Goal: Find specific page/section: Find specific page/section

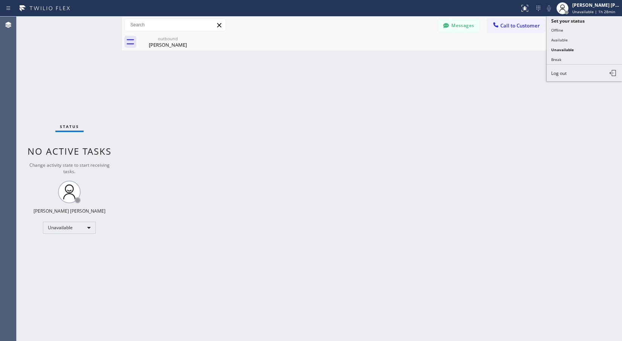
click at [582, 57] on button "Break" at bounding box center [584, 60] width 75 height 10
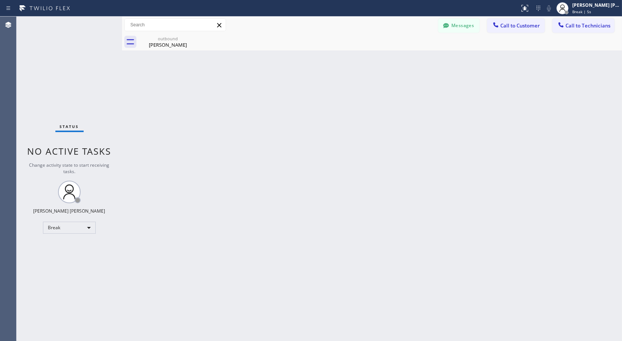
click at [585, 79] on div "Back to Dashboard Change Sender ID Customers Technicians Select a contact Outbo…" at bounding box center [372, 179] width 500 height 325
click at [385, 58] on div "Back to Dashboard Change Sender ID Customers Technicians Select a contact Outbo…" at bounding box center [372, 179] width 500 height 325
click at [380, 49] on div at bounding box center [380, 49] width 0 height 0
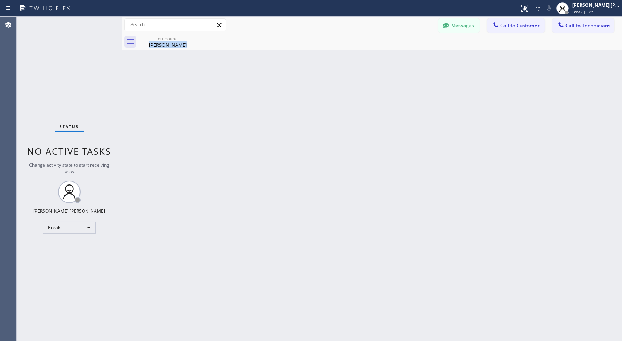
click at [385, 58] on div "Back to Dashboard Change Sender ID Customers Technicians Select a contact Outbo…" at bounding box center [372, 179] width 500 height 325
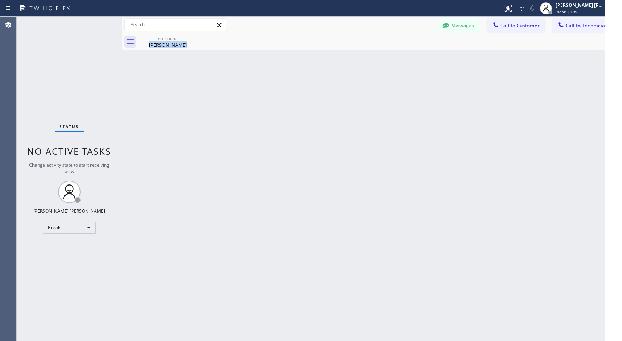
click at [380, 49] on div at bounding box center [380, 49] width 0 height 0
click at [385, 58] on div "Back to Dashboard Change Sender ID Customers Technicians Select a contact Outbo…" at bounding box center [372, 179] width 500 height 325
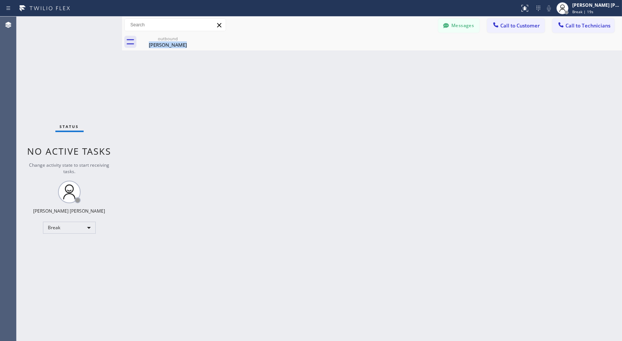
click at [385, 58] on div "Back to Dashboard Change Sender ID Customers Technicians Select a contact Outbo…" at bounding box center [372, 179] width 500 height 325
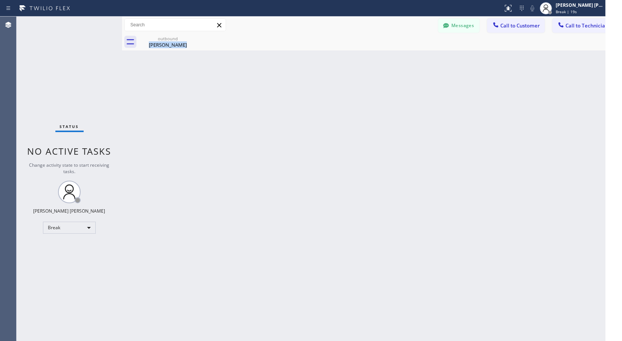
click at [385, 58] on div "Back to Dashboard Change Sender ID Customers Technicians Select a contact Outbo…" at bounding box center [372, 179] width 500 height 325
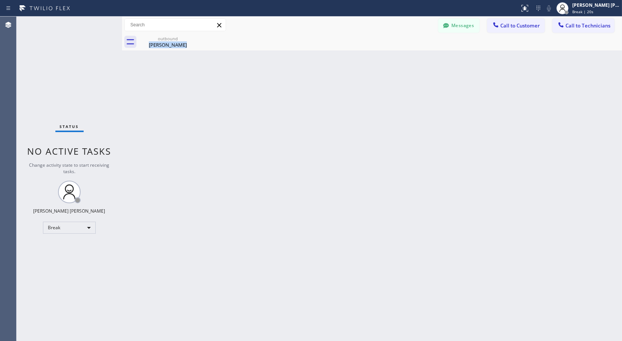
click at [385, 58] on div "Back to Dashboard Change Sender ID Customers Technicians Select a contact Outbo…" at bounding box center [372, 179] width 500 height 325
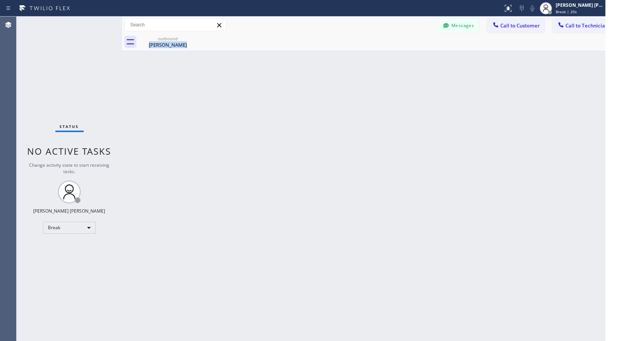
click at [385, 58] on div "Back to Dashboard Change Sender ID Customers Technicians Select a contact Outbo…" at bounding box center [372, 179] width 500 height 325
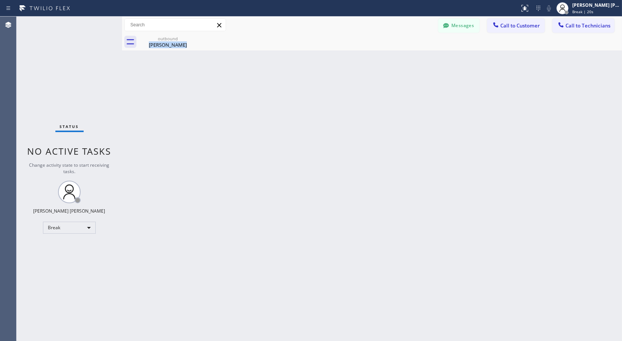
click at [380, 49] on div at bounding box center [380, 49] width 0 height 0
click at [385, 58] on div "Back to Dashboard Change Sender ID Customers Technicians Select a contact Outbo…" at bounding box center [372, 179] width 500 height 325
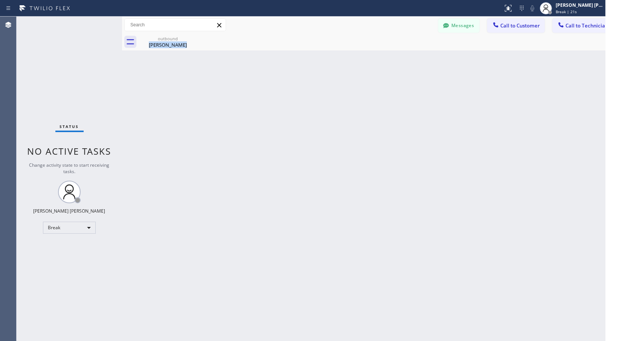
click at [385, 58] on div "Back to Dashboard Change Sender ID Customers Technicians Select a contact Outbo…" at bounding box center [372, 179] width 500 height 325
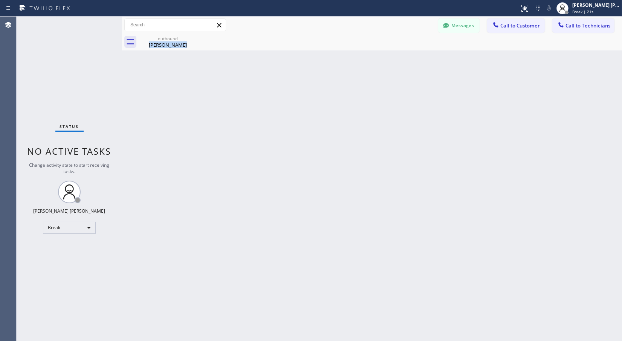
click at [380, 49] on div at bounding box center [380, 49] width 0 height 0
click at [385, 58] on div "Back to Dashboard Change Sender ID Customers Technicians Select a contact Outbo…" at bounding box center [372, 179] width 500 height 325
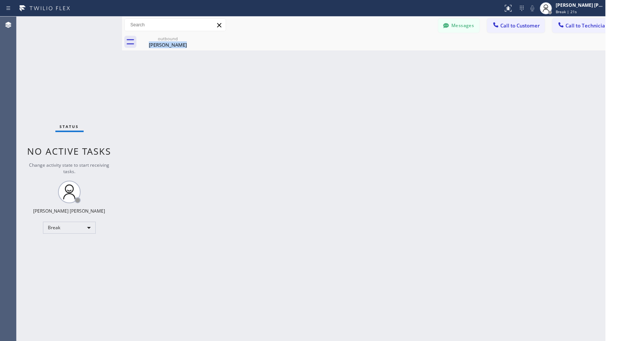
click at [385, 58] on div "Back to Dashboard Change Sender ID Customers Technicians Select a contact Outbo…" at bounding box center [372, 179] width 500 height 325
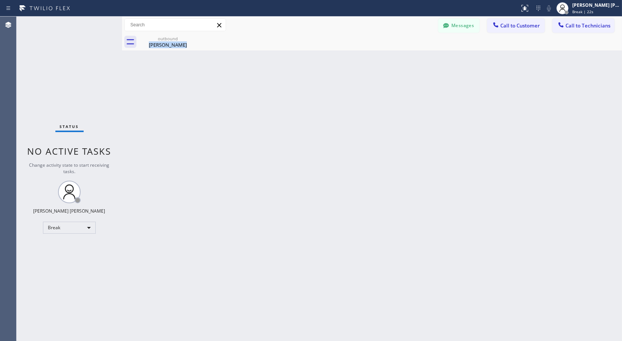
click at [380, 49] on div at bounding box center [380, 49] width 0 height 0
click at [385, 58] on div "Back to Dashboard Change Sender ID Customers Technicians Select a contact Outbo…" at bounding box center [372, 179] width 500 height 325
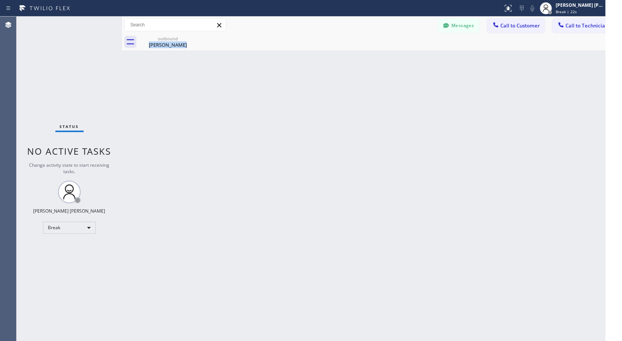
click at [385, 58] on div "Back to Dashboard Change Sender ID Customers Technicians Select a contact Outbo…" at bounding box center [372, 179] width 500 height 325
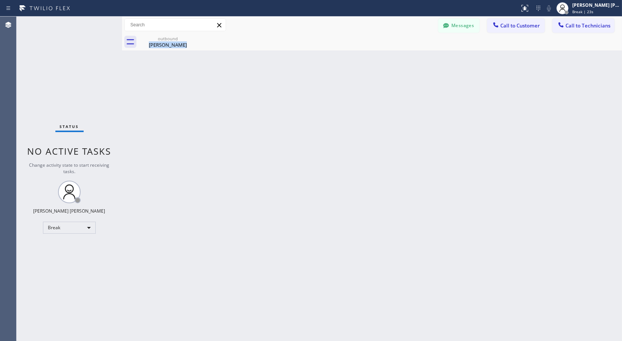
click at [385, 58] on div "Back to Dashboard Change Sender ID Customers Technicians Select a contact Outbo…" at bounding box center [372, 179] width 500 height 325
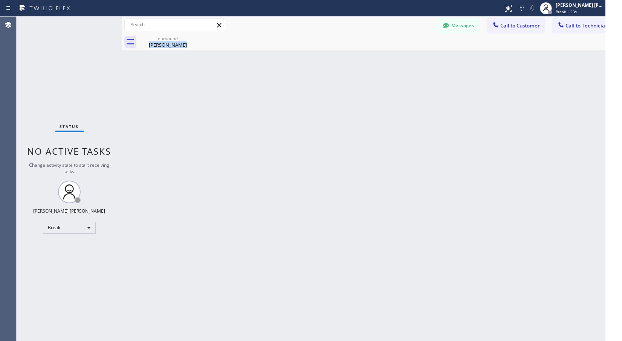
click at [385, 58] on div "Back to Dashboard Change Sender ID Customers Technicians Select a contact Outbo…" at bounding box center [372, 179] width 500 height 325
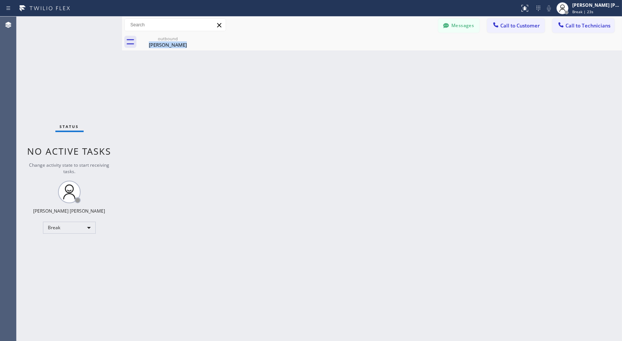
click at [385, 58] on div "Back to Dashboard Change Sender ID Customers Technicians Select a contact Outbo…" at bounding box center [372, 179] width 500 height 325
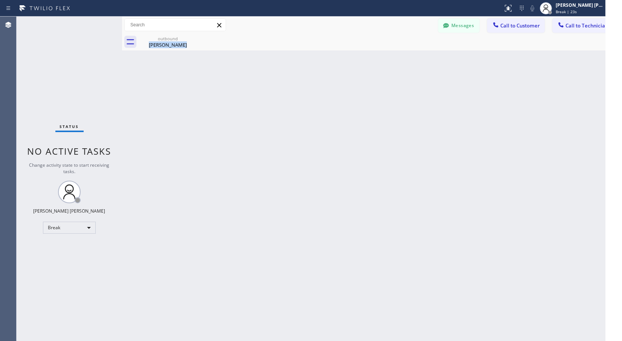
click at [385, 58] on div "Back to Dashboard Change Sender ID Customers Technicians Select a contact Outbo…" at bounding box center [372, 179] width 500 height 325
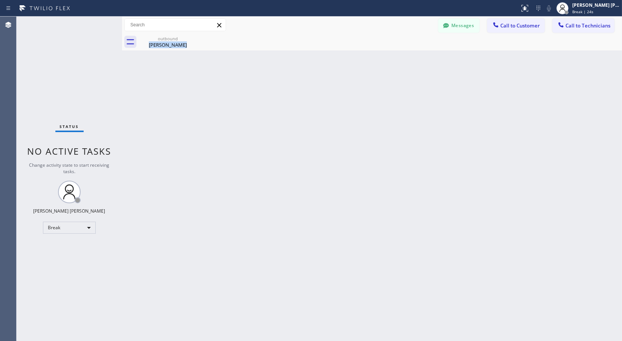
click at [385, 58] on div "Back to Dashboard Change Sender ID Customers Technicians Select a contact Outbo…" at bounding box center [372, 179] width 500 height 325
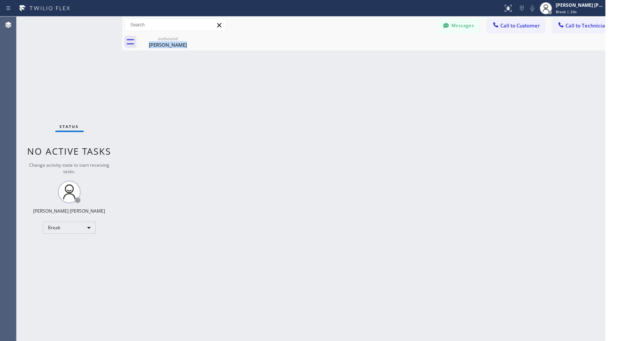
click at [385, 58] on div "Back to Dashboard Change Sender ID Customers Technicians Select a contact Outbo…" at bounding box center [372, 179] width 500 height 325
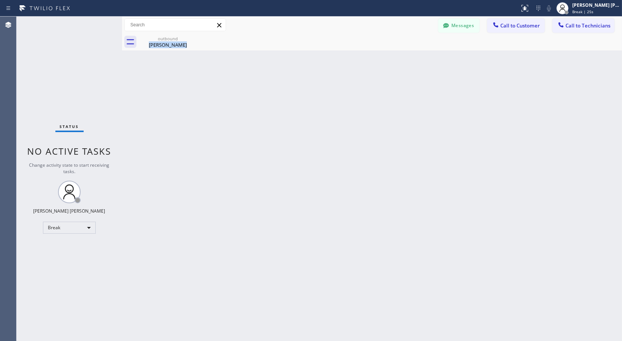
click at [380, 49] on div at bounding box center [380, 49] width 0 height 0
click at [385, 58] on div "Back to Dashboard Change Sender ID Customers Technicians Select a contact Outbo…" at bounding box center [372, 179] width 500 height 325
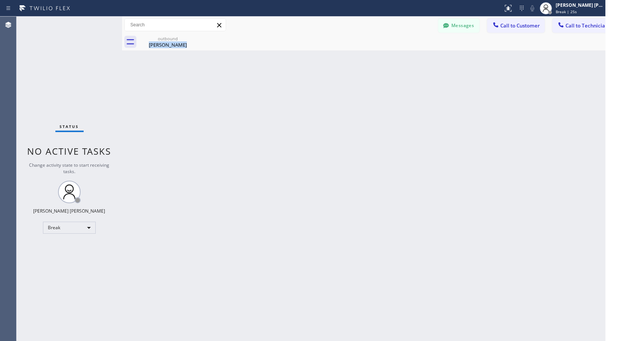
click at [385, 58] on div "Back to Dashboard Change Sender ID Customers Technicians Select a contact Outbo…" at bounding box center [372, 179] width 500 height 325
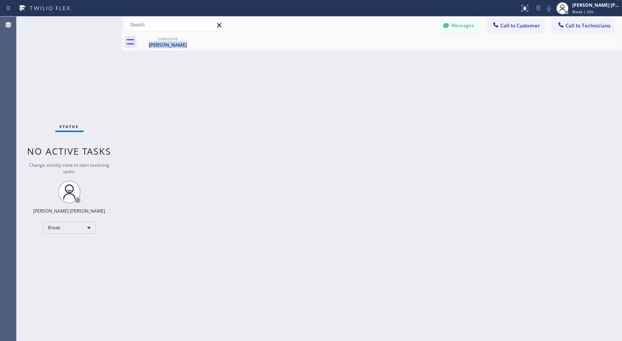
click at [380, 49] on div at bounding box center [380, 49] width 0 height 0
click at [385, 58] on div "Back to Dashboard Change Sender ID Customers Technicians Select a contact Outbo…" at bounding box center [372, 179] width 500 height 325
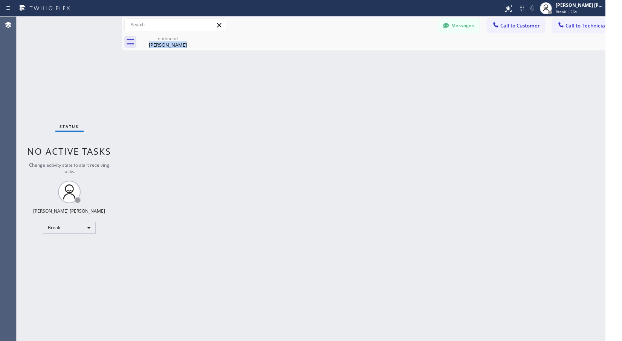
click at [385, 58] on div "Back to Dashboard Change Sender ID Customers Technicians Select a contact Outbo…" at bounding box center [372, 179] width 500 height 325
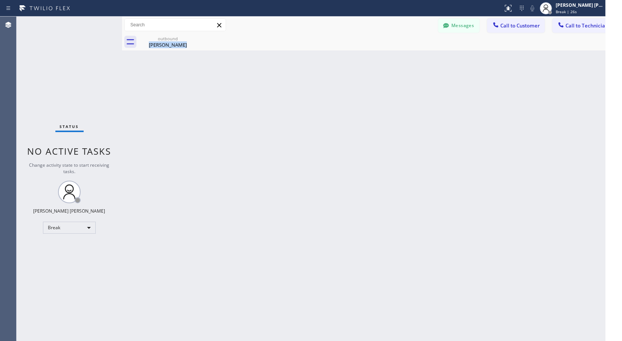
click at [385, 58] on div "Back to Dashboard Change Sender ID Customers Technicians Select a contact Outbo…" at bounding box center [372, 179] width 500 height 325
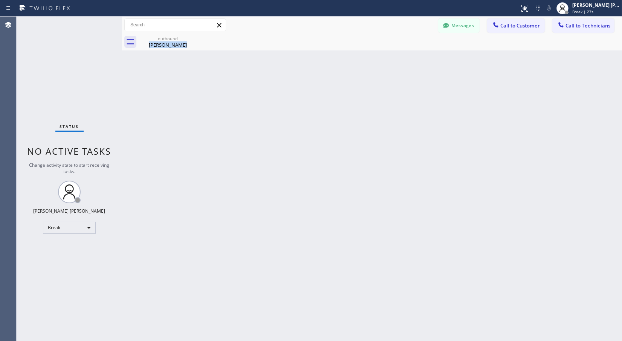
click at [380, 49] on div at bounding box center [380, 49] width 0 height 0
click at [385, 58] on div "Back to Dashboard Change Sender ID Customers Technicians Select a contact Outbo…" at bounding box center [372, 179] width 500 height 325
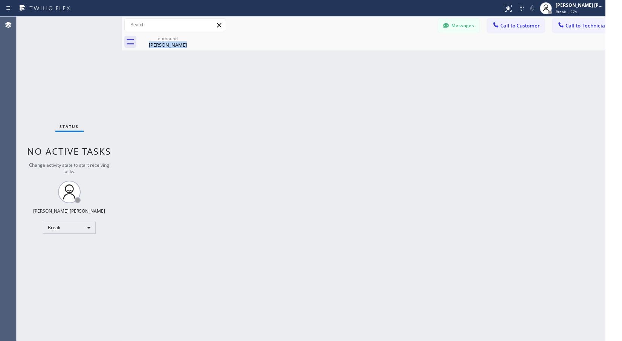
click at [385, 58] on div "Back to Dashboard Change Sender ID Customers Technicians Select a contact Outbo…" at bounding box center [372, 179] width 500 height 325
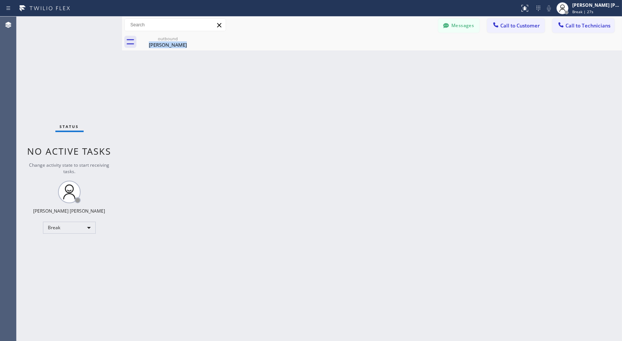
click at [385, 58] on div "Back to Dashboard Change Sender ID Customers Technicians Select a contact Outbo…" at bounding box center [372, 179] width 500 height 325
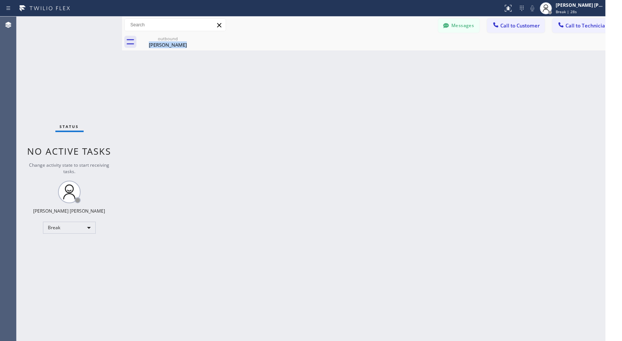
click at [385, 58] on div "Back to Dashboard Change Sender ID Customers Technicians Select a contact Outbo…" at bounding box center [372, 179] width 500 height 325
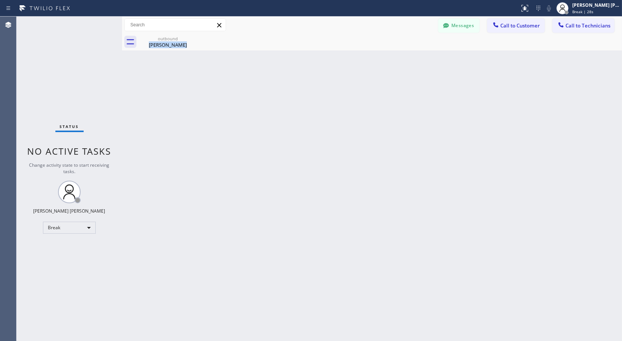
click at [380, 49] on div at bounding box center [380, 49] width 0 height 0
click at [385, 58] on div "Back to Dashboard Change Sender ID Customers Technicians Select a contact Outbo…" at bounding box center [372, 179] width 500 height 325
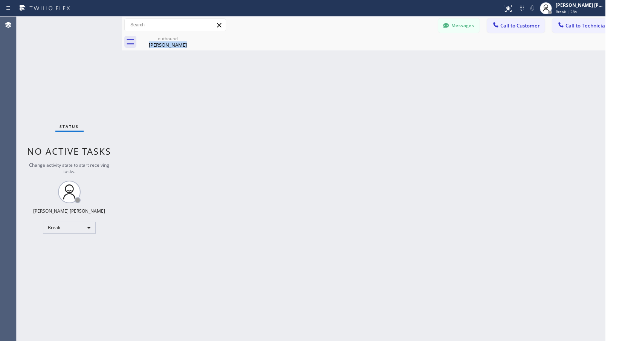
click at [385, 58] on div "Back to Dashboard Change Sender ID Customers Technicians Select a contact Outbo…" at bounding box center [372, 179] width 500 height 325
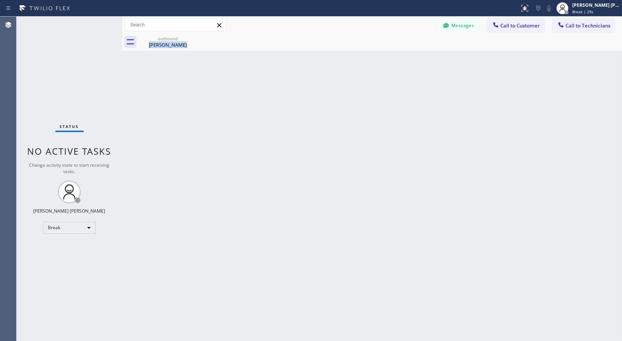
click at [380, 49] on div at bounding box center [380, 49] width 0 height 0
click at [385, 58] on div "Back to Dashboard Change Sender ID Customers Technicians Select a contact Outbo…" at bounding box center [372, 179] width 500 height 325
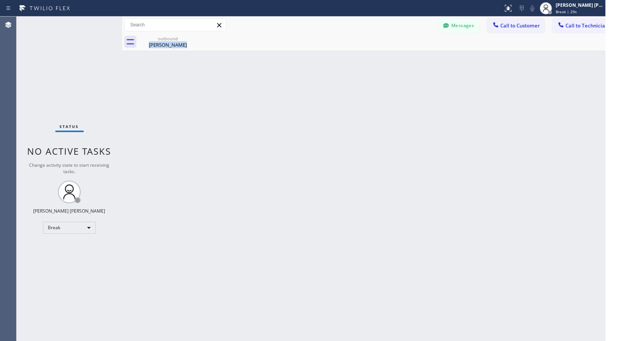
click at [385, 58] on div "Back to Dashboard Change Sender ID Customers Technicians Select a contact Outbo…" at bounding box center [372, 179] width 500 height 325
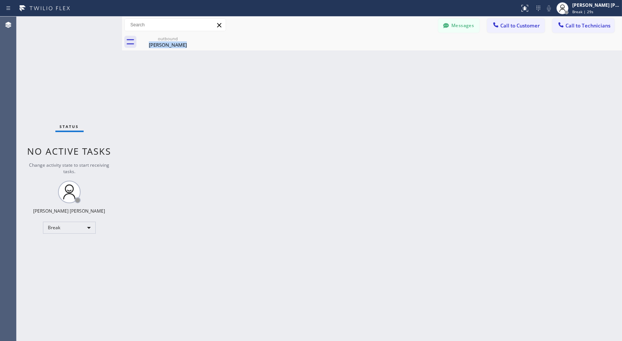
click at [385, 58] on div "Back to Dashboard Change Sender ID Customers Technicians Select a contact Outbo…" at bounding box center [372, 179] width 500 height 325
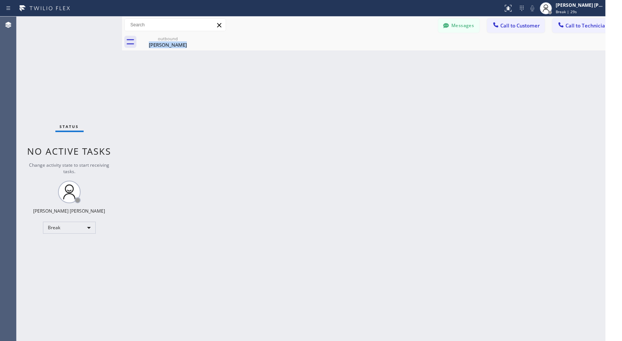
click at [385, 58] on div "Back to Dashboard Change Sender ID Customers Technicians Select a contact Outbo…" at bounding box center [372, 179] width 500 height 325
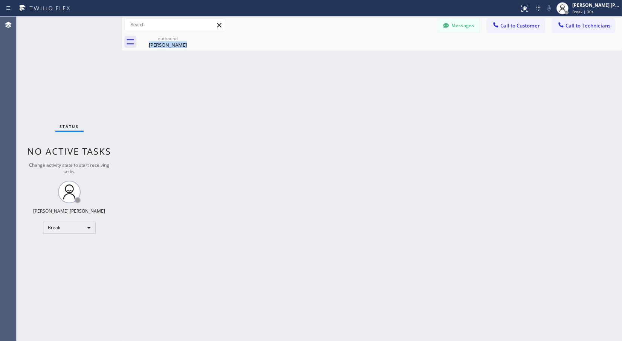
click at [380, 49] on div at bounding box center [380, 49] width 0 height 0
click at [385, 58] on div "Back to Dashboard Change Sender ID Customers Technicians Select a contact Outbo…" at bounding box center [372, 179] width 500 height 325
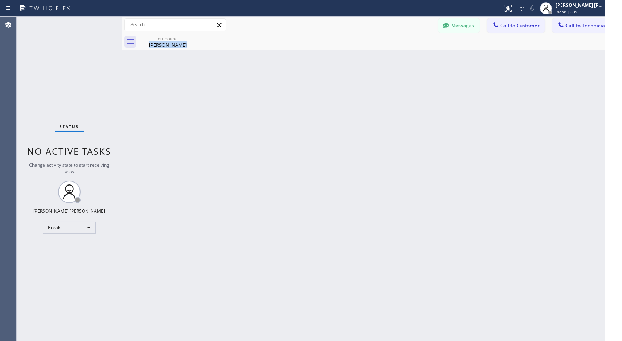
click at [385, 58] on div "Back to Dashboard Change Sender ID Customers Technicians Select a contact Outbo…" at bounding box center [372, 179] width 500 height 325
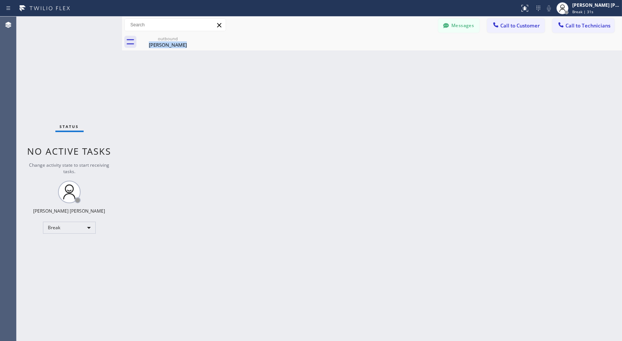
click at [385, 58] on div "Back to Dashboard Change Sender ID Customers Technicians Select a contact Outbo…" at bounding box center [372, 179] width 500 height 325
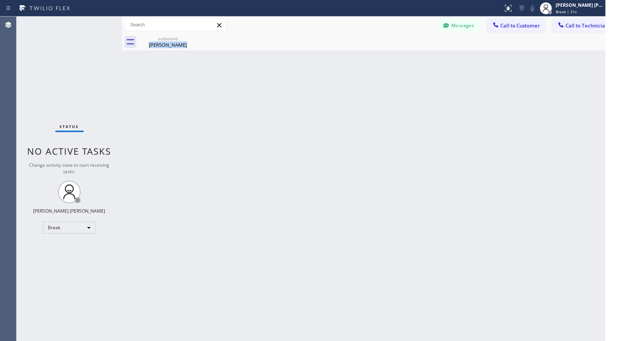
click at [385, 58] on div "Back to Dashboard Change Sender ID Customers Technicians Select a contact Outbo…" at bounding box center [372, 179] width 500 height 325
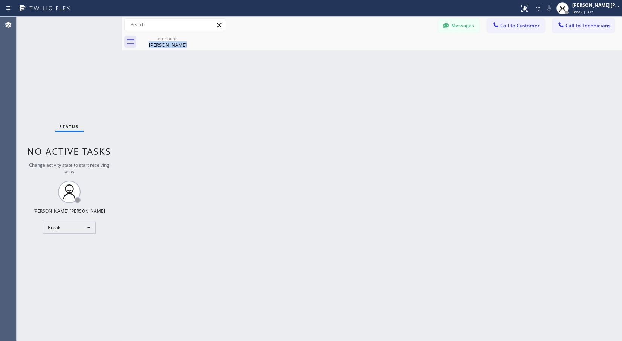
click at [385, 58] on div "Back to Dashboard Change Sender ID Customers Technicians Select a contact Outbo…" at bounding box center [372, 179] width 500 height 325
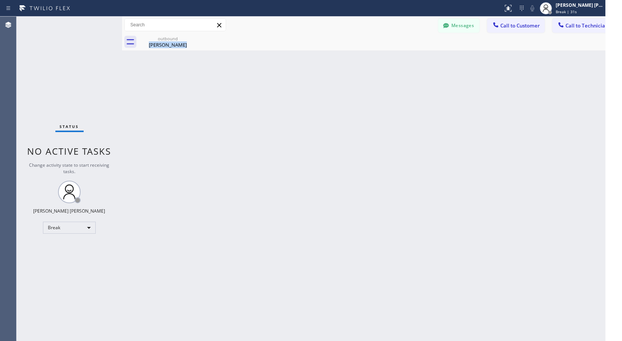
click at [385, 58] on div "Back to Dashboard Change Sender ID Customers Technicians Select a contact Outbo…" at bounding box center [372, 179] width 500 height 325
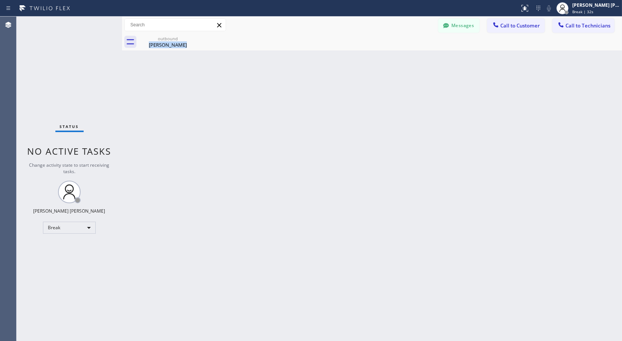
click at [380, 49] on div at bounding box center [380, 49] width 0 height 0
click at [385, 58] on div "Back to Dashboard Change Sender ID Customers Technicians Select a contact Outbo…" at bounding box center [372, 179] width 500 height 325
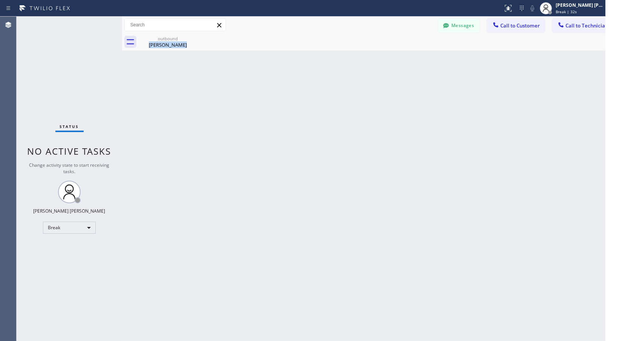
click at [385, 58] on div "Back to Dashboard Change Sender ID Customers Technicians Select a contact Outbo…" at bounding box center [372, 179] width 500 height 325
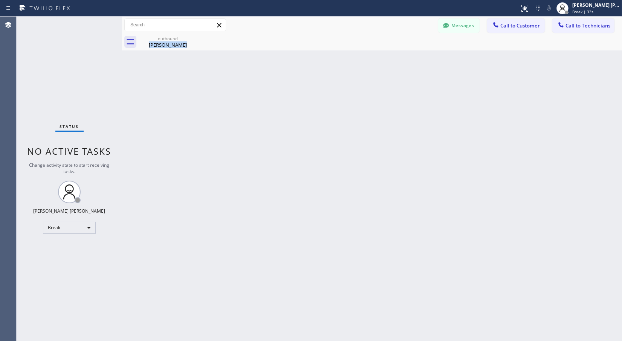
click at [380, 49] on div at bounding box center [380, 49] width 0 height 0
click at [385, 58] on div "Back to Dashboard Change Sender ID Customers Technicians Select a contact Outbo…" at bounding box center [372, 179] width 500 height 325
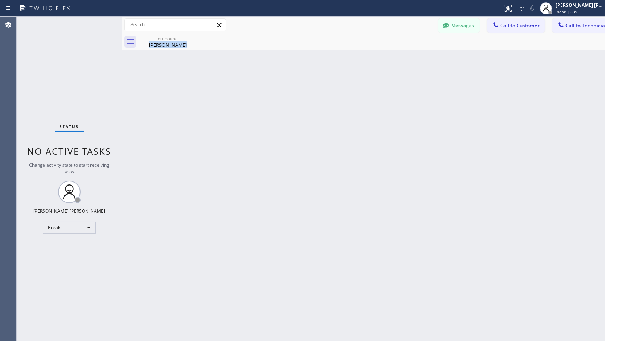
click at [385, 58] on div "Back to Dashboard Change Sender ID Customers Technicians Select a contact Outbo…" at bounding box center [372, 179] width 500 height 325
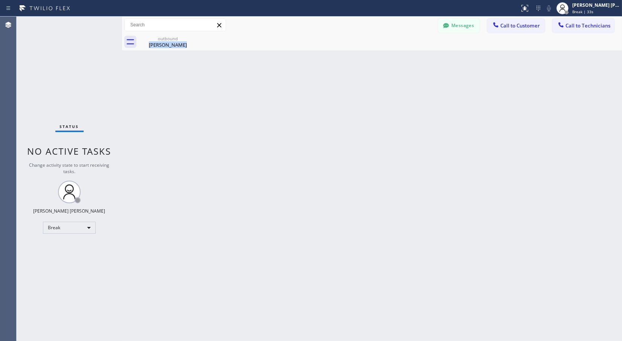
click at [380, 49] on div at bounding box center [380, 49] width 0 height 0
click at [385, 58] on div "Back to Dashboard Change Sender ID Customers Technicians Select a contact Outbo…" at bounding box center [372, 179] width 500 height 325
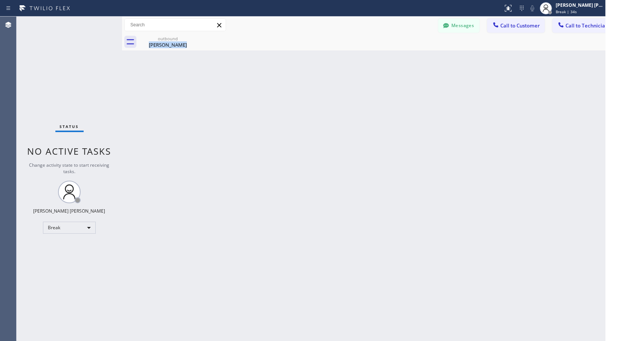
click at [385, 58] on div "Back to Dashboard Change Sender ID Customers Technicians Select a contact Outbo…" at bounding box center [372, 179] width 500 height 325
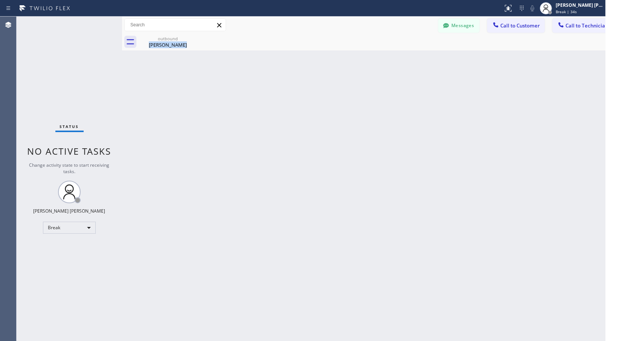
click at [385, 58] on div "Back to Dashboard Change Sender ID Customers Technicians Select a contact Outbo…" at bounding box center [372, 179] width 500 height 325
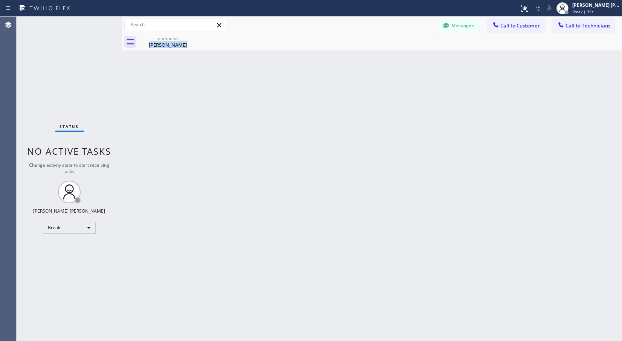
click at [380, 49] on div at bounding box center [380, 49] width 0 height 0
click at [385, 58] on div "Back to Dashboard Change Sender ID Customers Technicians Select a contact Outbo…" at bounding box center [372, 179] width 500 height 325
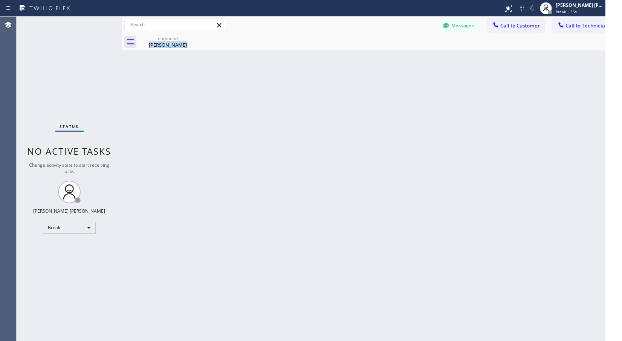
click at [385, 58] on div "Back to Dashboard Change Sender ID Customers Technicians Select a contact Outbo…" at bounding box center [372, 179] width 500 height 325
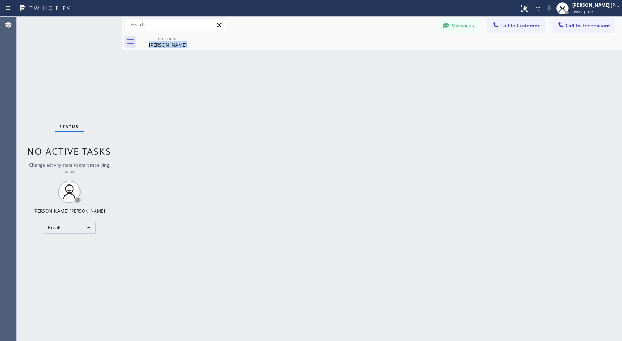
click at [385, 58] on div "Back to Dashboard Change Sender ID Customers Technicians Select a contact Outbo…" at bounding box center [372, 179] width 500 height 325
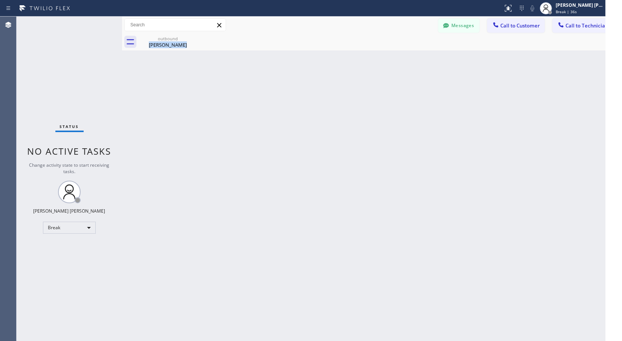
click at [385, 58] on div "Back to Dashboard Change Sender ID Customers Technicians Select a contact Outbo…" at bounding box center [372, 179] width 500 height 325
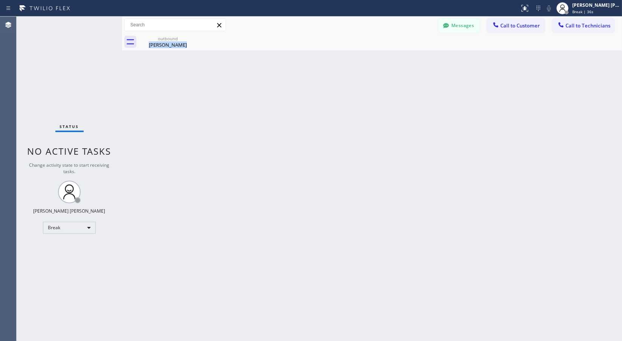
click at [380, 49] on div at bounding box center [380, 49] width 0 height 0
click at [385, 58] on div "Back to Dashboard Change Sender ID Customers Technicians Select a contact Outbo…" at bounding box center [372, 179] width 500 height 325
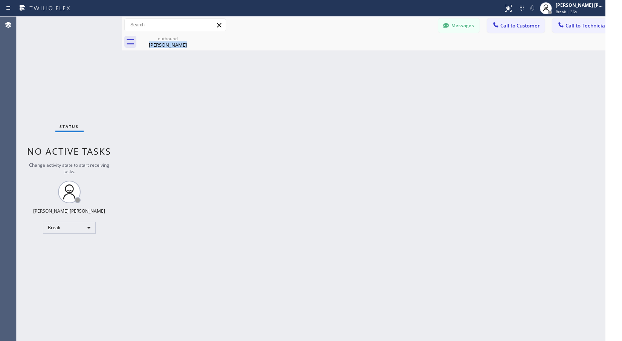
click at [385, 58] on div "Back to Dashboard Change Sender ID Customers Technicians Select a contact Outbo…" at bounding box center [372, 179] width 500 height 325
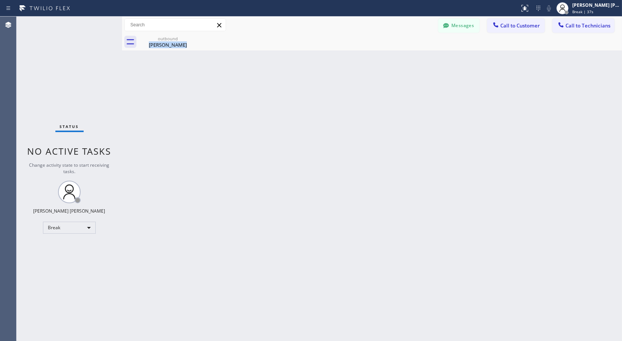
click at [385, 58] on div "Back to Dashboard Change Sender ID Customers Technicians Select a contact Outbo…" at bounding box center [372, 179] width 500 height 325
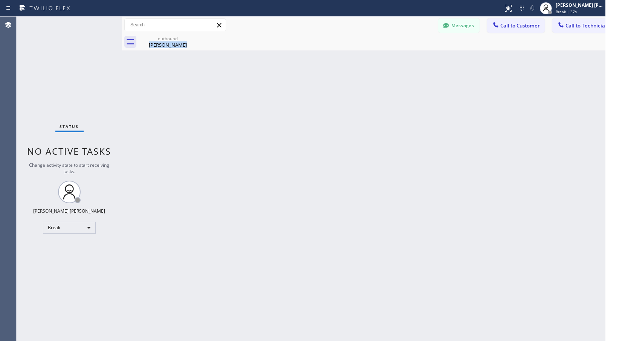
click at [385, 58] on div "Back to Dashboard Change Sender ID Customers Technicians Select a contact Outbo…" at bounding box center [372, 179] width 500 height 325
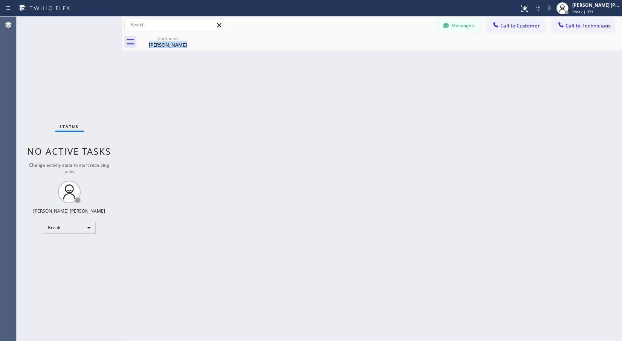
click at [380, 49] on div at bounding box center [380, 49] width 0 height 0
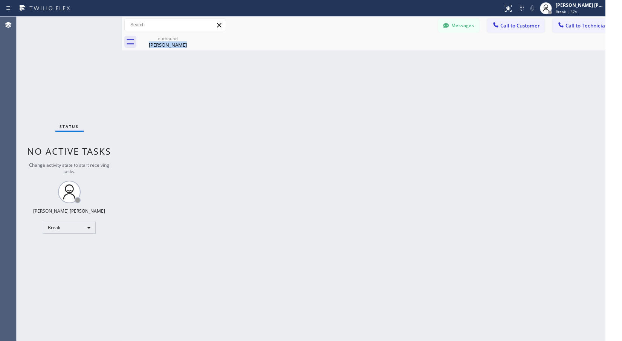
click at [385, 58] on div "Back to Dashboard Change Sender ID Customers Technicians Select a contact Outbo…" at bounding box center [372, 179] width 500 height 325
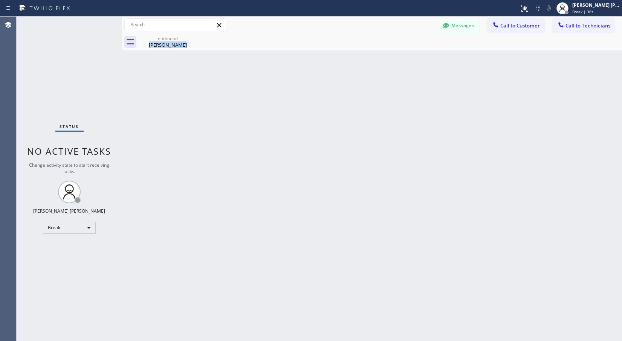
click at [380, 49] on div at bounding box center [380, 49] width 0 height 0
click at [385, 58] on div "Back to Dashboard Change Sender ID Customers Technicians Select a contact Outbo…" at bounding box center [372, 179] width 500 height 325
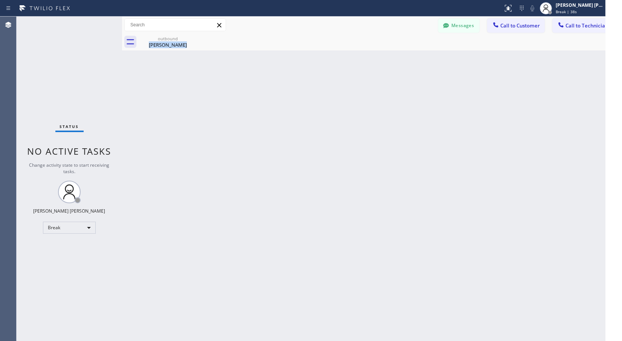
click at [385, 58] on div "Back to Dashboard Change Sender ID Customers Technicians Select a contact Outbo…" at bounding box center [372, 179] width 500 height 325
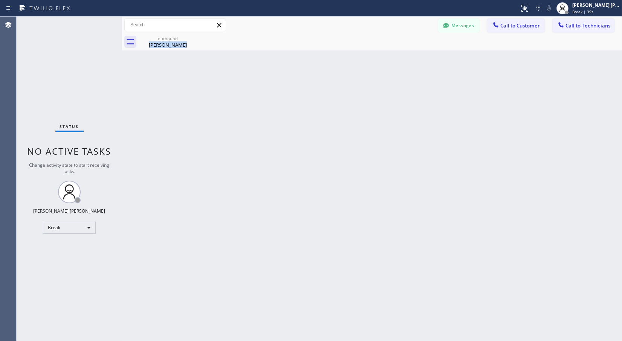
click at [385, 58] on div "Back to Dashboard Change Sender ID Customers Technicians Select a contact Outbo…" at bounding box center [372, 179] width 500 height 325
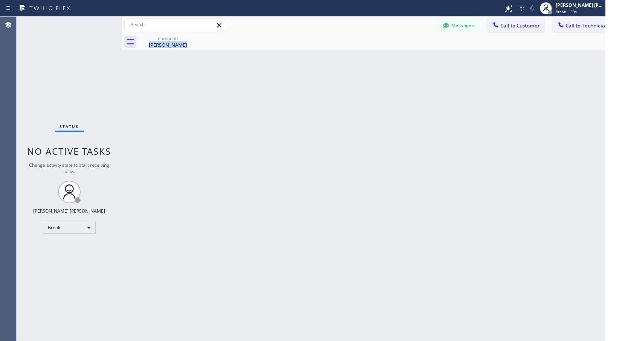
click at [385, 58] on div "Back to Dashboard Change Sender ID Customers Technicians Select a contact Outbo…" at bounding box center [372, 179] width 500 height 325
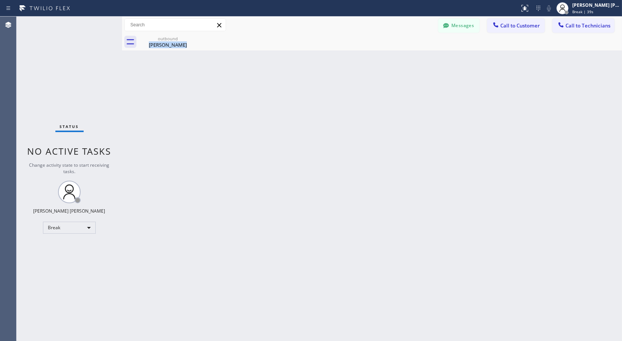
click at [385, 58] on div "Back to Dashboard Change Sender ID Customers Technicians Select a contact Outbo…" at bounding box center [372, 179] width 500 height 325
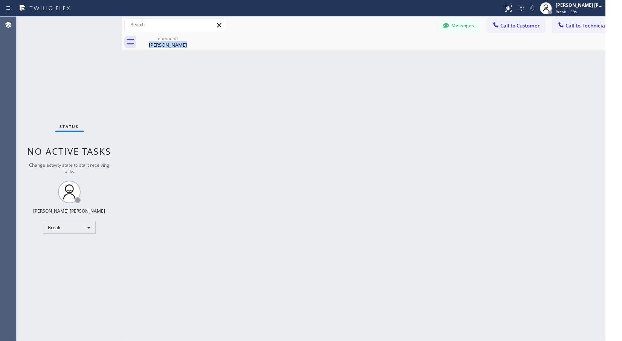
click at [385, 58] on div "Back to Dashboard Change Sender ID Customers Technicians Select a contact Outbo…" at bounding box center [372, 179] width 500 height 325
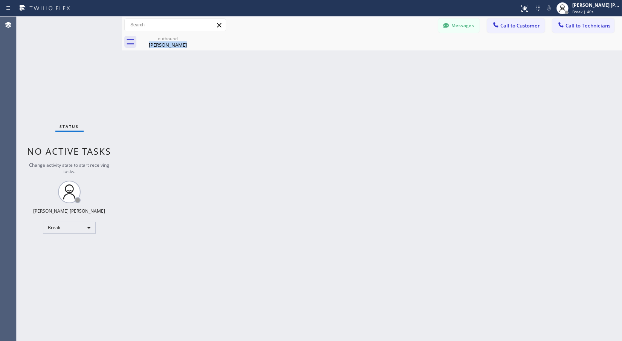
click at [380, 49] on div at bounding box center [380, 49] width 0 height 0
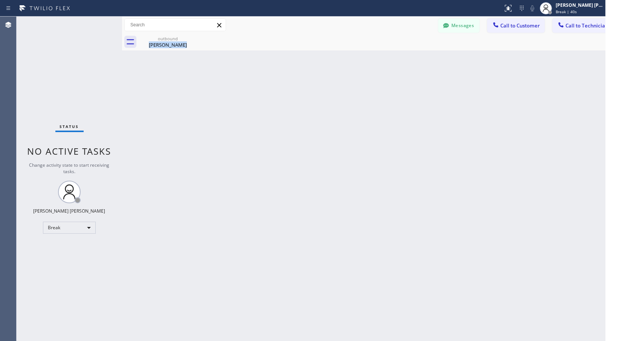
click at [385, 58] on div "Back to Dashboard Change Sender ID Customers Technicians Select a contact Outbo…" at bounding box center [372, 179] width 500 height 325
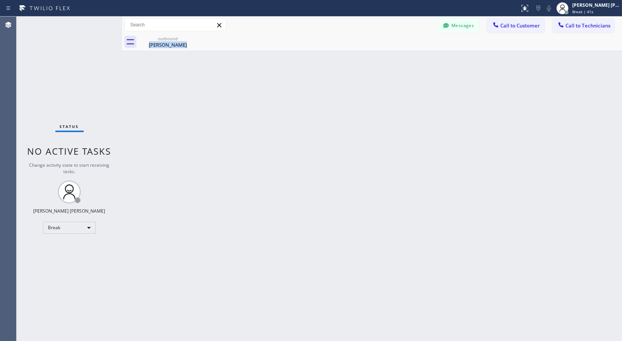
click at [380, 49] on div at bounding box center [380, 49] width 0 height 0
click at [385, 58] on div "Back to Dashboard Change Sender ID Customers Technicians Select a contact Outbo…" at bounding box center [372, 179] width 500 height 325
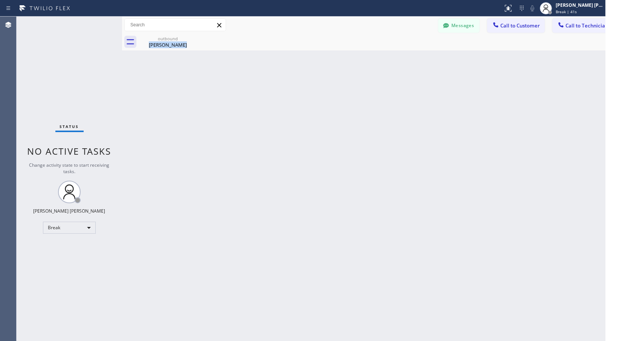
click at [385, 58] on div "Back to Dashboard Change Sender ID Customers Technicians Select a contact Outbo…" at bounding box center [372, 179] width 500 height 325
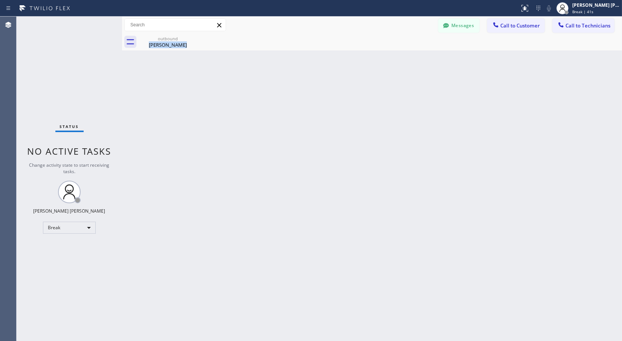
click at [380, 49] on div at bounding box center [380, 49] width 0 height 0
click at [385, 58] on div "Back to Dashboard Change Sender ID Customers Technicians Select a contact Outbo…" at bounding box center [372, 179] width 500 height 325
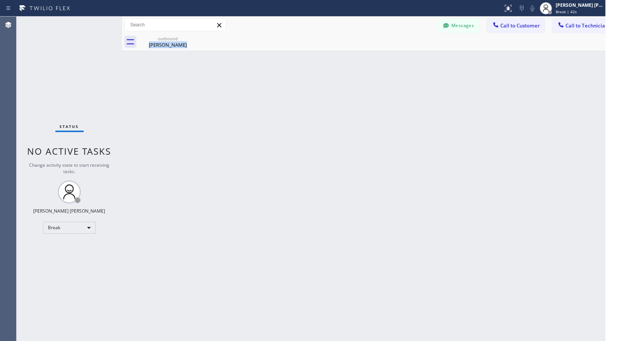
click at [385, 58] on div "Back to Dashboard Change Sender ID Customers Technicians Select a contact Outbo…" at bounding box center [372, 179] width 500 height 325
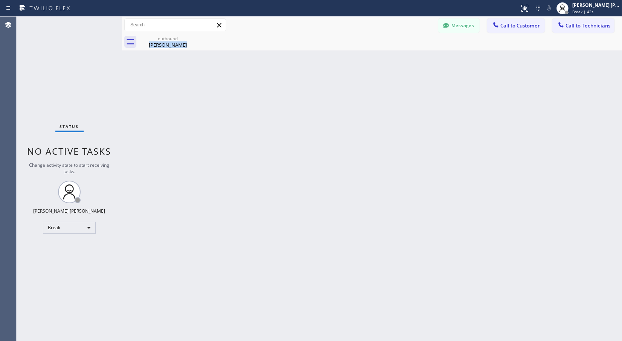
click at [385, 58] on div "Back to Dashboard Change Sender ID Customers Technicians Select a contact Outbo…" at bounding box center [372, 179] width 500 height 325
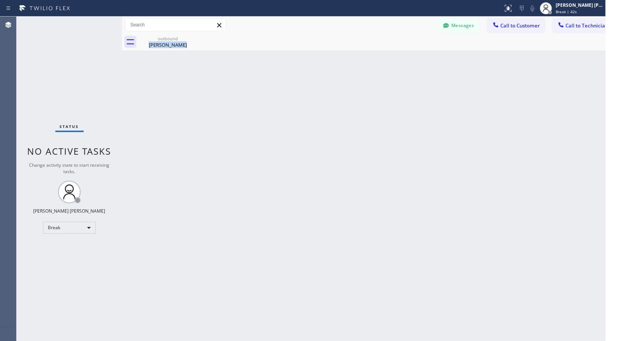
click at [385, 58] on div "Back to Dashboard Change Sender ID Customers Technicians Select a contact Outbo…" at bounding box center [372, 179] width 500 height 325
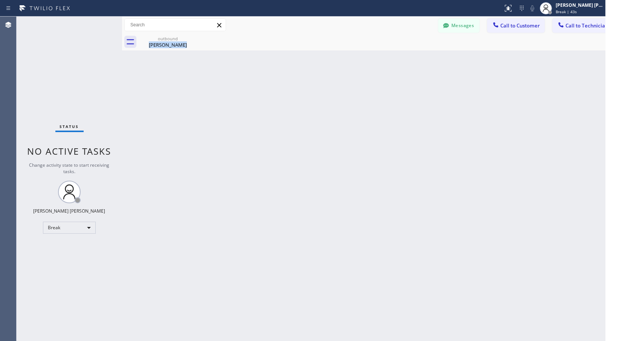
click at [385, 58] on div "Back to Dashboard Change Sender ID Customers Technicians Select a contact Outbo…" at bounding box center [372, 179] width 500 height 325
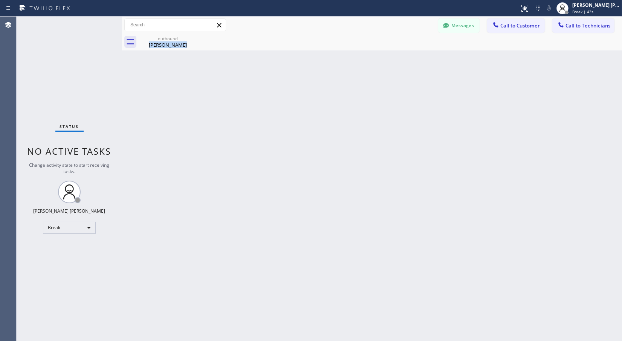
click at [380, 49] on div at bounding box center [380, 49] width 0 height 0
click at [385, 58] on div "Back to Dashboard Change Sender ID Customers Technicians Select a contact Outbo…" at bounding box center [372, 179] width 500 height 325
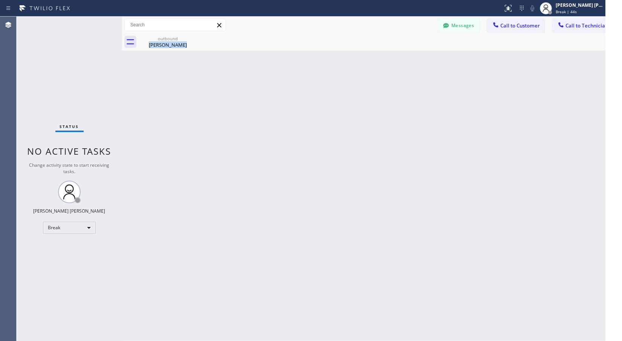
click at [385, 58] on div "Back to Dashboard Change Sender ID Customers Technicians Select a contact Outbo…" at bounding box center [372, 179] width 500 height 325
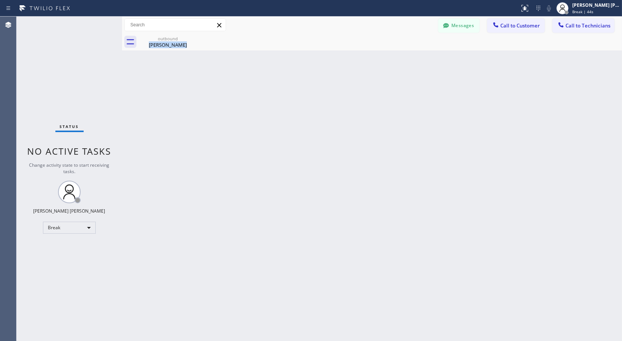
click at [385, 58] on div "Back to Dashboard Change Sender ID Customers Technicians Select a contact Outbo…" at bounding box center [372, 179] width 500 height 325
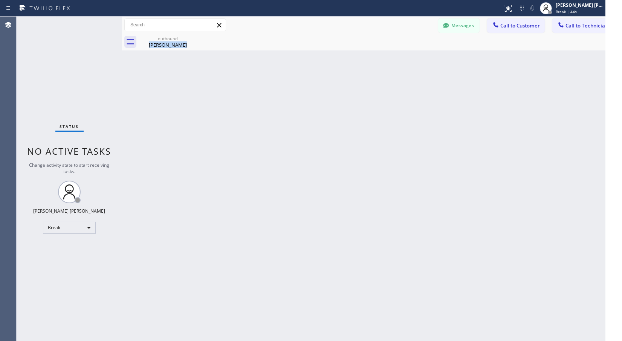
click at [385, 58] on div "Back to Dashboard Change Sender ID Customers Technicians Select a contact Outbo…" at bounding box center [372, 179] width 500 height 325
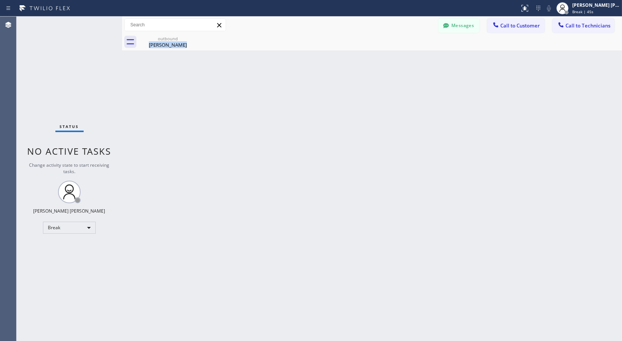
click at [380, 49] on div at bounding box center [380, 49] width 0 height 0
click at [385, 58] on div "Back to Dashboard Change Sender ID Customers Technicians Select a contact Outbo…" at bounding box center [372, 179] width 500 height 325
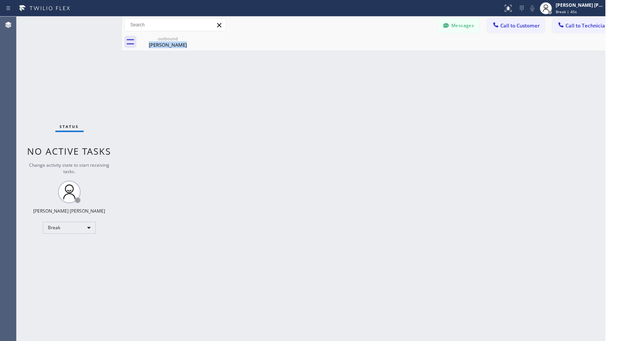
click at [385, 58] on div "Back to Dashboard Change Sender ID Customers Technicians Select a contact Outbo…" at bounding box center [372, 179] width 500 height 325
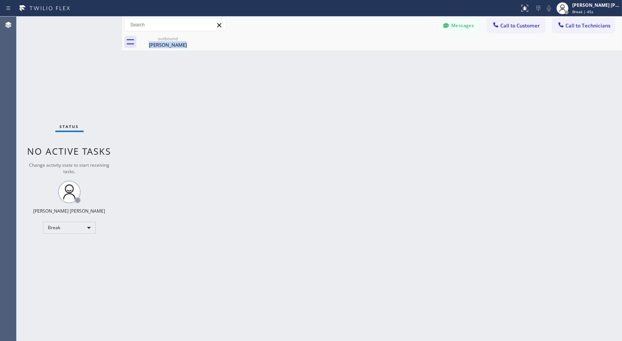
click at [385, 58] on div "Back to Dashboard Change Sender ID Customers Technicians Select a contact Outbo…" at bounding box center [372, 179] width 500 height 325
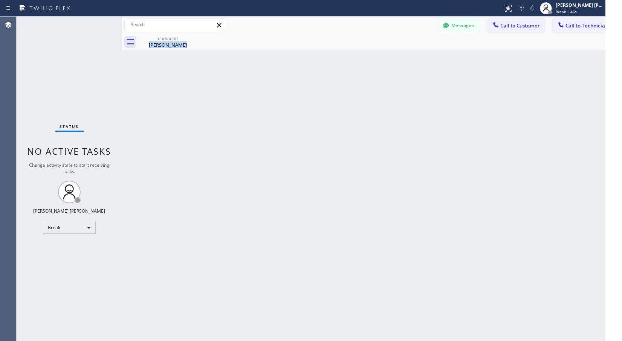
click at [385, 58] on div "Back to Dashboard Change Sender ID Customers Technicians Select a contact Outbo…" at bounding box center [372, 179] width 500 height 325
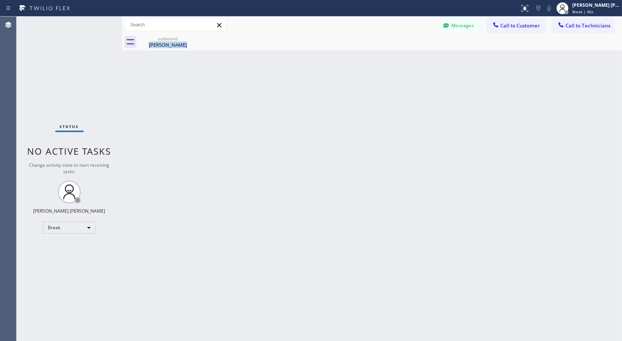
click at [385, 58] on div "Back to Dashboard Change Sender ID Customers Technicians Select a contact Outbo…" at bounding box center [372, 179] width 500 height 325
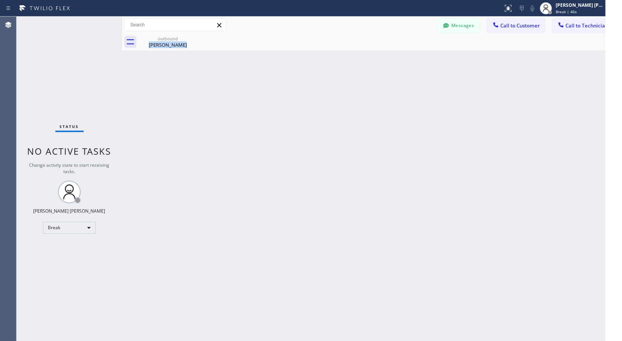
click at [385, 58] on div "Back to Dashboard Change Sender ID Customers Technicians Select a contact Outbo…" at bounding box center [372, 179] width 500 height 325
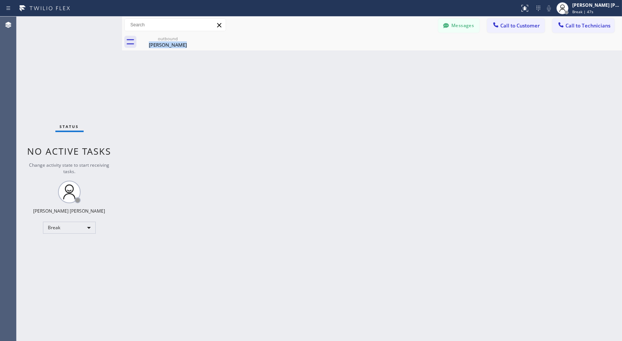
click at [380, 49] on div at bounding box center [380, 49] width 0 height 0
click at [385, 58] on div "Back to Dashboard Change Sender ID Customers Technicians Select a contact Outbo…" at bounding box center [372, 179] width 500 height 325
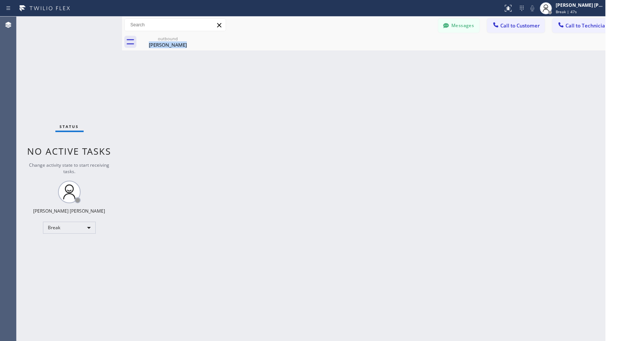
click at [385, 58] on div "Back to Dashboard Change Sender ID Customers Technicians Select a contact Outbo…" at bounding box center [372, 179] width 500 height 325
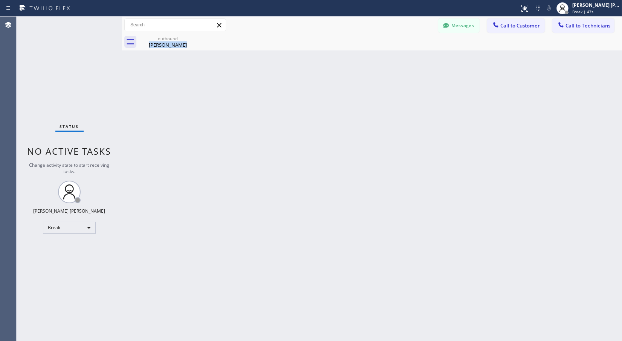
click at [380, 49] on div at bounding box center [380, 49] width 0 height 0
click at [385, 58] on div "Back to Dashboard Change Sender ID Customers Technicians Select a contact Outbo…" at bounding box center [372, 179] width 500 height 325
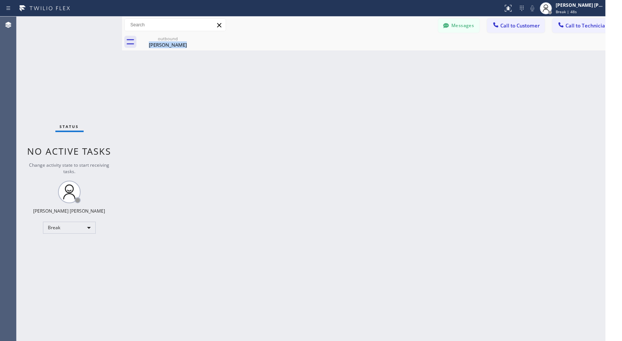
click at [385, 58] on div "Back to Dashboard Change Sender ID Customers Technicians Select a contact Outbo…" at bounding box center [372, 179] width 500 height 325
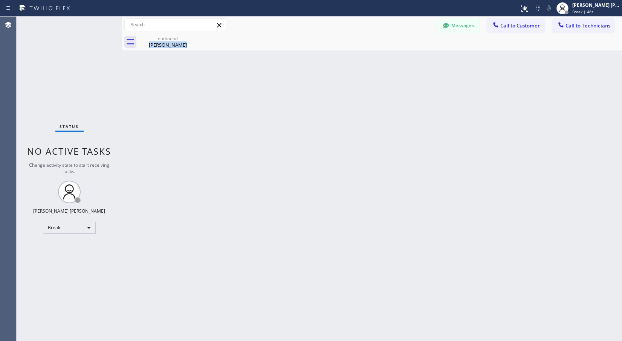
click at [385, 58] on div "Back to Dashboard Change Sender ID Customers Technicians Select a contact Outbo…" at bounding box center [372, 179] width 500 height 325
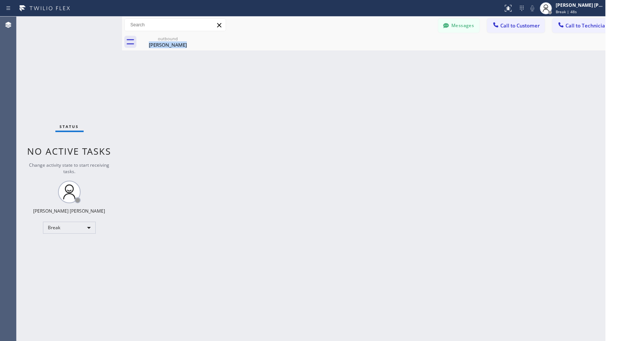
click at [385, 58] on div "Back to Dashboard Change Sender ID Customers Technicians Select a contact Outbo…" at bounding box center [372, 179] width 500 height 325
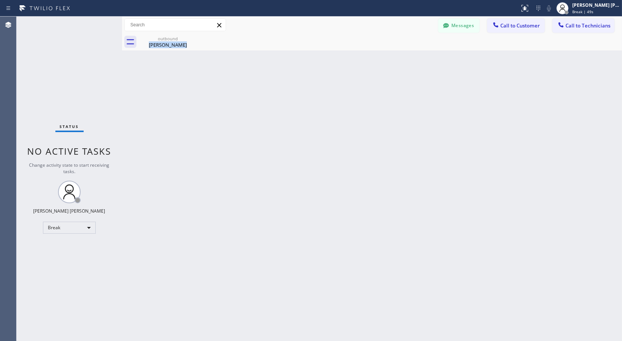
click at [385, 58] on div "Back to Dashboard Change Sender ID Customers Technicians Select a contact Outbo…" at bounding box center [372, 179] width 500 height 325
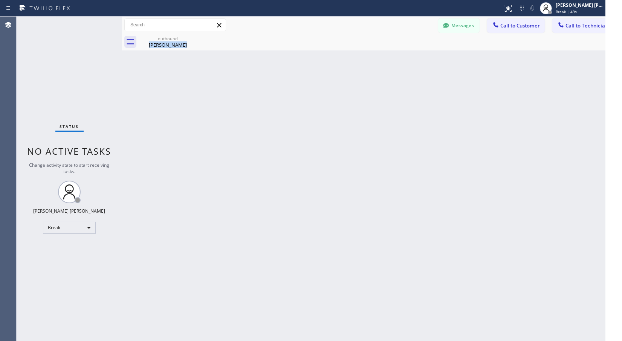
click at [385, 58] on div "Back to Dashboard Change Sender ID Customers Technicians Select a contact Outbo…" at bounding box center [372, 179] width 500 height 325
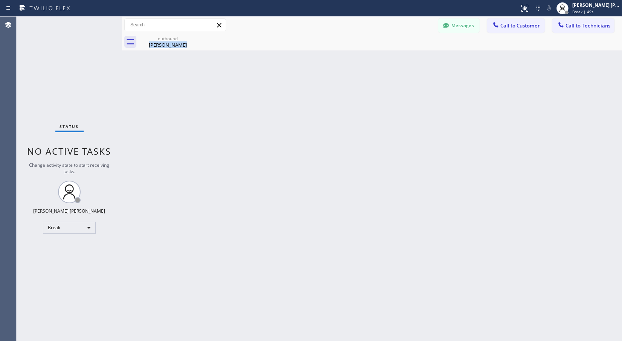
click at [385, 58] on div "Back to Dashboard Change Sender ID Customers Technicians Select a contact Outbo…" at bounding box center [372, 179] width 500 height 325
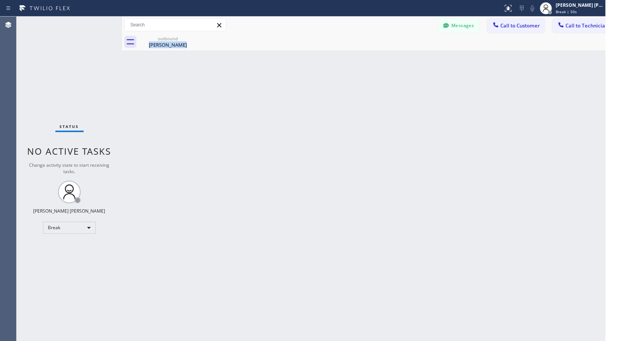
click at [385, 58] on div "Back to Dashboard Change Sender ID Customers Technicians Select a contact Outbo…" at bounding box center [372, 179] width 500 height 325
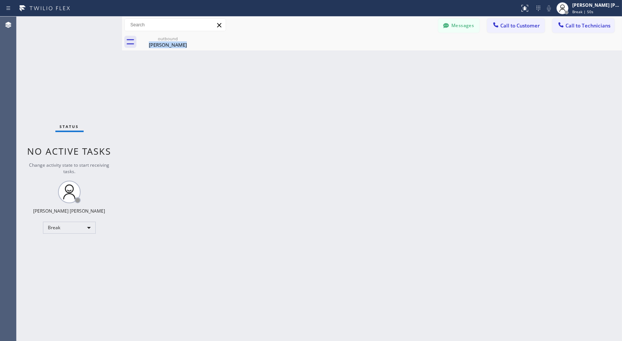
click at [380, 49] on div at bounding box center [380, 49] width 0 height 0
click at [385, 58] on div "Back to Dashboard Change Sender ID Customers Technicians Select a contact Outbo…" at bounding box center [372, 179] width 500 height 325
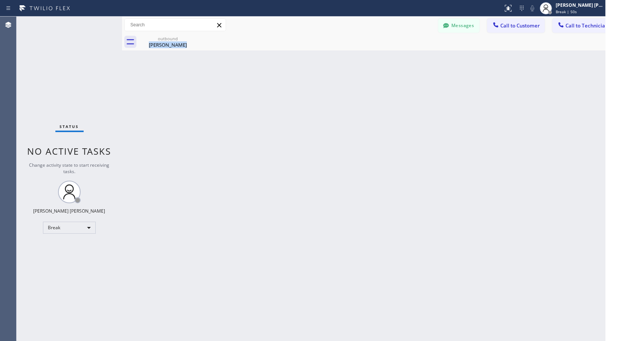
click at [385, 58] on div "Back to Dashboard Change Sender ID Customers Technicians Select a contact Outbo…" at bounding box center [372, 179] width 500 height 325
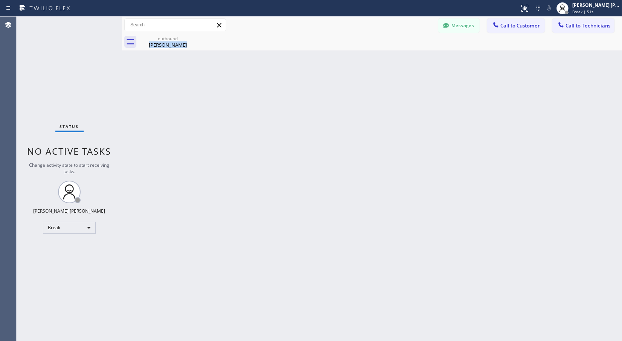
click at [385, 58] on div "Back to Dashboard Change Sender ID Customers Technicians Select a contact Outbo…" at bounding box center [372, 179] width 500 height 325
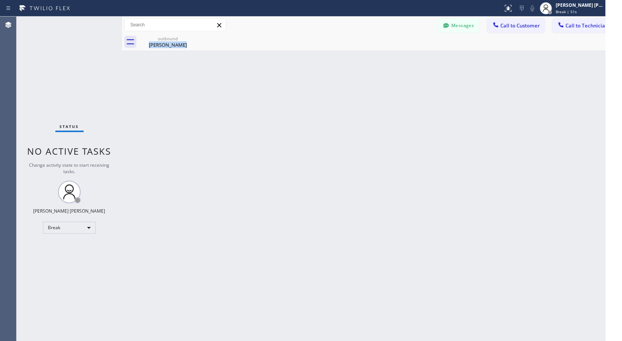
click at [385, 58] on div "Back to Dashboard Change Sender ID Customers Technicians Select a contact Outbo…" at bounding box center [372, 179] width 500 height 325
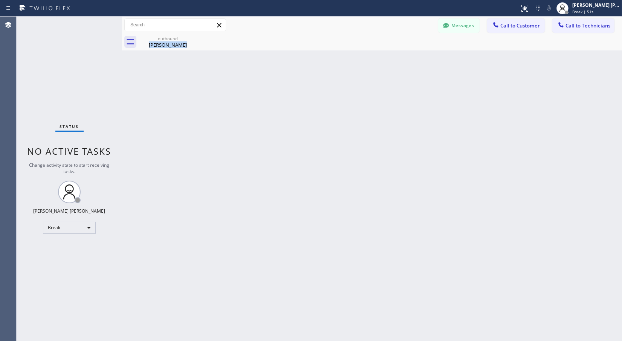
click at [380, 49] on div at bounding box center [380, 49] width 0 height 0
click at [385, 58] on div "Back to Dashboard Change Sender ID Customers Technicians Select a contact Outbo…" at bounding box center [372, 179] width 500 height 325
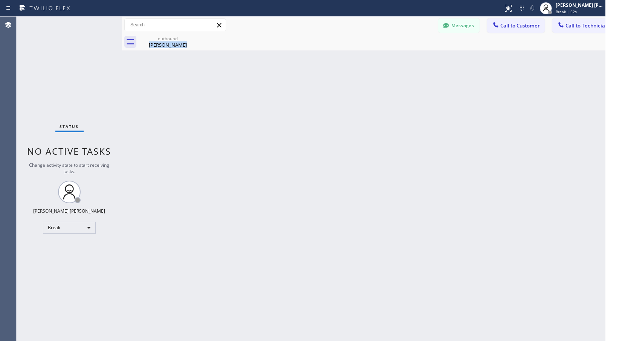
click at [385, 58] on div "Back to Dashboard Change Sender ID Customers Technicians Select a contact Outbo…" at bounding box center [372, 179] width 500 height 325
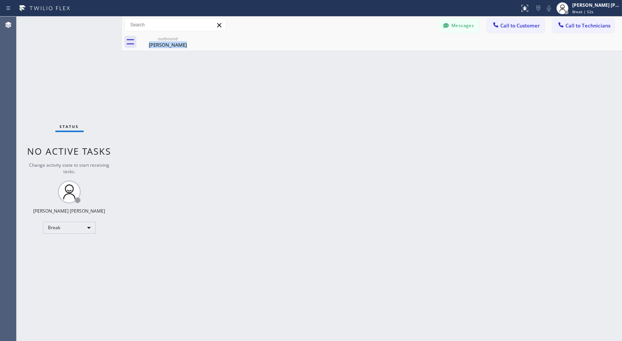
click at [385, 58] on div "Back to Dashboard Change Sender ID Customers Technicians Select a contact Outbo…" at bounding box center [372, 179] width 500 height 325
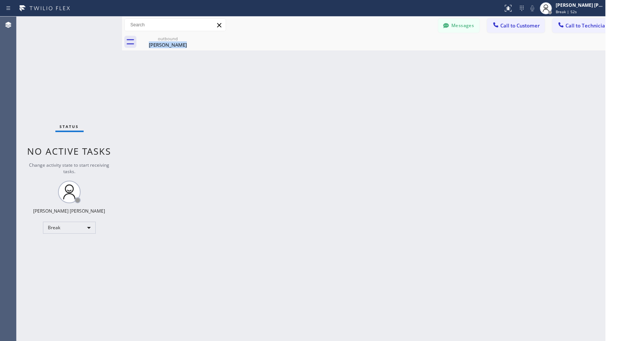
click at [385, 58] on div "Back to Dashboard Change Sender ID Customers Technicians Select a contact Outbo…" at bounding box center [372, 179] width 500 height 325
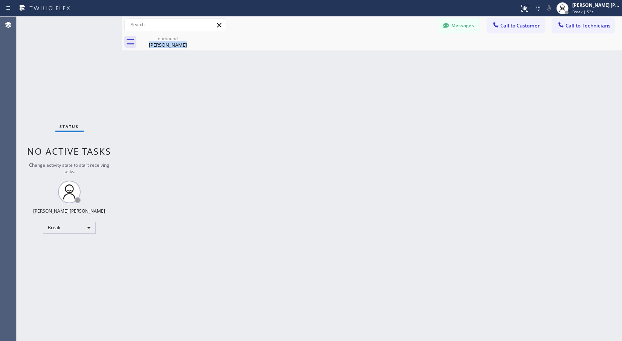
click at [385, 58] on div "Back to Dashboard Change Sender ID Customers Technicians Select a contact Outbo…" at bounding box center [372, 179] width 500 height 325
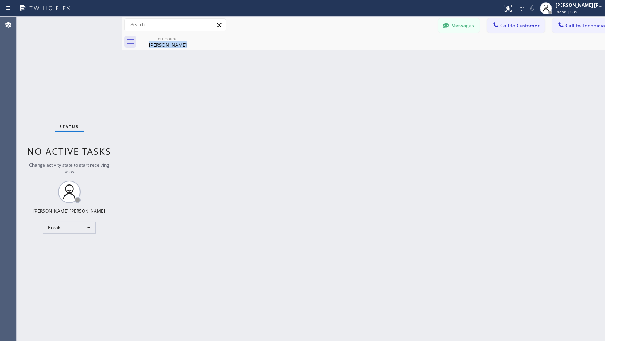
click at [385, 58] on div "Back to Dashboard Change Sender ID Customers Technicians Select a contact Outbo…" at bounding box center [372, 179] width 500 height 325
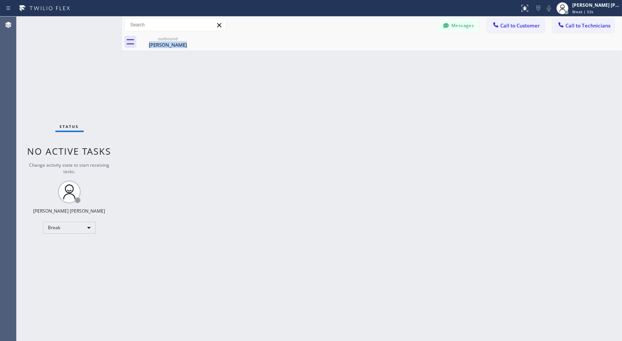
click at [380, 49] on div at bounding box center [380, 49] width 0 height 0
click at [385, 58] on div "Back to Dashboard Change Sender ID Customers Technicians Select a contact Outbo…" at bounding box center [372, 179] width 500 height 325
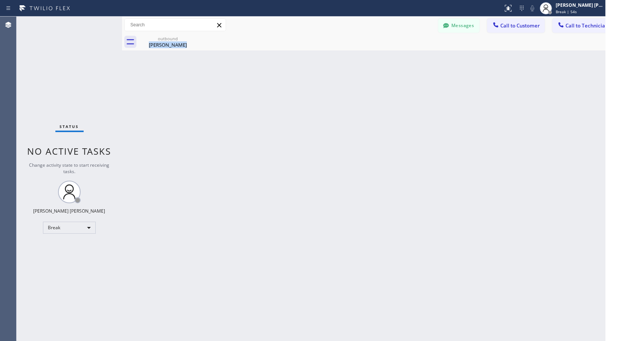
click at [385, 58] on div "Back to Dashboard Change Sender ID Customers Technicians Select a contact Outbo…" at bounding box center [372, 179] width 500 height 325
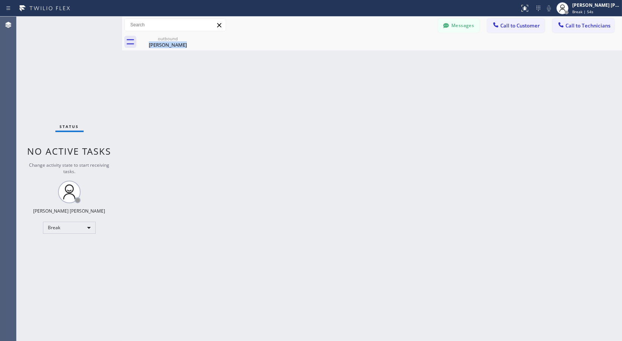
click at [385, 58] on div "Back to Dashboard Change Sender ID Customers Technicians Select a contact Outbo…" at bounding box center [372, 179] width 500 height 325
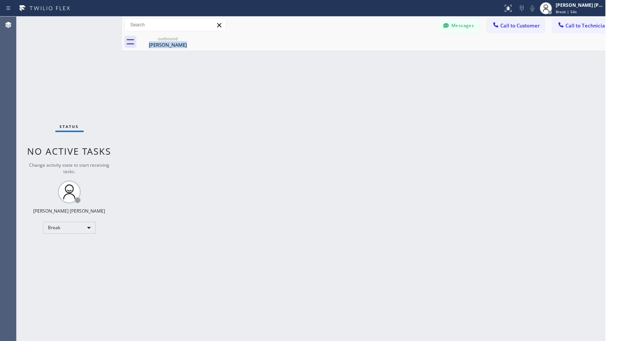
click at [385, 58] on div "Back to Dashboard Change Sender ID Customers Technicians Select a contact Outbo…" at bounding box center [372, 179] width 500 height 325
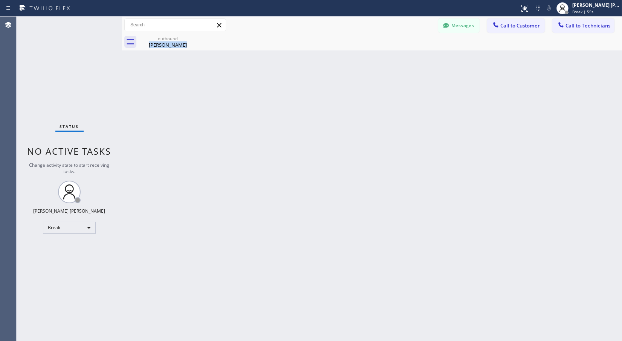
click at [380, 49] on div at bounding box center [380, 49] width 0 height 0
click at [385, 58] on div "Back to Dashboard Change Sender ID Customers Technicians Select a contact Outbo…" at bounding box center [372, 179] width 500 height 325
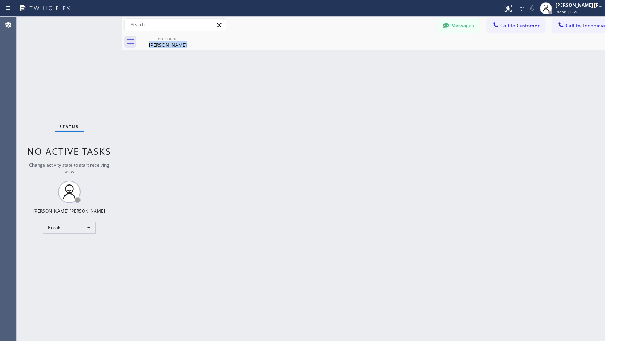
click at [385, 58] on div "Back to Dashboard Change Sender ID Customers Technicians Select a contact Outbo…" at bounding box center [372, 179] width 500 height 325
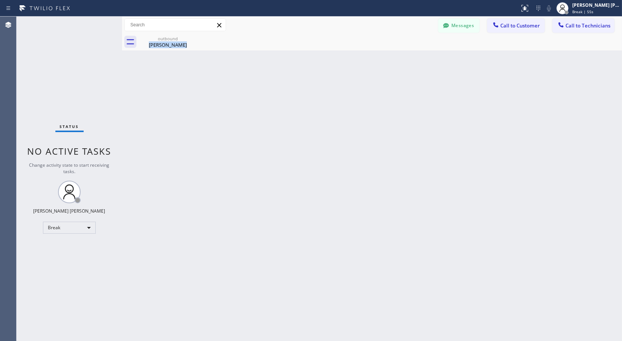
click at [380, 49] on div at bounding box center [380, 49] width 0 height 0
click at [385, 58] on div "Back to Dashboard Change Sender ID Customers Technicians Select a contact Outbo…" at bounding box center [372, 179] width 500 height 325
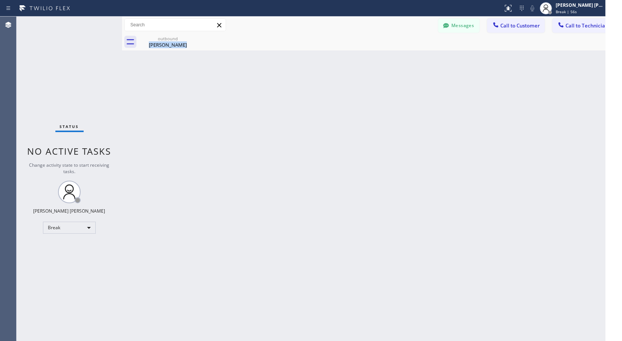
click at [385, 58] on div "Back to Dashboard Change Sender ID Customers Technicians Select a contact Outbo…" at bounding box center [372, 179] width 500 height 325
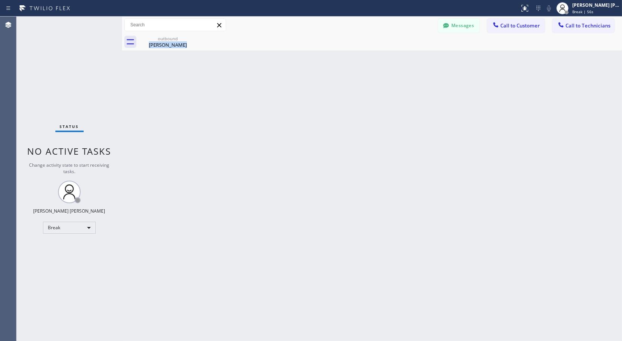
click at [380, 49] on div at bounding box center [380, 49] width 0 height 0
click at [385, 58] on div "Back to Dashboard Change Sender ID Customers Technicians Select a contact Outbo…" at bounding box center [372, 179] width 500 height 325
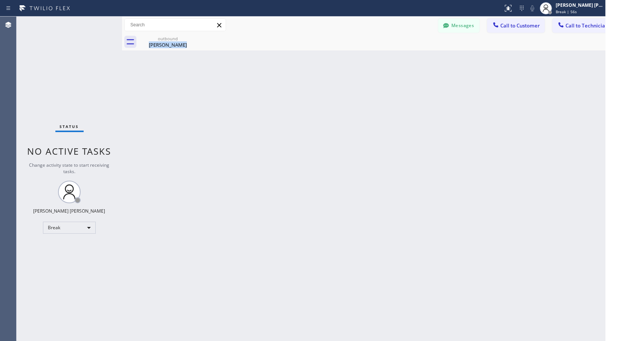
click at [385, 58] on div "Back to Dashboard Change Sender ID Customers Technicians Select a contact Outbo…" at bounding box center [372, 179] width 500 height 325
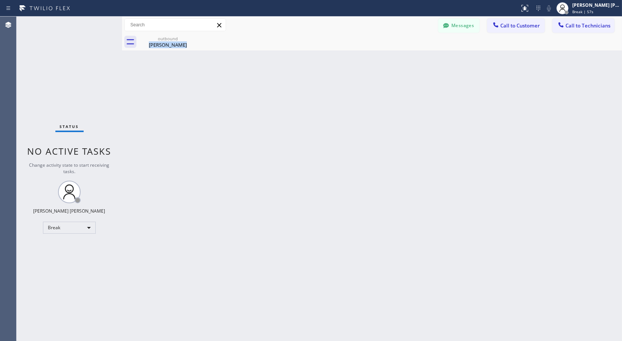
click at [380, 49] on div at bounding box center [380, 49] width 0 height 0
click at [385, 58] on div "Back to Dashboard Change Sender ID Customers Technicians Select a contact Outbo…" at bounding box center [372, 179] width 500 height 325
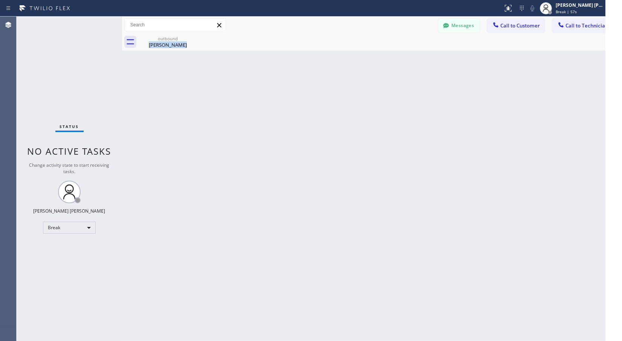
click at [385, 58] on div "Back to Dashboard Change Sender ID Customers Technicians Select a contact Outbo…" at bounding box center [372, 179] width 500 height 325
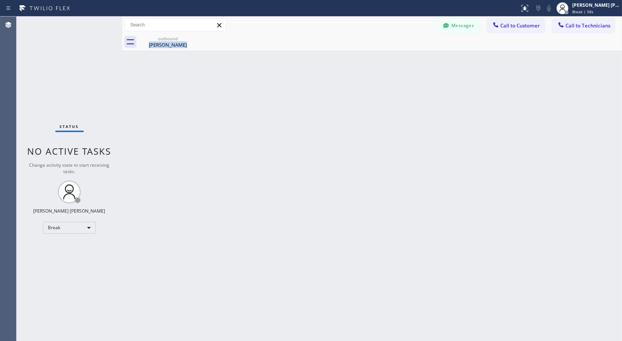
click at [380, 49] on div at bounding box center [380, 49] width 0 height 0
click at [385, 58] on div "Back to Dashboard Change Sender ID Customers Technicians Select a contact Outbo…" at bounding box center [372, 179] width 500 height 325
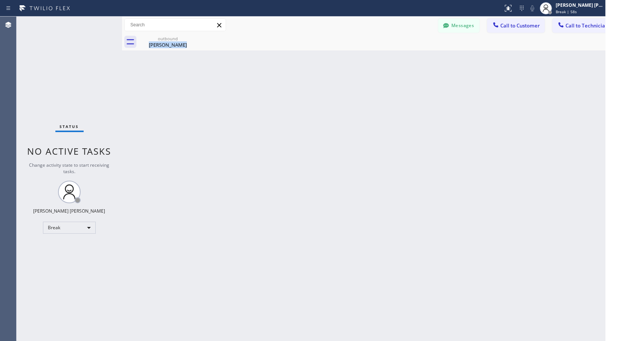
click at [385, 58] on div "Back to Dashboard Change Sender ID Customers Technicians Select a contact Outbo…" at bounding box center [372, 179] width 500 height 325
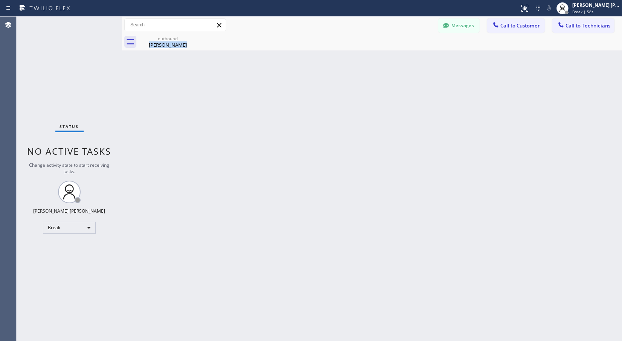
click at [385, 58] on div "Back to Dashboard Change Sender ID Customers Technicians Select a contact Outbo…" at bounding box center [372, 179] width 500 height 325
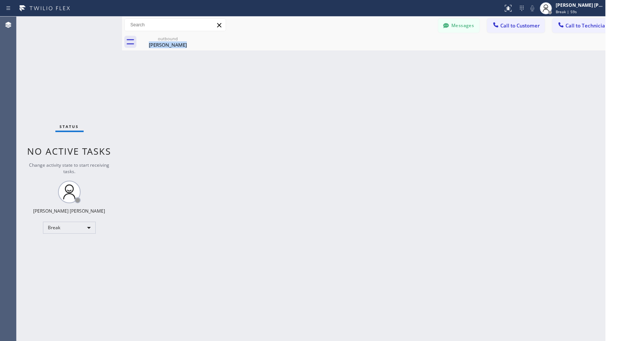
click at [385, 58] on div "Back to Dashboard Change Sender ID Customers Technicians Select a contact Outbo…" at bounding box center [372, 179] width 500 height 325
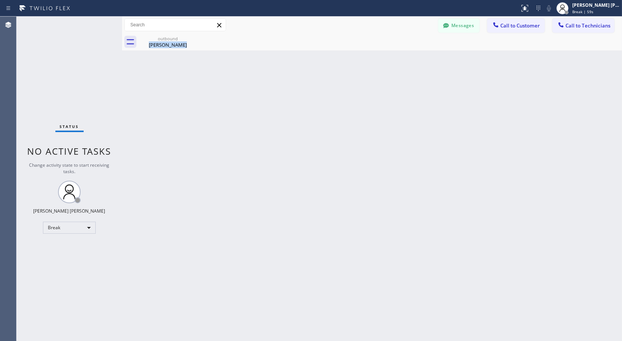
click at [380, 49] on div at bounding box center [380, 49] width 0 height 0
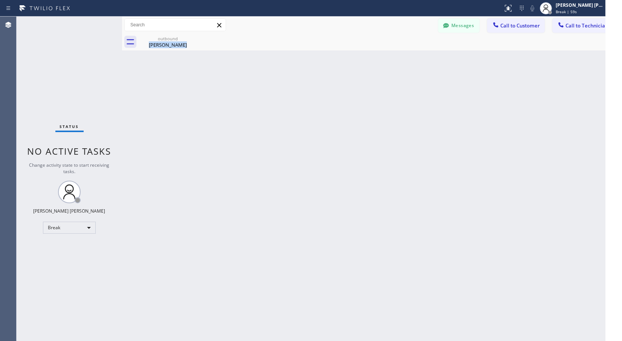
click at [385, 58] on div "Back to Dashboard Change Sender ID Customers Technicians Select a contact Outbo…" at bounding box center [372, 179] width 500 height 325
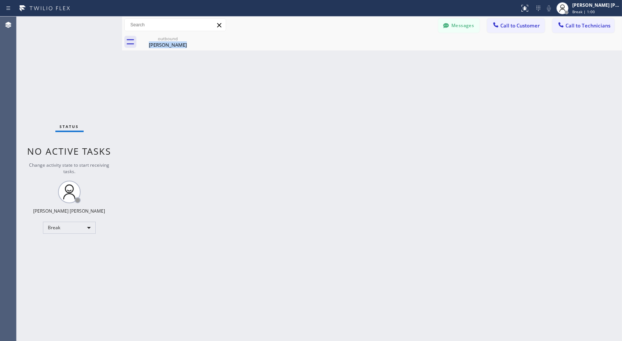
click at [380, 49] on div at bounding box center [380, 49] width 0 height 0
click at [385, 58] on div "Back to Dashboard Change Sender ID Customers Technicians Select a contact Outbo…" at bounding box center [372, 179] width 500 height 325
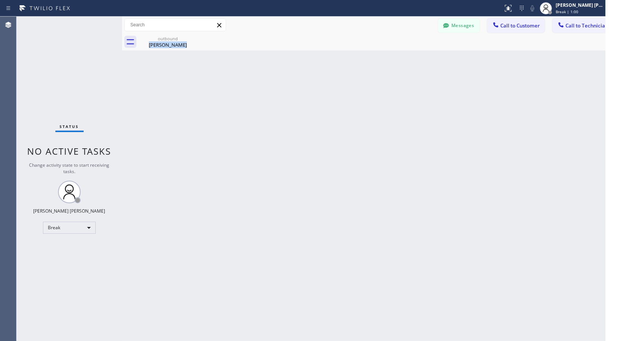
click at [385, 58] on div "Back to Dashboard Change Sender ID Customers Technicians Select a contact Outbo…" at bounding box center [372, 179] width 500 height 325
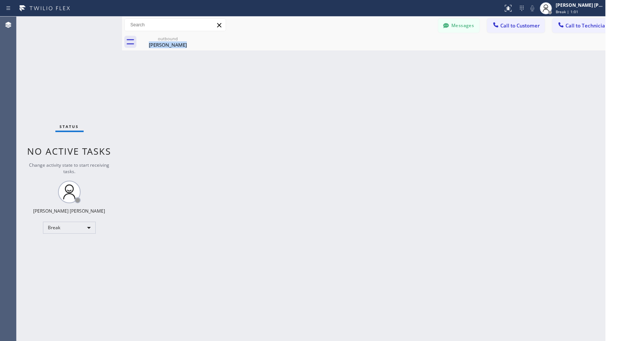
click at [385, 58] on div "Back to Dashboard Change Sender ID Customers Technicians Select a contact Outbo…" at bounding box center [372, 179] width 500 height 325
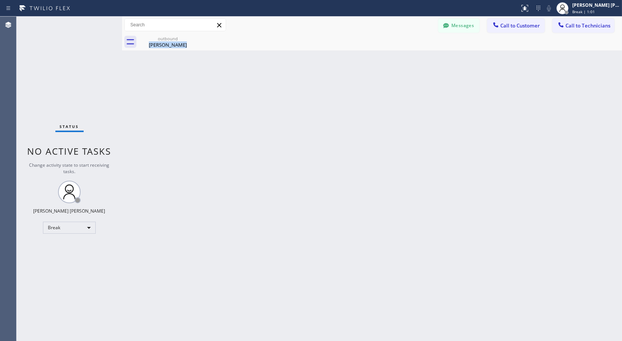
click at [380, 49] on div at bounding box center [380, 49] width 0 height 0
click at [385, 58] on div "Back to Dashboard Change Sender ID Customers Technicians Select a contact Outbo…" at bounding box center [372, 179] width 500 height 325
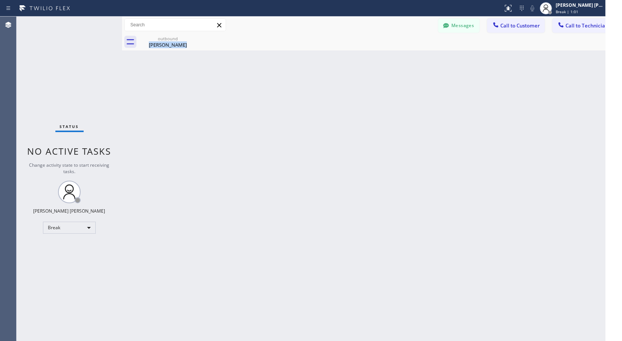
click at [385, 58] on div "Back to Dashboard Change Sender ID Customers Technicians Select a contact Outbo…" at bounding box center [372, 179] width 500 height 325
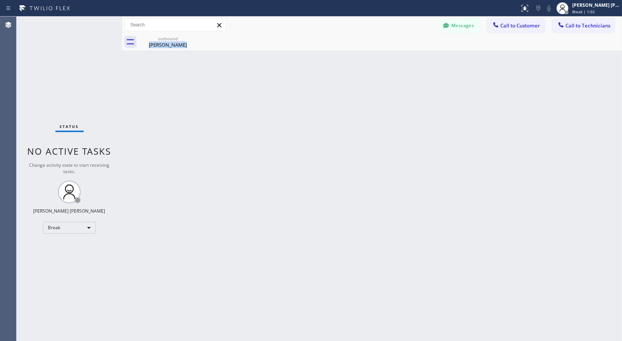
click at [385, 58] on div "Back to Dashboard Change Sender ID Customers Technicians Select a contact Outbo…" at bounding box center [372, 179] width 500 height 325
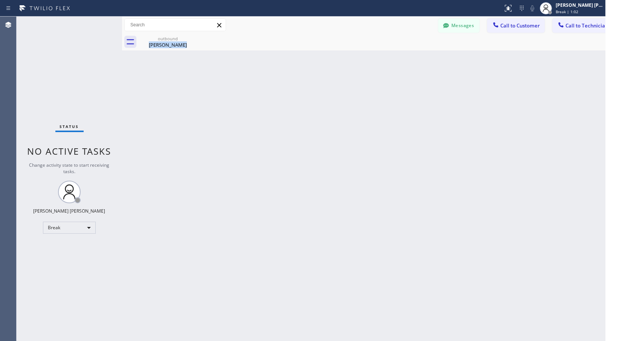
click at [385, 58] on div "Back to Dashboard Change Sender ID Customers Technicians Select a contact Outbo…" at bounding box center [372, 179] width 500 height 325
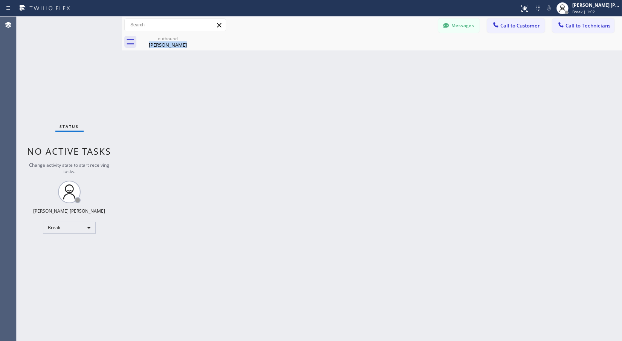
click at [380, 49] on div at bounding box center [380, 49] width 0 height 0
click at [385, 58] on div "Back to Dashboard Change Sender ID Customers Technicians Select a contact Outbo…" at bounding box center [372, 179] width 500 height 325
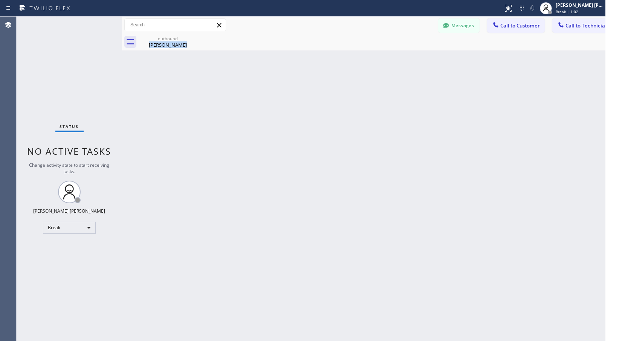
click at [385, 58] on div "Back to Dashboard Change Sender ID Customers Technicians Select a contact Outbo…" at bounding box center [372, 179] width 500 height 325
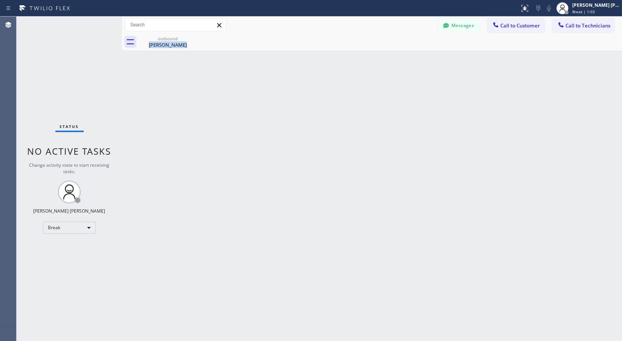
click at [380, 49] on div at bounding box center [380, 49] width 0 height 0
click at [385, 58] on div "Back to Dashboard Change Sender ID Customers Technicians Select a contact Outbo…" at bounding box center [372, 179] width 500 height 325
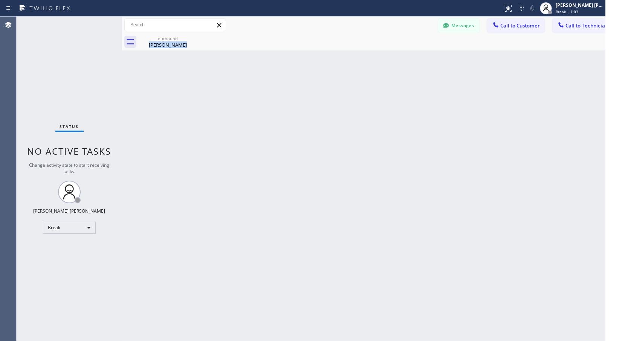
click at [385, 58] on div "Back to Dashboard Change Sender ID Customers Technicians Select a contact Outbo…" at bounding box center [372, 179] width 500 height 325
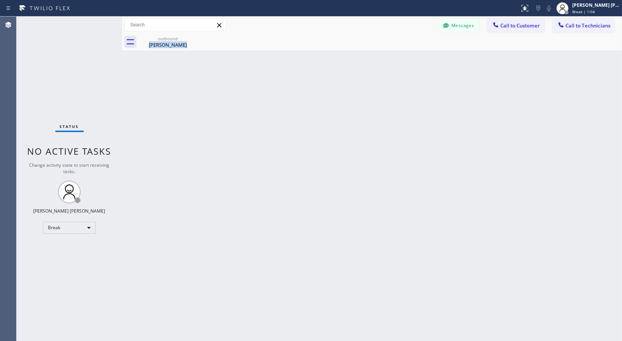
click at [385, 58] on div "Back to Dashboard Change Sender ID Customers Technicians Select a contact Outbo…" at bounding box center [372, 179] width 500 height 325
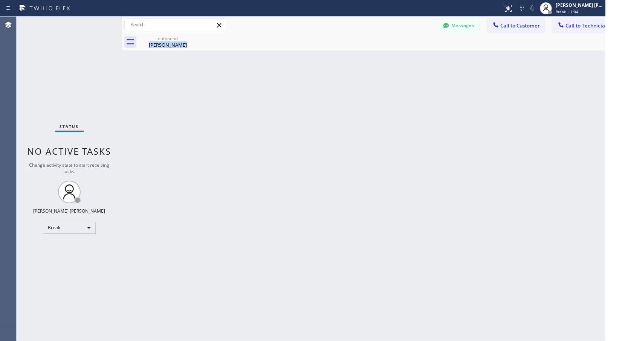
click at [385, 58] on div "Back to Dashboard Change Sender ID Customers Technicians Select a contact Outbo…" at bounding box center [372, 179] width 500 height 325
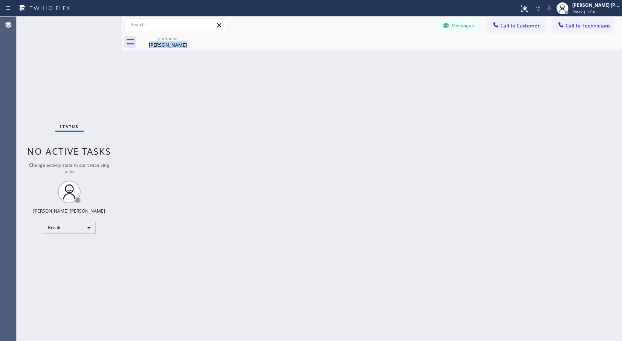
click at [385, 58] on div "Back to Dashboard Change Sender ID Customers Technicians Select a contact Outbo…" at bounding box center [372, 179] width 500 height 325
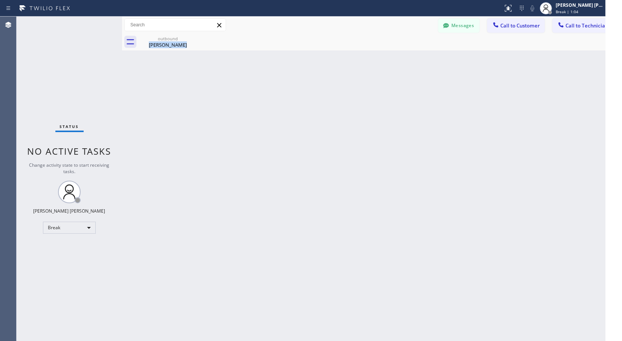
click at [385, 58] on div "Back to Dashboard Change Sender ID Customers Technicians Select a contact Outbo…" at bounding box center [372, 179] width 500 height 325
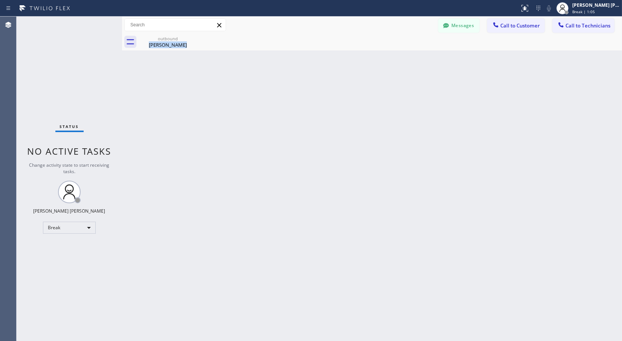
click at [380, 49] on div at bounding box center [380, 49] width 0 height 0
click at [385, 58] on div "Back to Dashboard Change Sender ID Customers Technicians Select a contact Outbo…" at bounding box center [372, 179] width 500 height 325
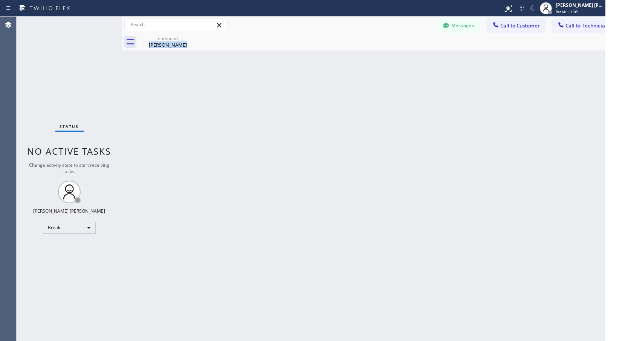
click at [385, 58] on div "Back to Dashboard Change Sender ID Customers Technicians Select a contact Outbo…" at bounding box center [372, 179] width 500 height 325
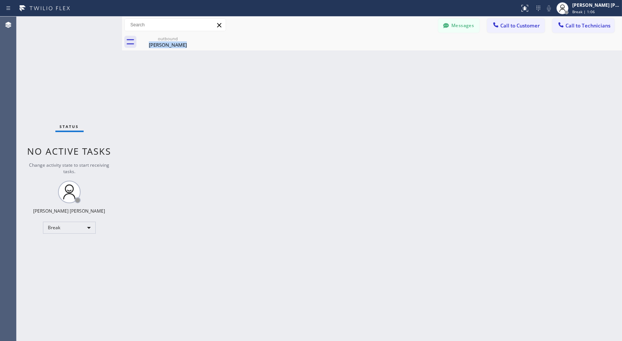
click at [385, 58] on div "Back to Dashboard Change Sender ID Customers Technicians Select a contact Outbo…" at bounding box center [372, 179] width 500 height 325
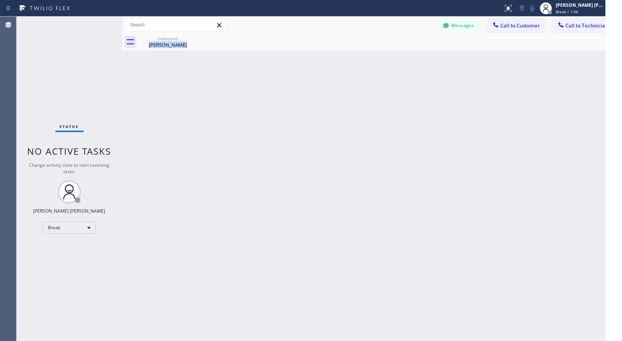
click at [385, 58] on div "Back to Dashboard Change Sender ID Customers Technicians Select a contact Outbo…" at bounding box center [372, 179] width 500 height 325
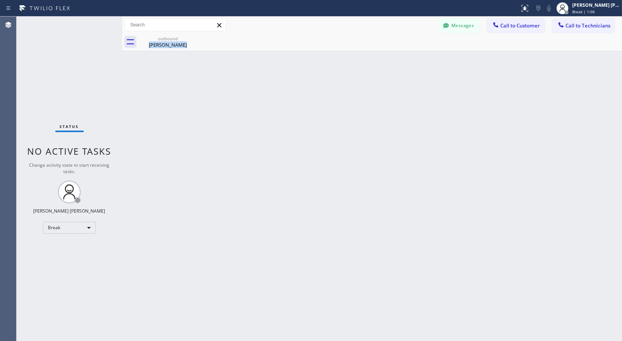
click at [385, 58] on div "Back to Dashboard Change Sender ID Customers Technicians Select a contact Outbo…" at bounding box center [372, 179] width 500 height 325
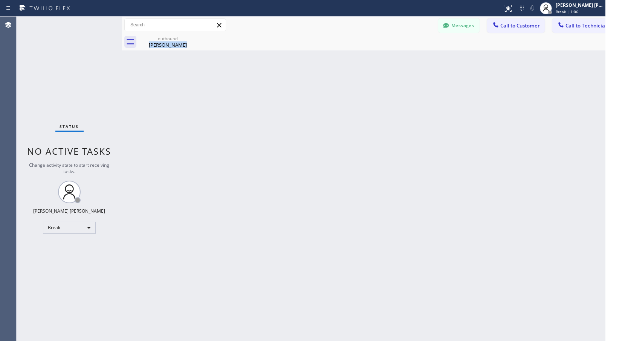
click at [385, 58] on div "Back to Dashboard Change Sender ID Customers Technicians Select a contact Outbo…" at bounding box center [372, 179] width 500 height 325
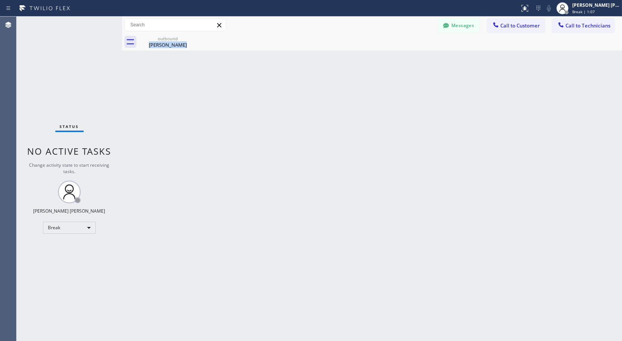
click at [380, 49] on div at bounding box center [380, 49] width 0 height 0
click at [385, 58] on div "Back to Dashboard Change Sender ID Customers Technicians Select a contact Outbo…" at bounding box center [372, 179] width 500 height 325
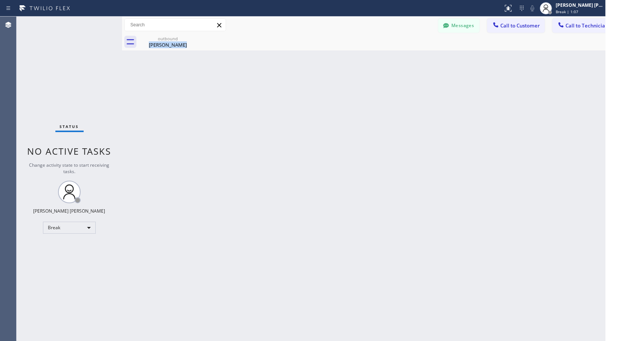
click at [385, 58] on div "Back to Dashboard Change Sender ID Customers Technicians Select a contact Outbo…" at bounding box center [372, 179] width 500 height 325
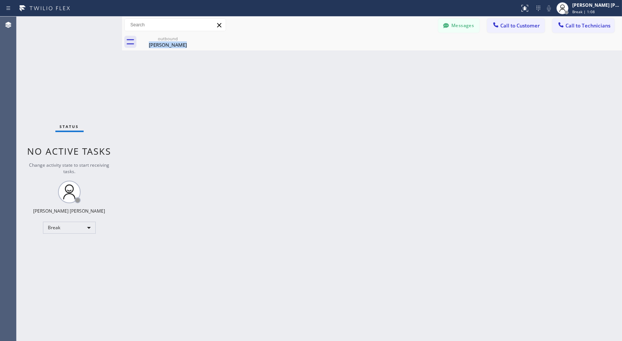
click at [385, 58] on div "Back to Dashboard Change Sender ID Customers Technicians Select a contact Outbo…" at bounding box center [372, 179] width 500 height 325
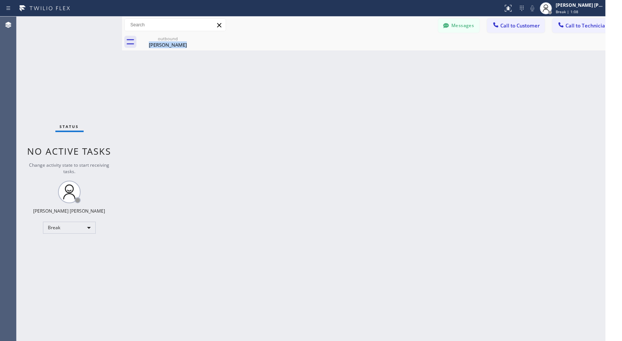
click at [385, 58] on div "Back to Dashboard Change Sender ID Customers Technicians Select a contact Outbo…" at bounding box center [372, 179] width 500 height 325
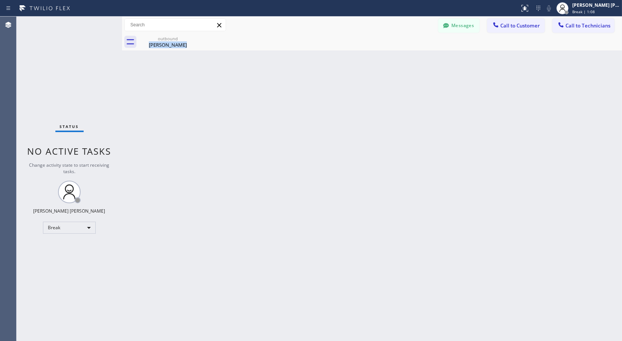
click at [380, 49] on div at bounding box center [380, 49] width 0 height 0
click at [385, 58] on div "Back to Dashboard Change Sender ID Customers Technicians Select a contact Outbo…" at bounding box center [372, 179] width 500 height 325
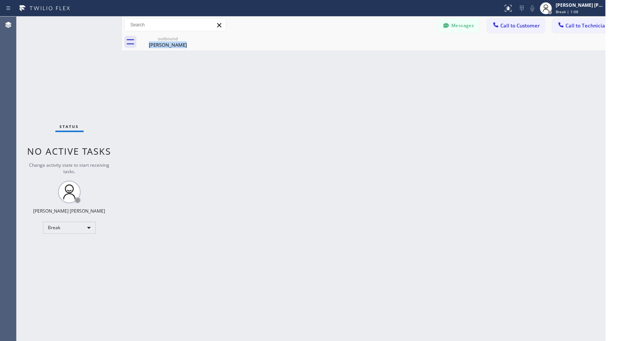
click at [385, 58] on div "Back to Dashboard Change Sender ID Customers Technicians Select a contact Outbo…" at bounding box center [372, 179] width 500 height 325
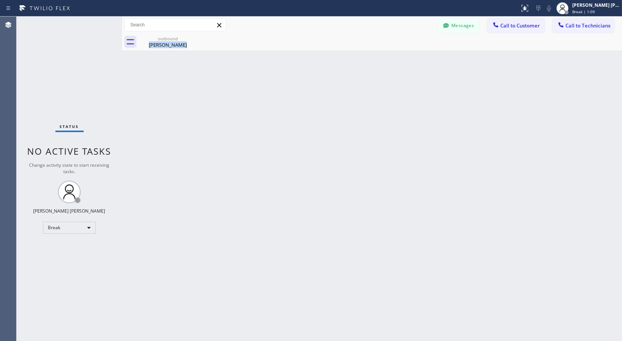
click at [385, 58] on div "Back to Dashboard Change Sender ID Customers Technicians Select a contact Outbo…" at bounding box center [372, 179] width 500 height 325
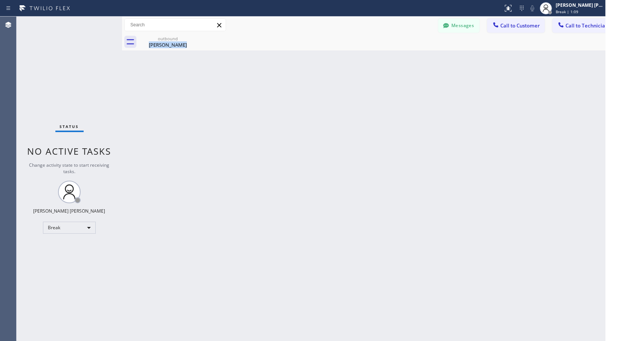
click at [385, 58] on div "Back to Dashboard Change Sender ID Customers Technicians Select a contact Outbo…" at bounding box center [372, 179] width 500 height 325
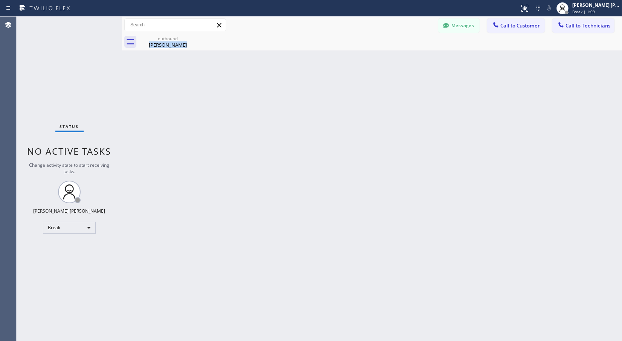
click at [385, 58] on div "Back to Dashboard Change Sender ID Customers Technicians Select a contact Outbo…" at bounding box center [372, 179] width 500 height 325
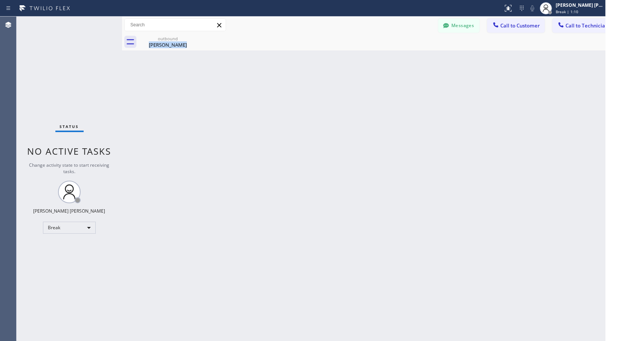
click at [385, 58] on div "Back to Dashboard Change Sender ID Customers Technicians Select a contact Outbo…" at bounding box center [372, 179] width 500 height 325
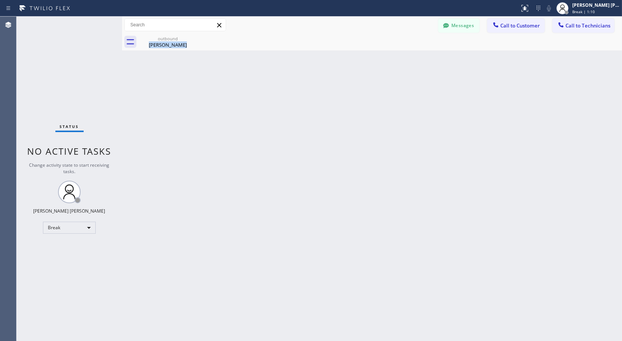
click at [385, 58] on div "Back to Dashboard Change Sender ID Customers Technicians Select a contact Outbo…" at bounding box center [372, 179] width 500 height 325
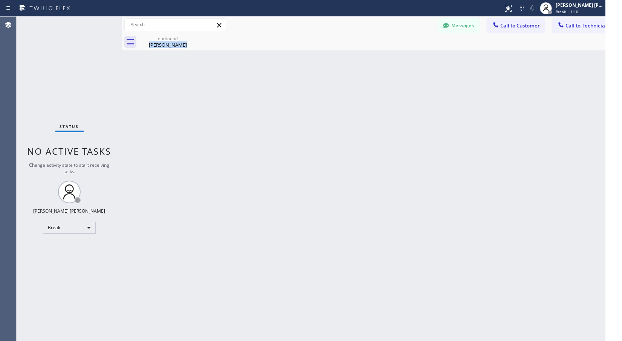
click at [385, 58] on div "Back to Dashboard Change Sender ID Customers Technicians Select a contact Outbo…" at bounding box center [372, 179] width 500 height 325
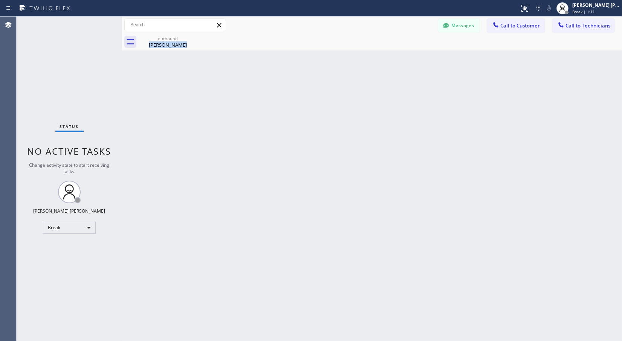
click at [385, 58] on div "Back to Dashboard Change Sender ID Customers Technicians Select a contact Outbo…" at bounding box center [372, 179] width 500 height 325
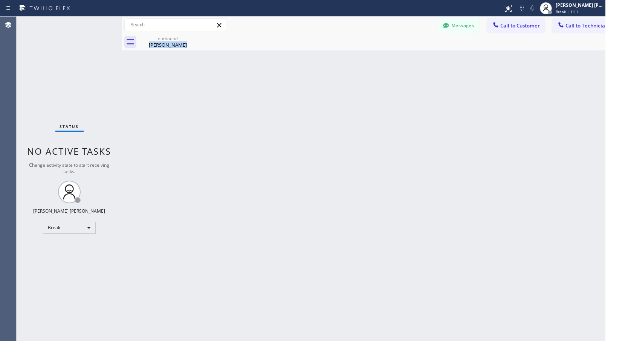
click at [385, 58] on div "Back to Dashboard Change Sender ID Customers Technicians Select a contact Outbo…" at bounding box center [372, 179] width 500 height 325
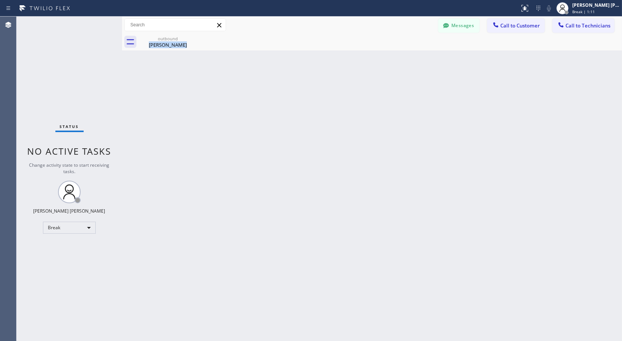
click at [385, 58] on div "Back to Dashboard Change Sender ID Customers Technicians Select a contact Outbo…" at bounding box center [372, 179] width 500 height 325
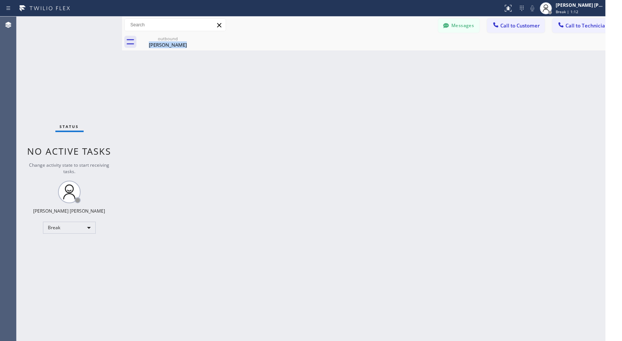
click at [385, 58] on div "Back to Dashboard Change Sender ID Customers Technicians Select a contact Outbo…" at bounding box center [372, 179] width 500 height 325
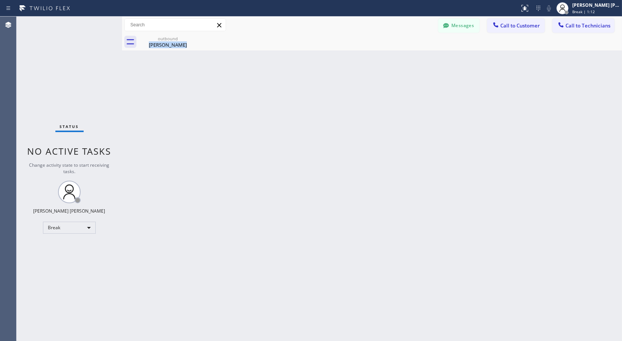
click at [380, 49] on div at bounding box center [380, 49] width 0 height 0
click at [385, 58] on div "Back to Dashboard Change Sender ID Customers Technicians Select a contact Outbo…" at bounding box center [372, 179] width 500 height 325
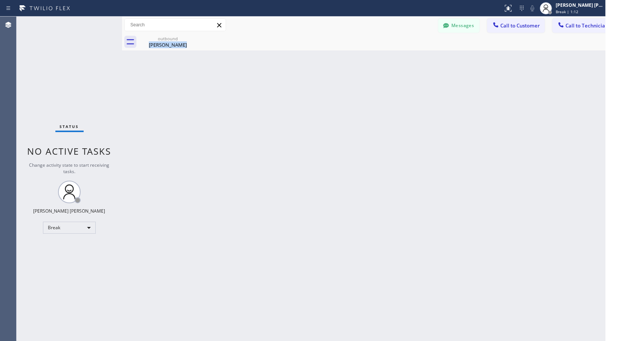
click at [385, 58] on div "Back to Dashboard Change Sender ID Customers Technicians Select a contact Outbo…" at bounding box center [372, 179] width 500 height 325
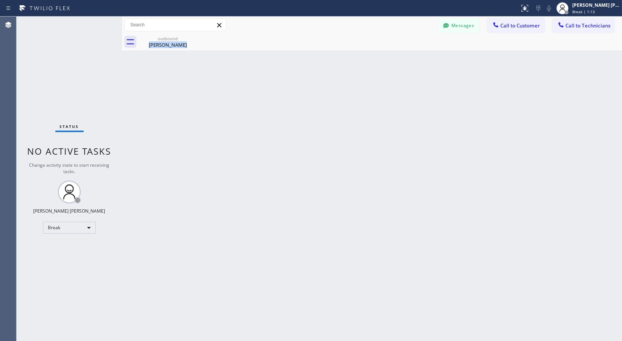
click at [380, 49] on div at bounding box center [380, 49] width 0 height 0
click at [385, 58] on div "Back to Dashboard Change Sender ID Customers Technicians Select a contact Outbo…" at bounding box center [372, 179] width 500 height 325
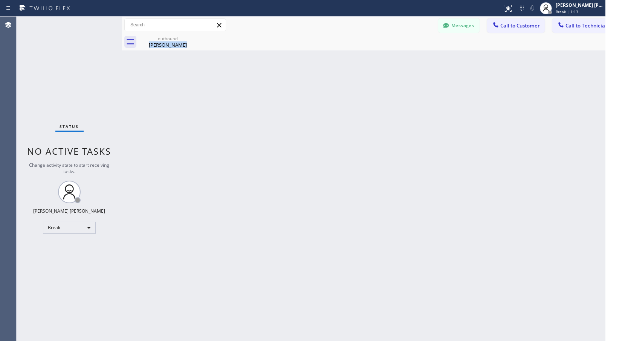
click at [385, 58] on div "Back to Dashboard Change Sender ID Customers Technicians Select a contact Outbo…" at bounding box center [372, 179] width 500 height 325
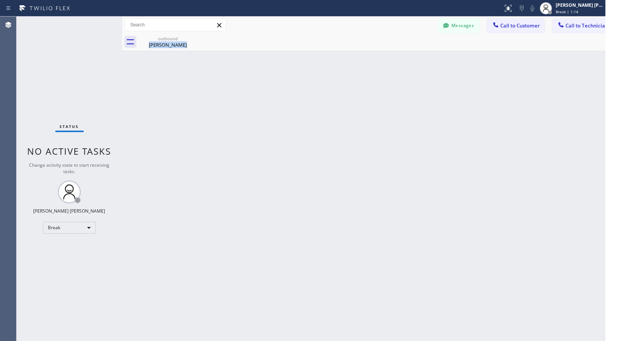
click at [385, 58] on div "Back to Dashboard Change Sender ID Customers Technicians Select a contact Outbo…" at bounding box center [372, 179] width 500 height 325
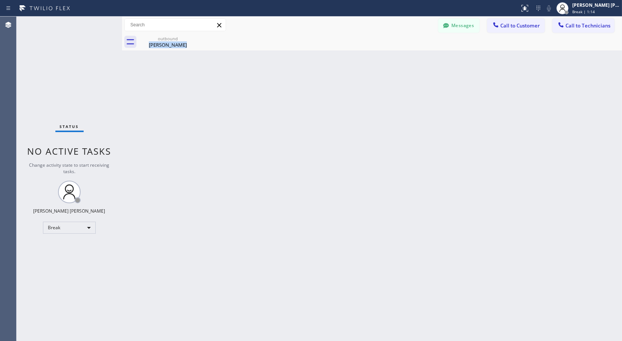
click at [380, 49] on div at bounding box center [380, 49] width 0 height 0
click at [385, 58] on div "Back to Dashboard Change Sender ID Customers Technicians Select a contact Outbo…" at bounding box center [372, 179] width 500 height 325
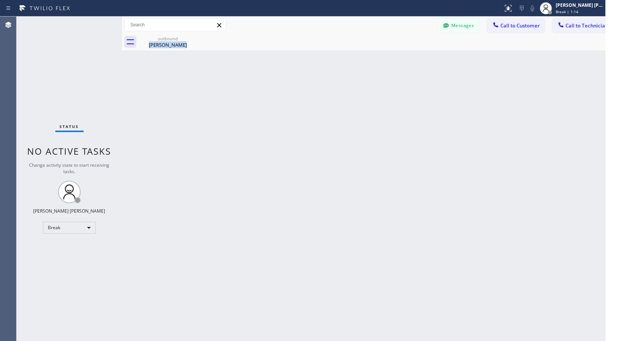
click at [385, 58] on div "Back to Dashboard Change Sender ID Customers Technicians Select a contact Outbo…" at bounding box center [372, 179] width 500 height 325
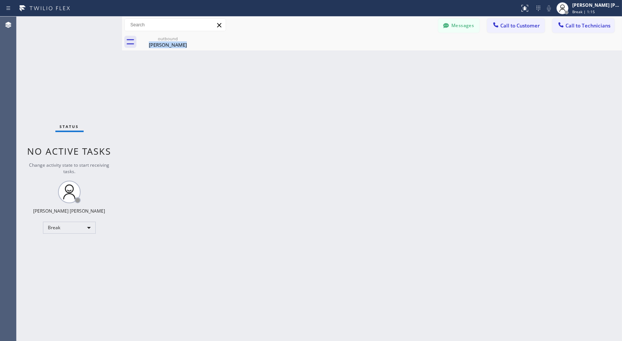
click at [385, 58] on div "Back to Dashboard Change Sender ID Customers Technicians Select a contact Outbo…" at bounding box center [372, 179] width 500 height 325
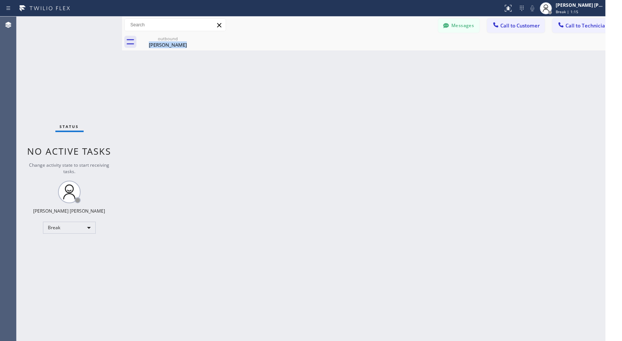
click at [385, 58] on div "Back to Dashboard Change Sender ID Customers Technicians Select a contact Outbo…" at bounding box center [372, 179] width 500 height 325
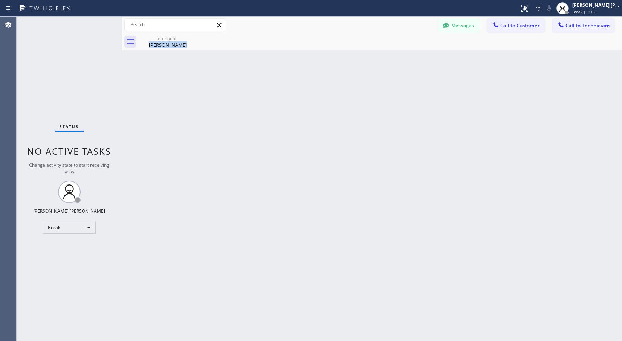
click at [380, 49] on div at bounding box center [380, 49] width 0 height 0
click at [385, 58] on div "Back to Dashboard Change Sender ID Customers Technicians Select a contact Outbo…" at bounding box center [372, 179] width 500 height 325
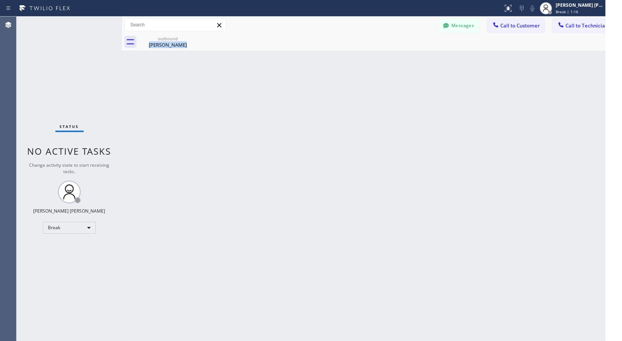
click at [385, 58] on div "Back to Dashboard Change Sender ID Customers Technicians Select a contact Outbo…" at bounding box center [372, 179] width 500 height 325
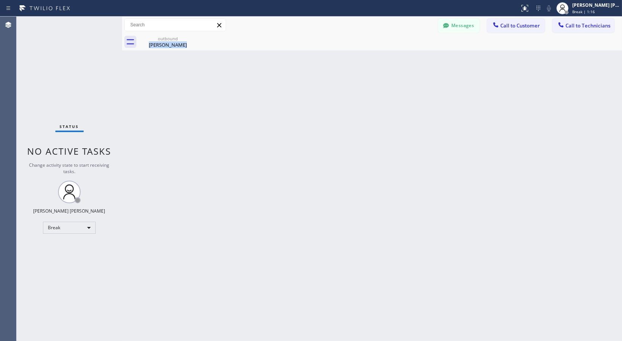
click at [385, 58] on div "Back to Dashboard Change Sender ID Customers Technicians Select a contact Outbo…" at bounding box center [372, 179] width 500 height 325
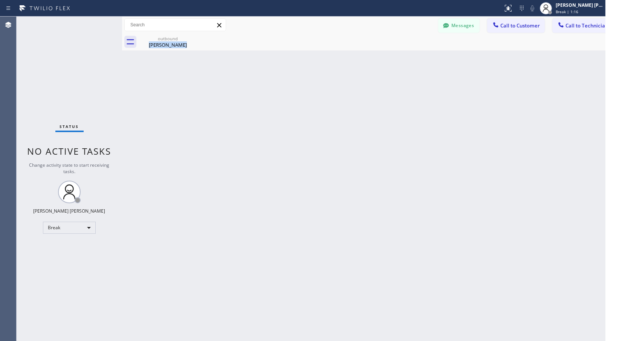
click at [385, 58] on div "Back to Dashboard Change Sender ID Customers Technicians Select a contact Outbo…" at bounding box center [372, 179] width 500 height 325
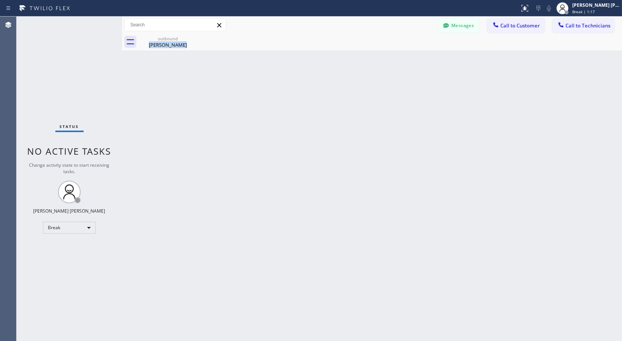
click at [385, 58] on div "Back to Dashboard Change Sender ID Customers Technicians Select a contact Outbo…" at bounding box center [372, 179] width 500 height 325
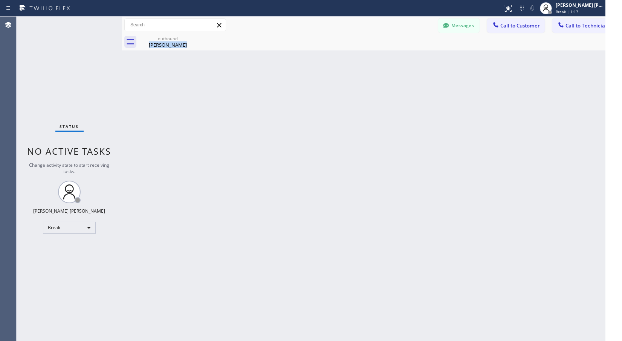
click at [385, 58] on div "Back to Dashboard Change Sender ID Customers Technicians Select a contact Outbo…" at bounding box center [372, 179] width 500 height 325
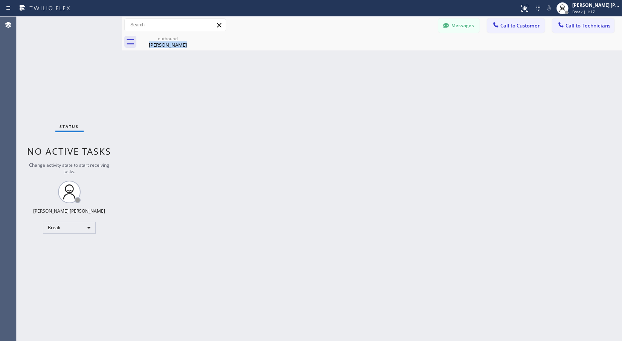
click at [380, 49] on div at bounding box center [380, 49] width 0 height 0
click at [385, 58] on div "Back to Dashboard Change Sender ID Customers Technicians Select a contact Outbo…" at bounding box center [372, 179] width 500 height 325
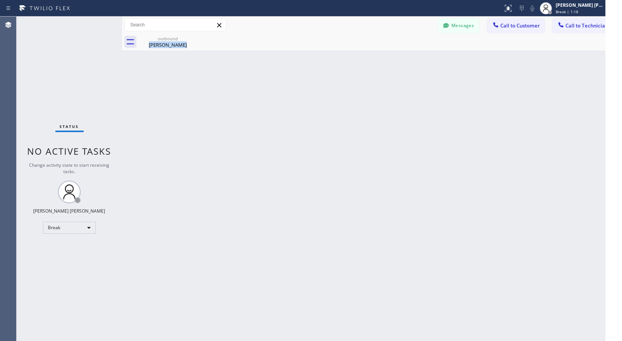
click at [385, 58] on div "Back to Dashboard Change Sender ID Customers Technicians Select a contact Outbo…" at bounding box center [372, 179] width 500 height 325
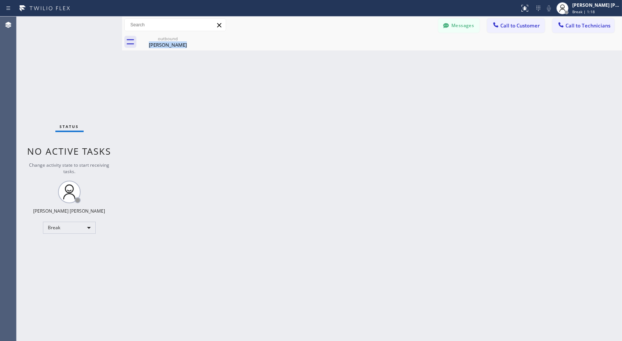
click at [385, 58] on div "Back to Dashboard Change Sender ID Customers Technicians Select a contact Outbo…" at bounding box center [372, 179] width 500 height 325
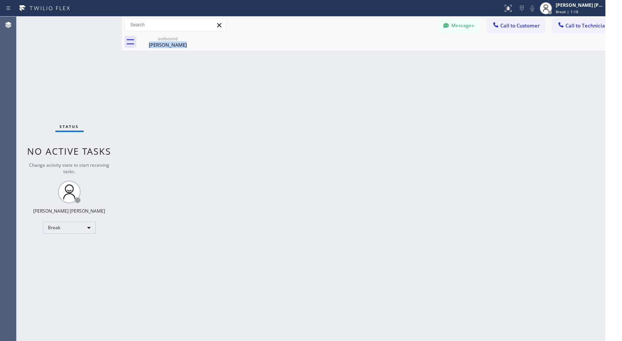
click at [385, 58] on div "Back to Dashboard Change Sender ID Customers Technicians Select a contact Outbo…" at bounding box center [372, 179] width 500 height 325
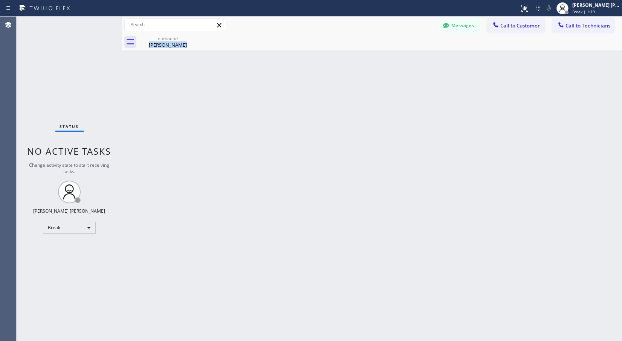
click at [380, 49] on div at bounding box center [380, 49] width 0 height 0
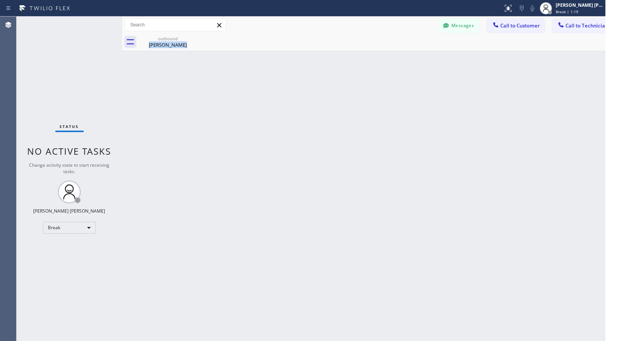
click at [385, 58] on div "Back to Dashboard Change Sender ID Customers Technicians Select a contact Outbo…" at bounding box center [372, 179] width 500 height 325
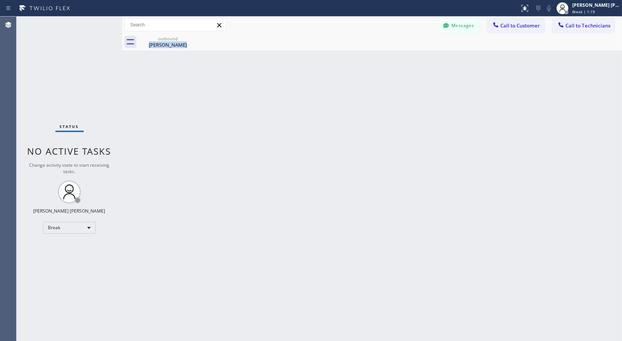
click at [380, 49] on div at bounding box center [380, 49] width 0 height 0
click at [385, 58] on div "Back to Dashboard Change Sender ID Customers Technicians Select a contact Outbo…" at bounding box center [372, 179] width 500 height 325
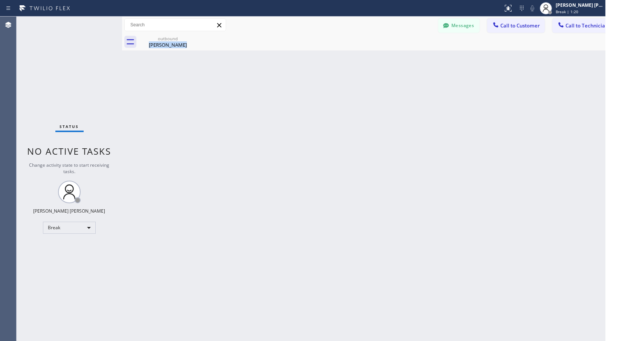
click at [385, 58] on div "Back to Dashboard Change Sender ID Customers Technicians Select a contact Outbo…" at bounding box center [372, 179] width 500 height 325
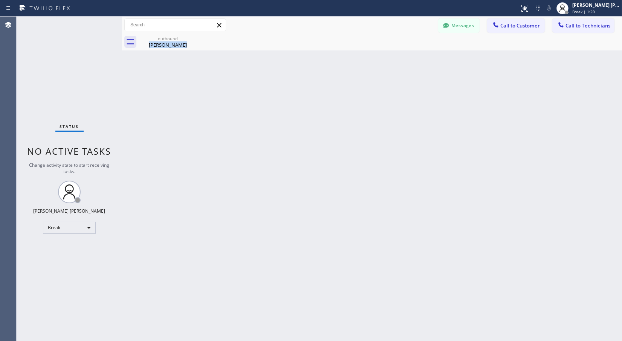
click at [380, 49] on div at bounding box center [380, 49] width 0 height 0
click at [385, 58] on div "Back to Dashboard Change Sender ID Customers Technicians Select a contact Outbo…" at bounding box center [372, 179] width 500 height 325
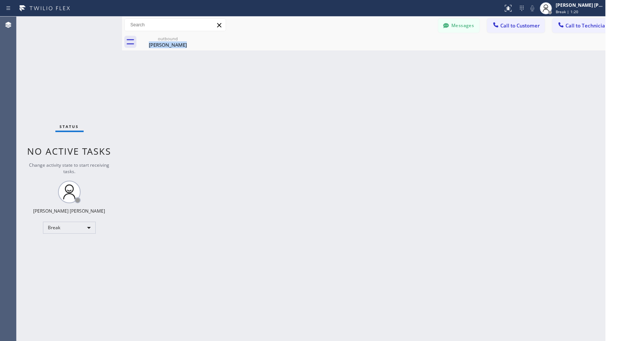
click at [385, 58] on div "Back to Dashboard Change Sender ID Customers Technicians Select a contact Outbo…" at bounding box center [372, 179] width 500 height 325
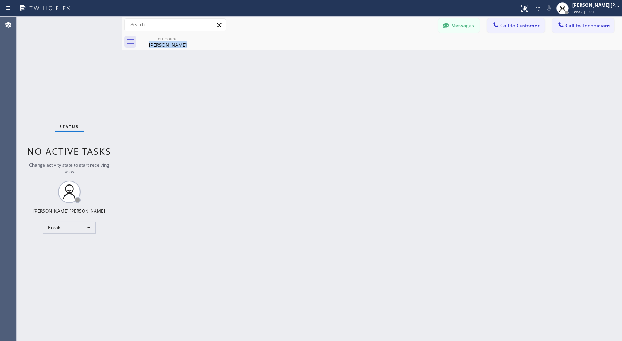
click at [385, 58] on div "Back to Dashboard Change Sender ID Customers Technicians Select a contact Outbo…" at bounding box center [372, 179] width 500 height 325
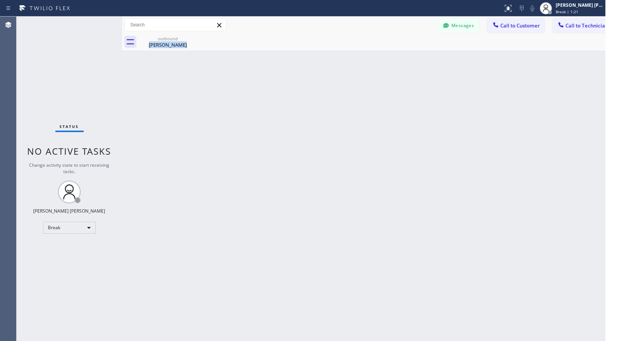
click at [385, 58] on div "Back to Dashboard Change Sender ID Customers Technicians Select a contact Outbo…" at bounding box center [372, 179] width 500 height 325
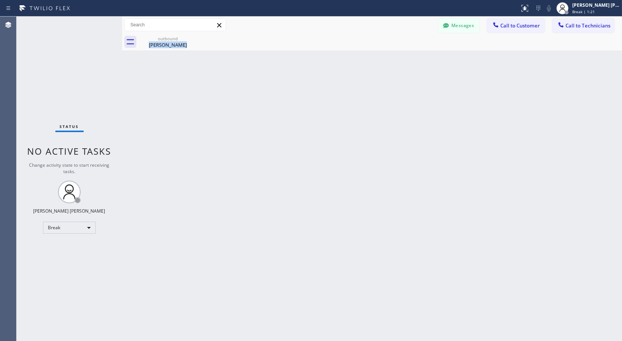
click at [385, 58] on div "Back to Dashboard Change Sender ID Customers Technicians Select a contact Outbo…" at bounding box center [372, 179] width 500 height 325
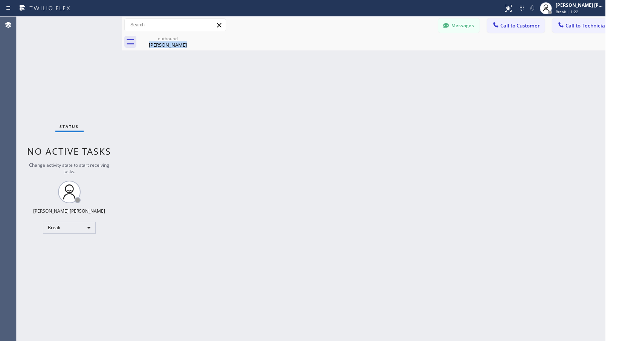
click at [385, 58] on div "Back to Dashboard Change Sender ID Customers Technicians Select a contact Outbo…" at bounding box center [372, 179] width 500 height 325
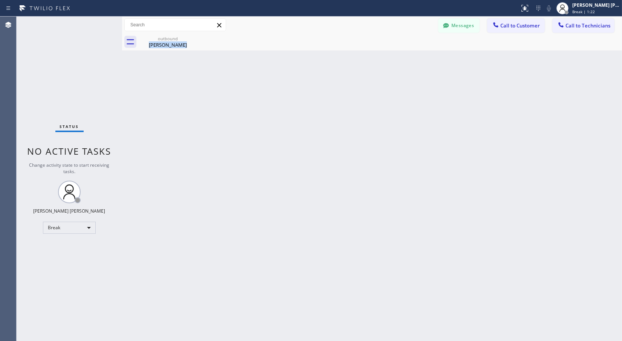
click at [380, 49] on div at bounding box center [380, 49] width 0 height 0
click at [385, 58] on div "Back to Dashboard Change Sender ID Customers Technicians Select a contact Outbo…" at bounding box center [372, 179] width 500 height 325
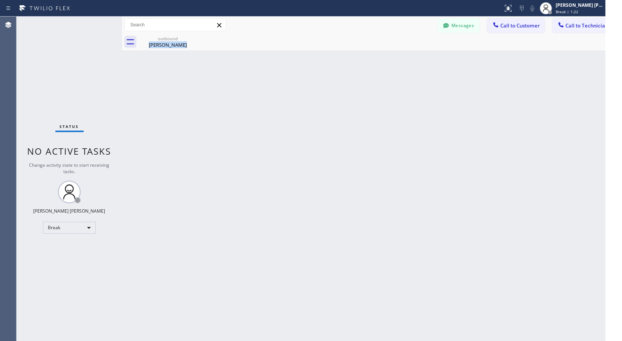
click at [385, 58] on div "Back to Dashboard Change Sender ID Customers Technicians Select a contact Outbo…" at bounding box center [372, 179] width 500 height 325
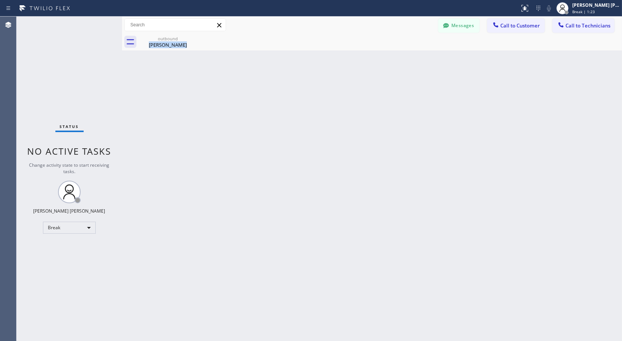
click at [385, 58] on div "Back to Dashboard Change Sender ID Customers Technicians Select a contact Outbo…" at bounding box center [372, 179] width 500 height 325
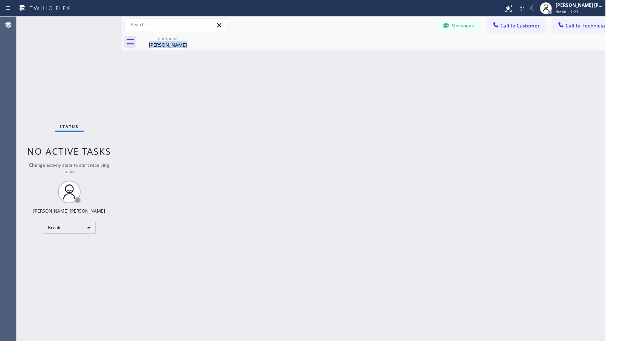
click at [385, 58] on div "Back to Dashboard Change Sender ID Customers Technicians Select a contact Outbo…" at bounding box center [372, 179] width 500 height 325
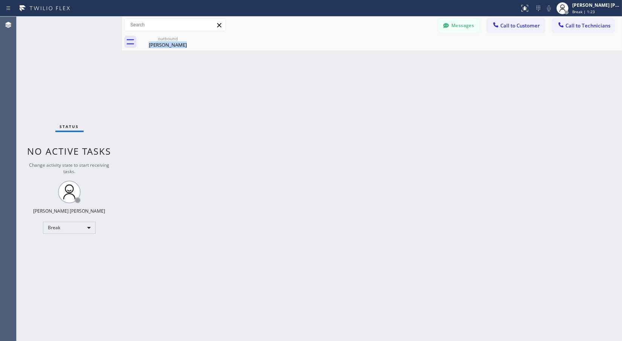
click at [380, 49] on div at bounding box center [380, 49] width 0 height 0
click at [385, 58] on div "Back to Dashboard Change Sender ID Customers Technicians Select a contact Outbo…" at bounding box center [372, 179] width 500 height 325
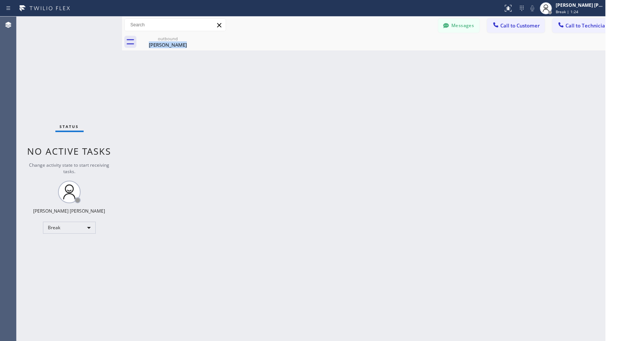
click at [385, 58] on div "Back to Dashboard Change Sender ID Customers Technicians Select a contact Outbo…" at bounding box center [372, 179] width 500 height 325
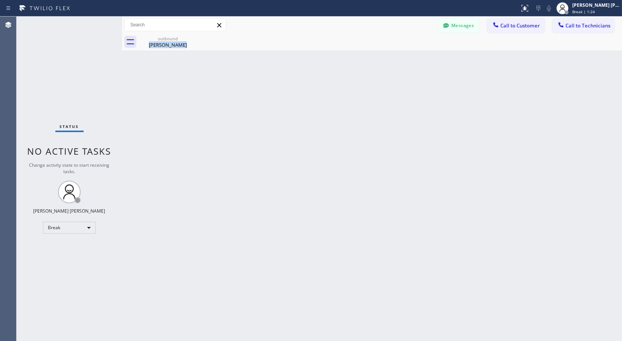
click at [380, 49] on div at bounding box center [380, 49] width 0 height 0
click at [385, 58] on div "Back to Dashboard Change Sender ID Customers Technicians Select a contact Outbo…" at bounding box center [372, 179] width 500 height 325
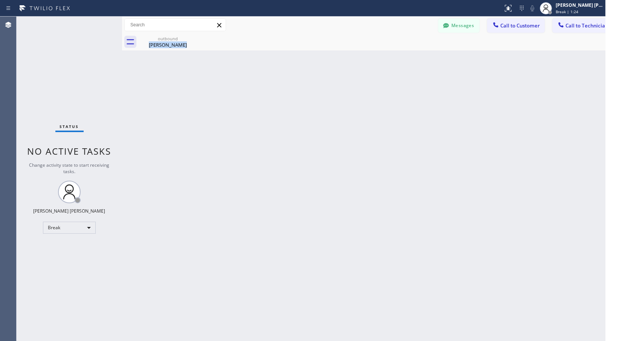
click at [385, 58] on div "Back to Dashboard Change Sender ID Customers Technicians Select a contact Outbo…" at bounding box center [372, 179] width 500 height 325
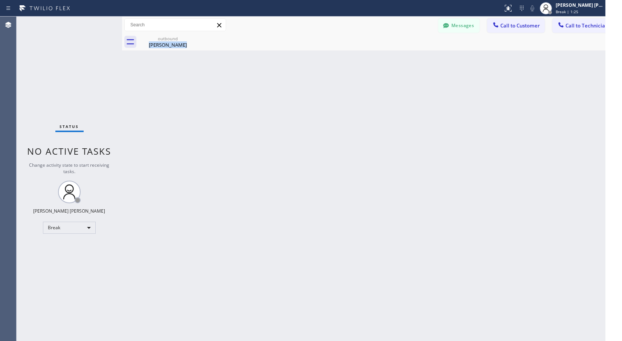
click at [385, 58] on div "Back to Dashboard Change Sender ID Customers Technicians Select a contact Outbo…" at bounding box center [372, 179] width 500 height 325
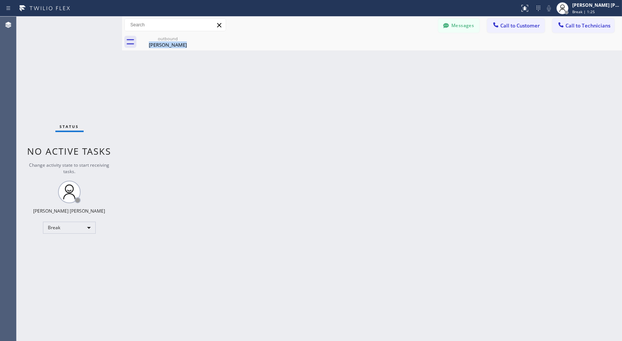
click at [380, 49] on div at bounding box center [380, 49] width 0 height 0
click at [385, 58] on div "Back to Dashboard Change Sender ID Customers Technicians Select a contact Outbo…" at bounding box center [372, 179] width 500 height 325
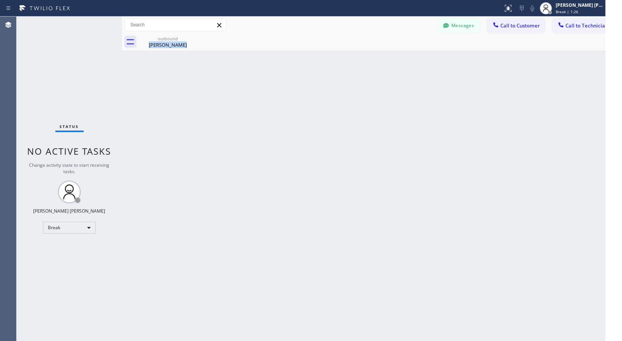
click at [385, 58] on div "Back to Dashboard Change Sender ID Customers Technicians Select a contact Outbo…" at bounding box center [372, 179] width 500 height 325
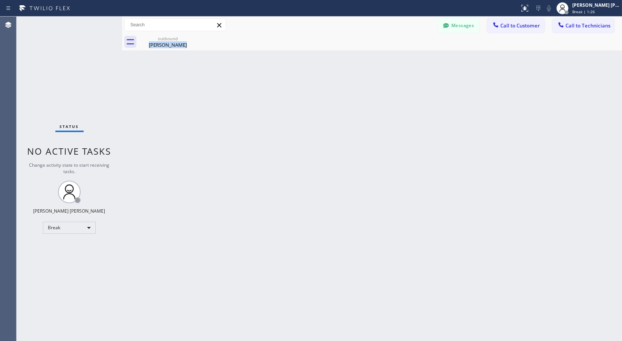
click at [385, 58] on div "Back to Dashboard Change Sender ID Customers Technicians Select a contact Outbo…" at bounding box center [372, 179] width 500 height 325
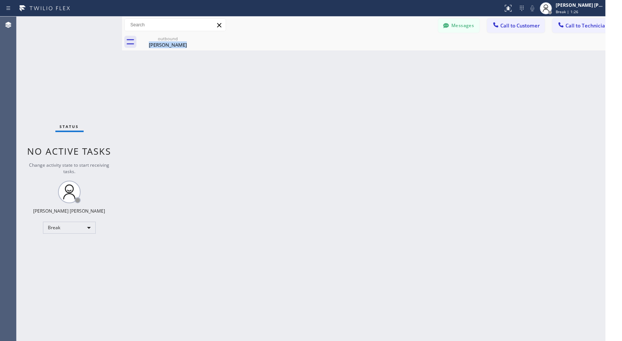
click at [385, 58] on div "Back to Dashboard Change Sender ID Customers Technicians Select a contact Outbo…" at bounding box center [372, 179] width 500 height 325
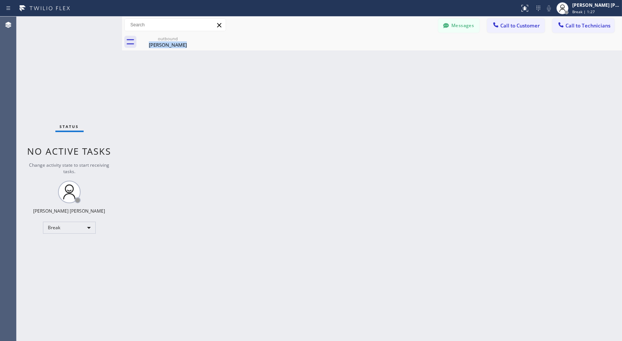
click at [385, 58] on div "Back to Dashboard Change Sender ID Customers Technicians Select a contact Outbo…" at bounding box center [372, 179] width 500 height 325
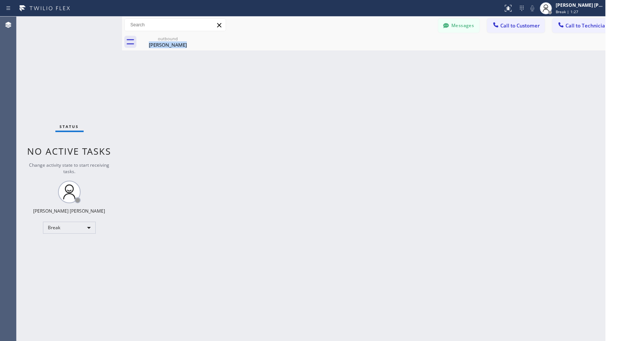
click at [385, 58] on div "Back to Dashboard Change Sender ID Customers Technicians Select a contact Outbo…" at bounding box center [372, 179] width 500 height 325
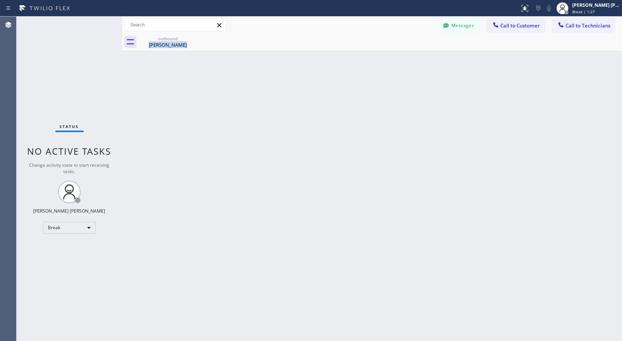
click at [380, 49] on div at bounding box center [380, 49] width 0 height 0
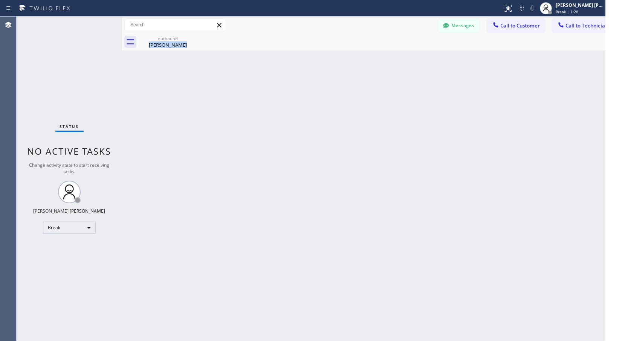
click at [385, 58] on div "Back to Dashboard Change Sender ID Customers Technicians Select a contact Outbo…" at bounding box center [372, 179] width 500 height 325
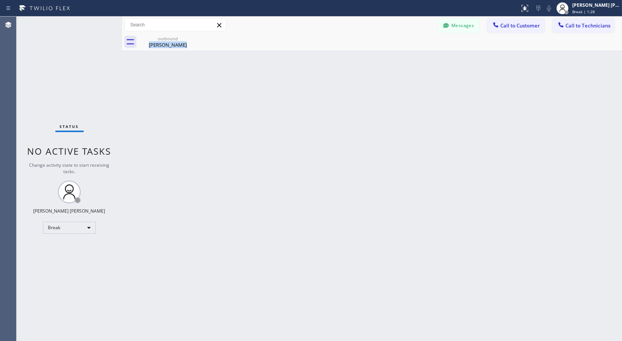
click at [380, 49] on div at bounding box center [380, 49] width 0 height 0
click at [385, 58] on div "Back to Dashboard Change Sender ID Customers Technicians Select a contact Outbo…" at bounding box center [372, 179] width 500 height 325
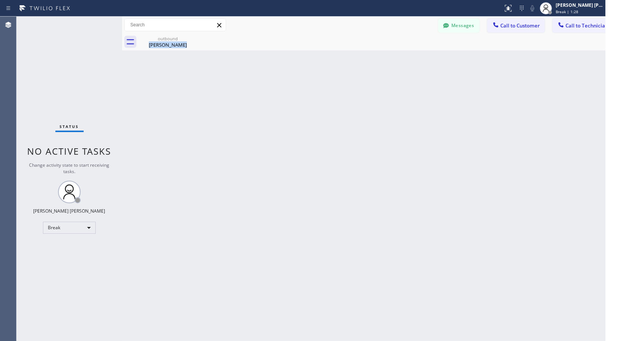
click at [385, 58] on div "Back to Dashboard Change Sender ID Customers Technicians Select a contact Outbo…" at bounding box center [372, 179] width 500 height 325
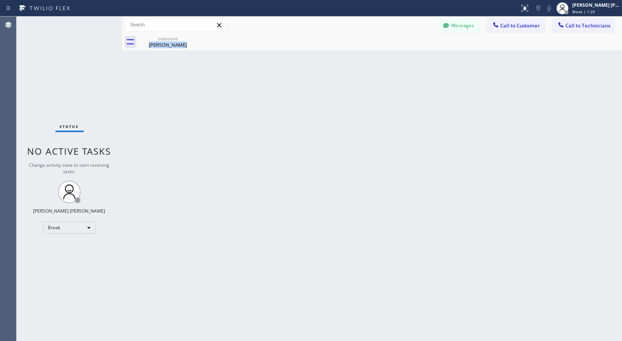
click at [380, 49] on div at bounding box center [380, 49] width 0 height 0
click at [385, 58] on div "Back to Dashboard Change Sender ID Customers Technicians Select a contact Outbo…" at bounding box center [372, 179] width 500 height 325
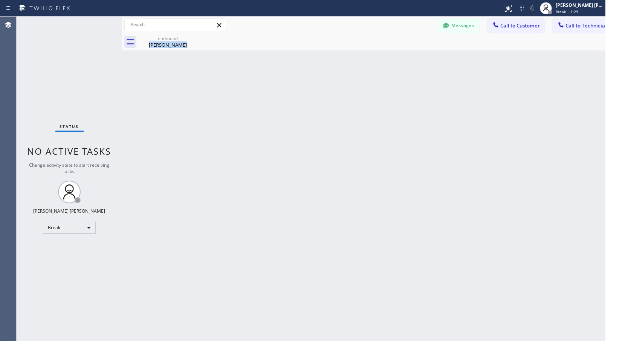
click at [385, 58] on div "Back to Dashboard Change Sender ID Customers Technicians Select a contact Outbo…" at bounding box center [372, 179] width 500 height 325
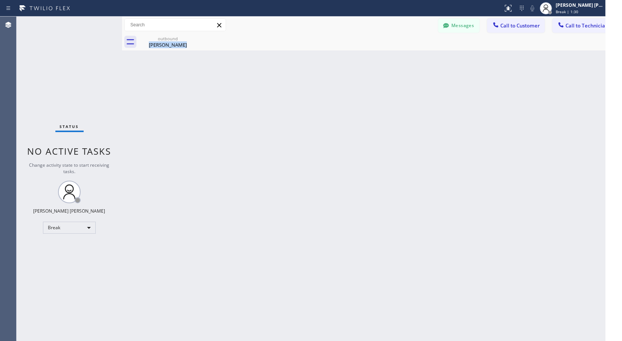
click at [385, 58] on div "Back to Dashboard Change Sender ID Customers Technicians Select a contact Outbo…" at bounding box center [372, 179] width 500 height 325
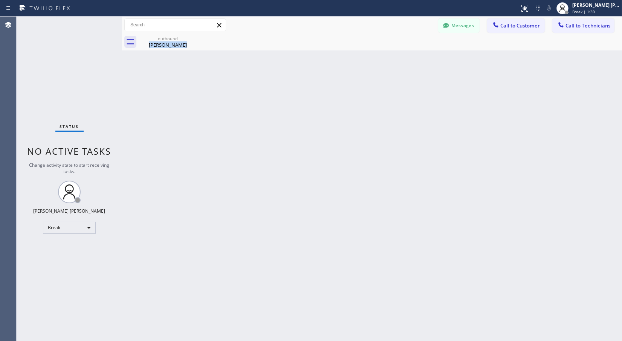
click at [380, 49] on div at bounding box center [380, 49] width 0 height 0
click at [385, 58] on div "Back to Dashboard Change Sender ID Customers Technicians Select a contact Outbo…" at bounding box center [372, 179] width 500 height 325
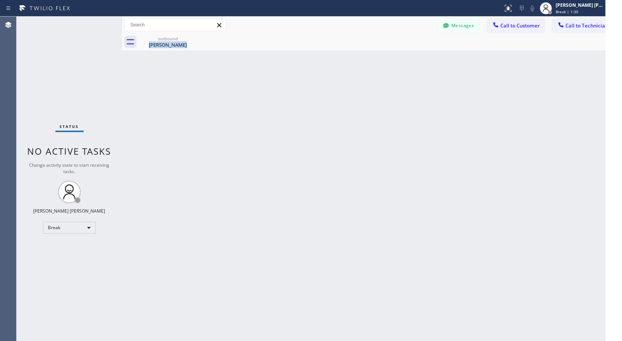
click at [385, 58] on div "Back to Dashboard Change Sender ID Customers Technicians Select a contact Outbo…" at bounding box center [372, 179] width 500 height 325
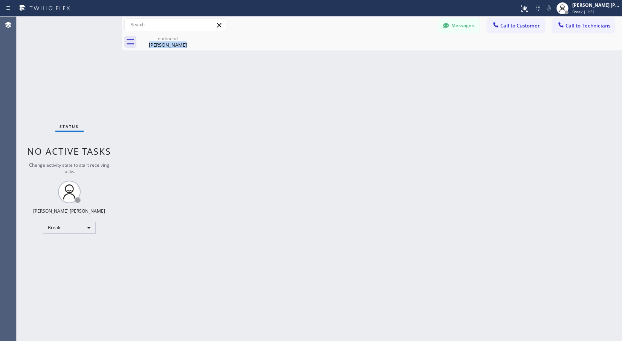
click at [385, 58] on div "Back to Dashboard Change Sender ID Customers Technicians Select a contact Outbo…" at bounding box center [372, 179] width 500 height 325
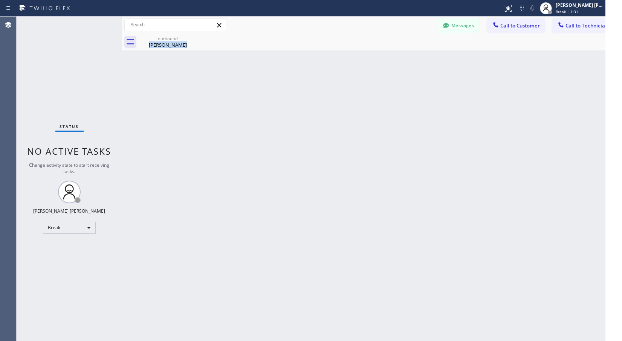
click at [385, 58] on div "Back to Dashboard Change Sender ID Customers Technicians Select a contact Outbo…" at bounding box center [372, 179] width 500 height 325
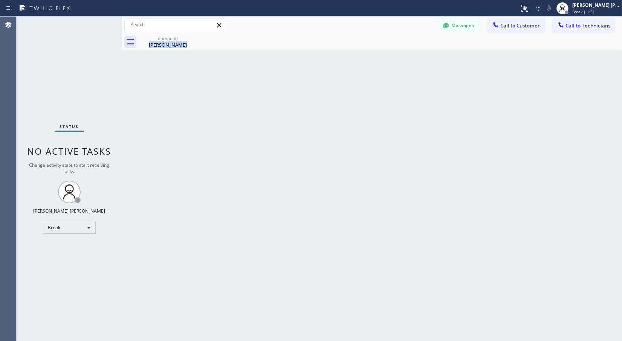
click at [380, 49] on div at bounding box center [380, 49] width 0 height 0
click at [385, 58] on div "Back to Dashboard Change Sender ID Customers Technicians Select a contact Outbo…" at bounding box center [372, 179] width 500 height 325
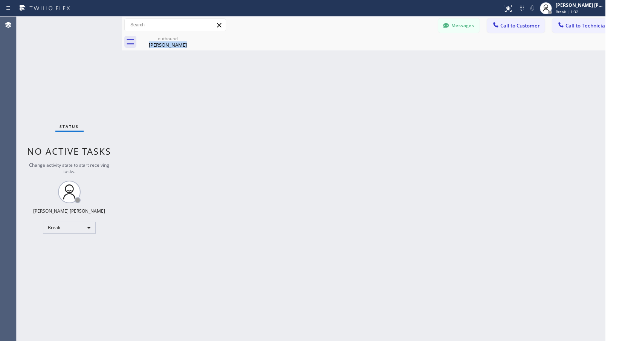
click at [385, 58] on div "Back to Dashboard Change Sender ID Customers Technicians Select a contact Outbo…" at bounding box center [372, 179] width 500 height 325
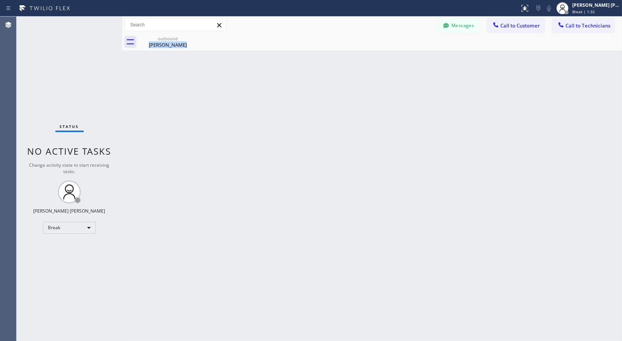
click at [385, 58] on div "Back to Dashboard Change Sender ID Customers Technicians Select a contact Outbo…" at bounding box center [372, 179] width 500 height 325
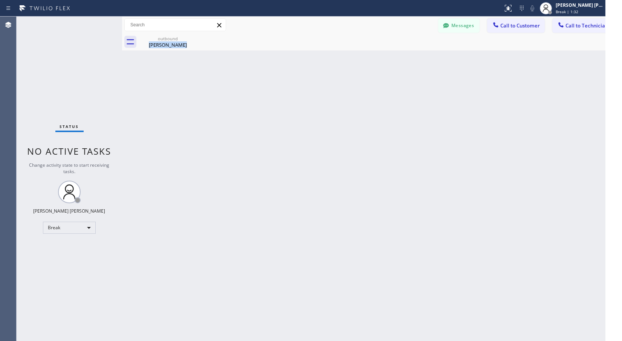
click at [385, 58] on div "Back to Dashboard Change Sender ID Customers Technicians Select a contact Outbo…" at bounding box center [372, 179] width 500 height 325
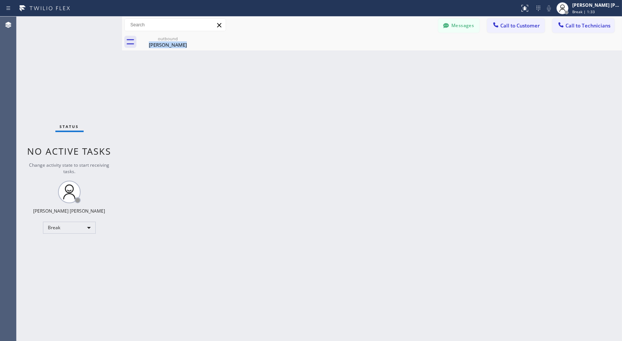
click at [385, 58] on div "Back to Dashboard Change Sender ID Customers Technicians Select a contact Outbo…" at bounding box center [372, 179] width 500 height 325
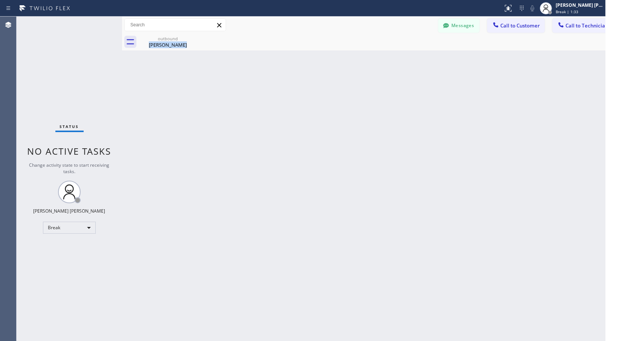
click at [385, 58] on div "Back to Dashboard Change Sender ID Customers Technicians Select a contact Outbo…" at bounding box center [372, 179] width 500 height 325
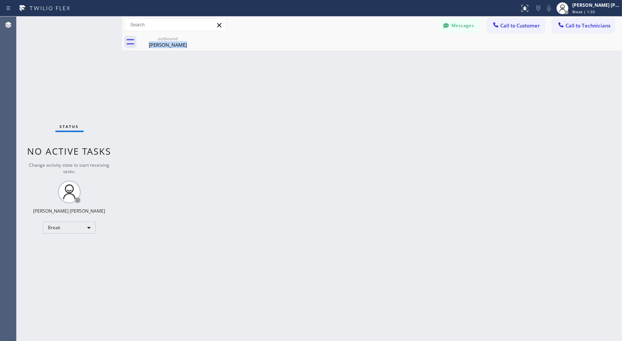
click at [380, 49] on div at bounding box center [380, 49] width 0 height 0
click at [385, 58] on div "Back to Dashboard Change Sender ID Customers Technicians Select a contact Outbo…" at bounding box center [372, 179] width 500 height 325
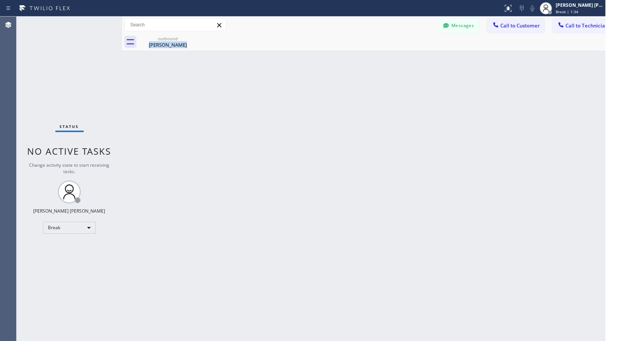
click at [385, 58] on div "Back to Dashboard Change Sender ID Customers Technicians Select a contact Outbo…" at bounding box center [372, 179] width 500 height 325
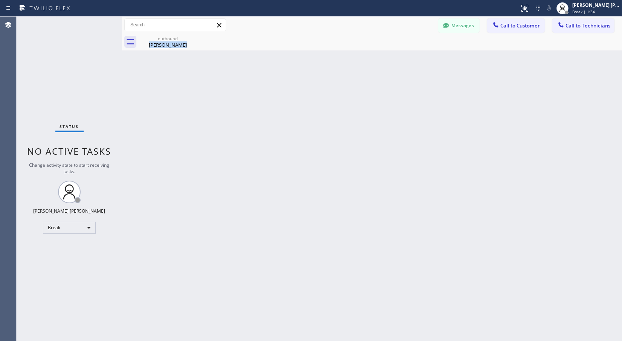
click at [385, 58] on div "Back to Dashboard Change Sender ID Customers Technicians Select a contact Outbo…" at bounding box center [372, 179] width 500 height 325
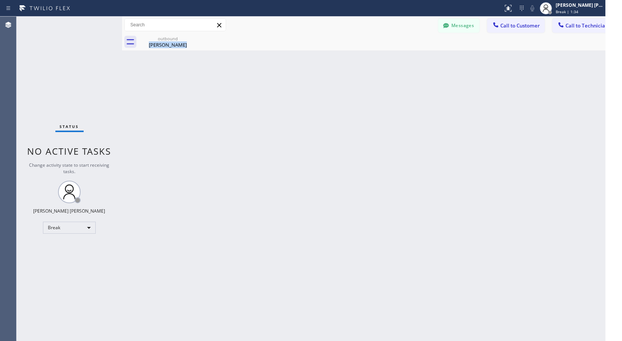
click at [385, 58] on div "Back to Dashboard Change Sender ID Customers Technicians Select a contact Outbo…" at bounding box center [372, 179] width 500 height 325
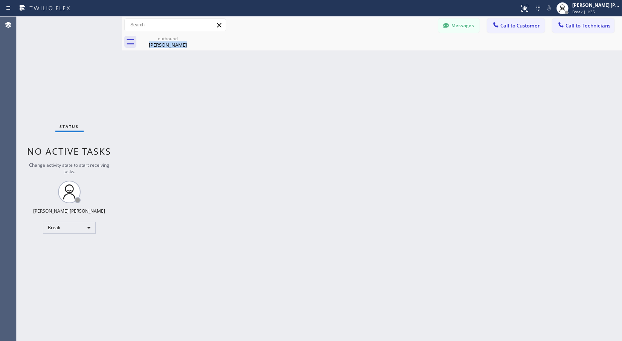
click at [380, 49] on div at bounding box center [380, 49] width 0 height 0
click at [385, 58] on div "Back to Dashboard Change Sender ID Customers Technicians Select a contact Outbo…" at bounding box center [372, 179] width 500 height 325
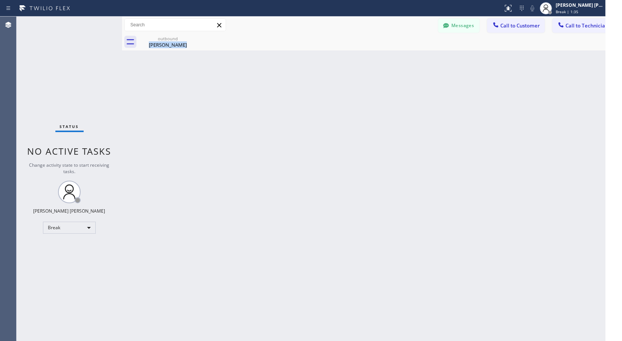
click at [385, 58] on div "Back to Dashboard Change Sender ID Customers Technicians Select a contact Outbo…" at bounding box center [372, 179] width 500 height 325
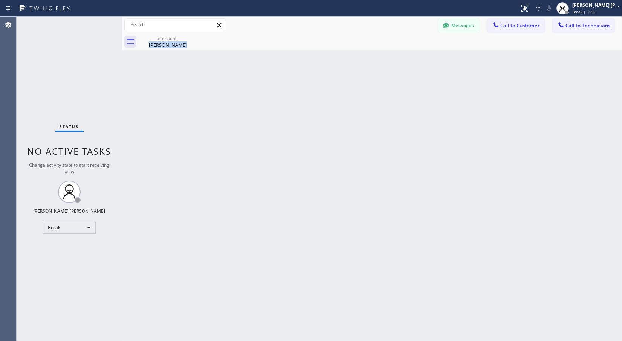
click at [380, 49] on div at bounding box center [380, 49] width 0 height 0
click at [385, 58] on div "Back to Dashboard Change Sender ID Customers Technicians Select a contact Outbo…" at bounding box center [372, 179] width 500 height 325
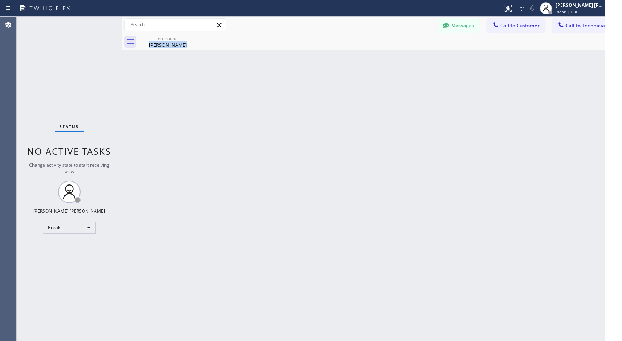
click at [385, 58] on div "Back to Dashboard Change Sender ID Customers Technicians Select a contact Outbo…" at bounding box center [372, 179] width 500 height 325
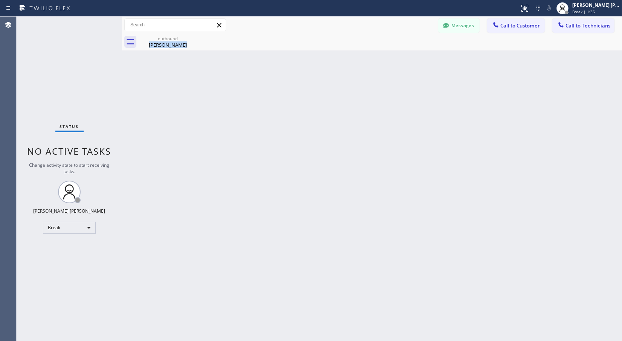
click at [385, 58] on div "Back to Dashboard Change Sender ID Customers Technicians Select a contact Outbo…" at bounding box center [372, 179] width 500 height 325
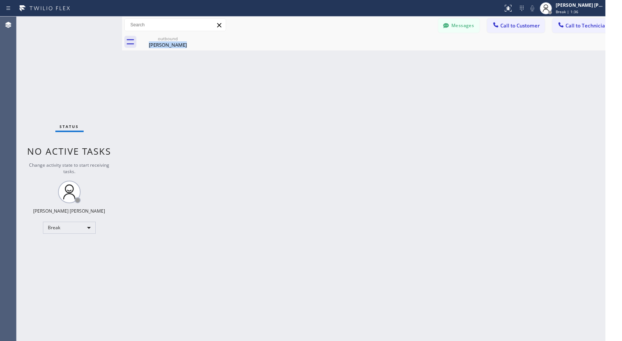
click at [385, 58] on div "Back to Dashboard Change Sender ID Customers Technicians Select a contact Outbo…" at bounding box center [372, 179] width 500 height 325
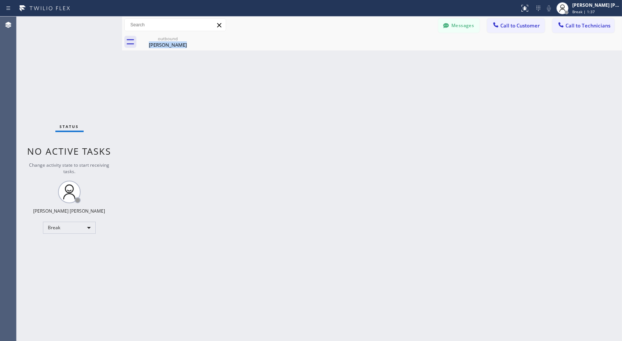
click at [385, 58] on div "Back to Dashboard Change Sender ID Customers Technicians Select a contact Outbo…" at bounding box center [372, 179] width 500 height 325
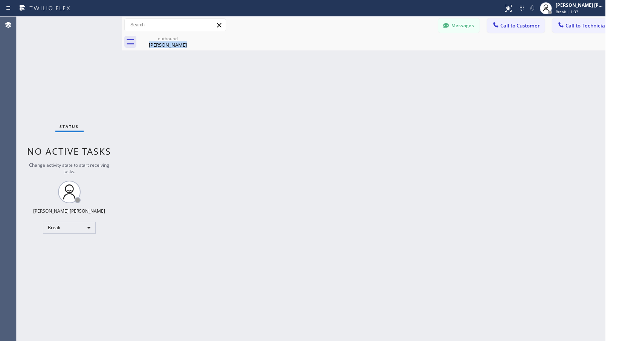
click at [385, 58] on div "Back to Dashboard Change Sender ID Customers Technicians Select a contact Outbo…" at bounding box center [372, 179] width 500 height 325
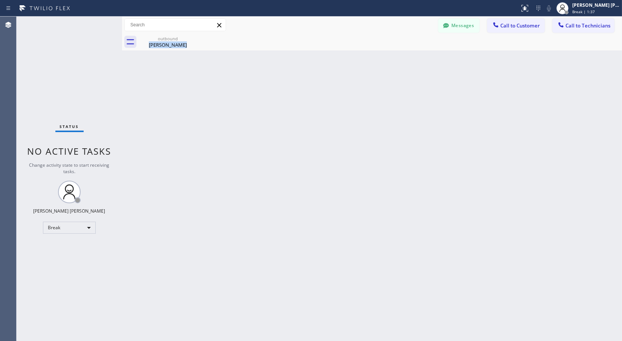
click at [385, 58] on div "Back to Dashboard Change Sender ID Customers Technicians Select a contact Outbo…" at bounding box center [372, 179] width 500 height 325
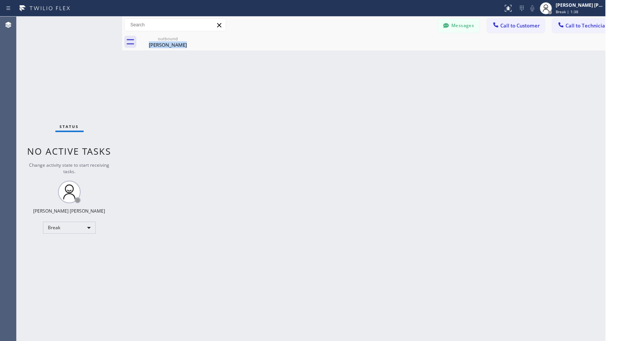
click at [385, 58] on div "Back to Dashboard Change Sender ID Customers Technicians Select a contact Outbo…" at bounding box center [372, 179] width 500 height 325
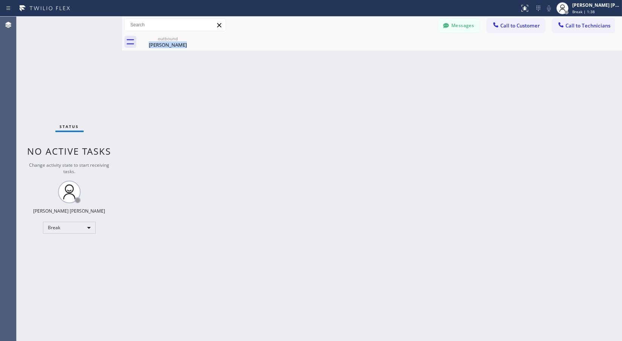
click at [380, 49] on div at bounding box center [380, 49] width 0 height 0
click at [385, 58] on div "Back to Dashboard Change Sender ID Customers Technicians Select a contact Outbo…" at bounding box center [372, 179] width 500 height 325
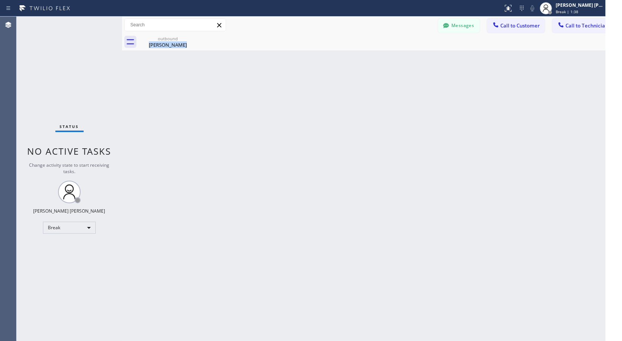
click at [385, 58] on div "Back to Dashboard Change Sender ID Customers Technicians Select a contact Outbo…" at bounding box center [372, 179] width 500 height 325
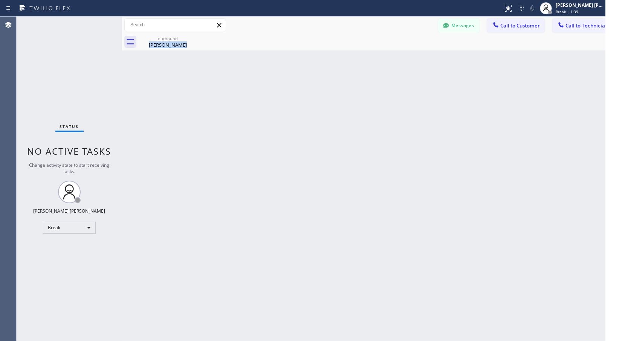
click at [385, 58] on div "Back to Dashboard Change Sender ID Customers Technicians Select a contact Outbo…" at bounding box center [372, 179] width 500 height 325
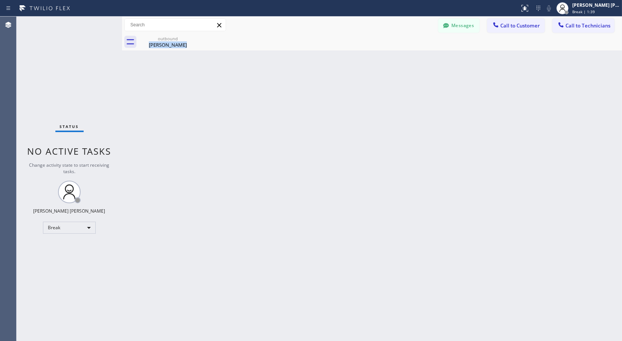
click at [380, 49] on div at bounding box center [380, 49] width 0 height 0
click at [385, 58] on div "Back to Dashboard Change Sender ID Customers Technicians Select a contact Outbo…" at bounding box center [372, 179] width 500 height 325
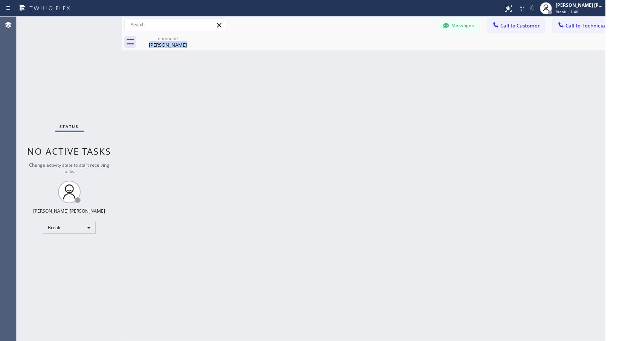
click at [385, 58] on div "Back to Dashboard Change Sender ID Customers Technicians Select a contact Outbo…" at bounding box center [372, 179] width 500 height 325
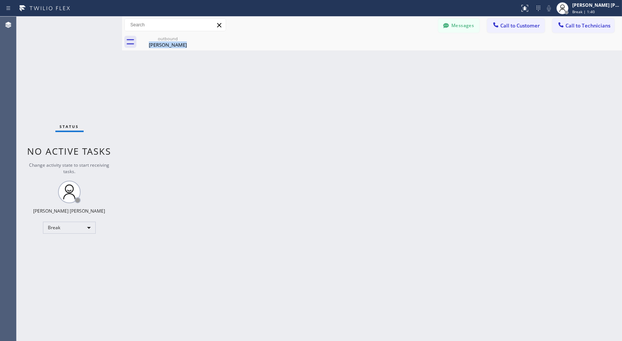
click at [380, 49] on div at bounding box center [380, 49] width 0 height 0
click at [385, 58] on div "Back to Dashboard Change Sender ID Customers Technicians Select a contact Outbo…" at bounding box center [372, 179] width 500 height 325
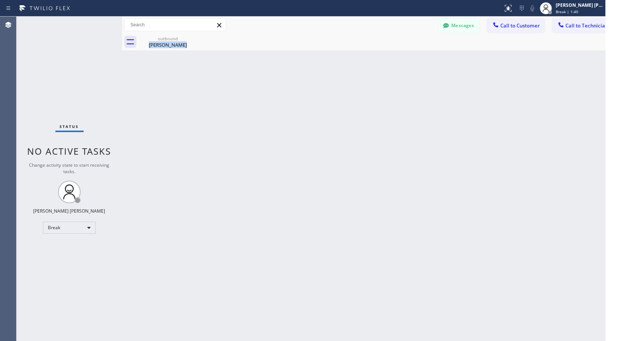
click at [385, 58] on div "Back to Dashboard Change Sender ID Customers Technicians Select a contact Outbo…" at bounding box center [372, 179] width 500 height 325
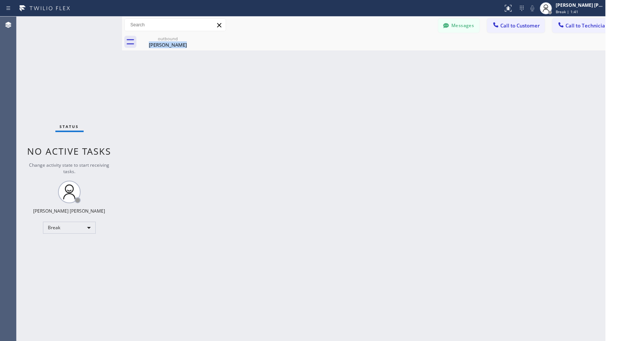
click at [385, 58] on div "Back to Dashboard Change Sender ID Customers Technicians Select a contact Outbo…" at bounding box center [372, 179] width 500 height 325
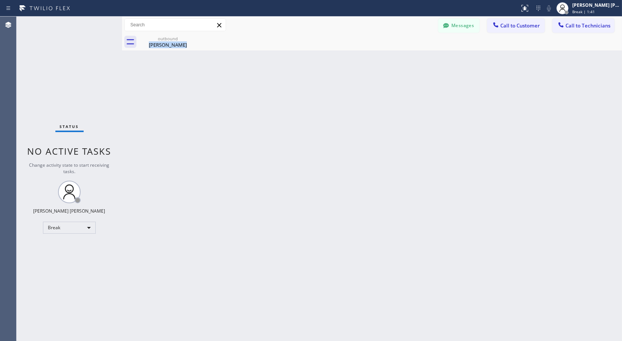
click at [380, 49] on div at bounding box center [380, 49] width 0 height 0
click at [385, 58] on div "Back to Dashboard Change Sender ID Customers Technicians Select a contact Outbo…" at bounding box center [372, 179] width 500 height 325
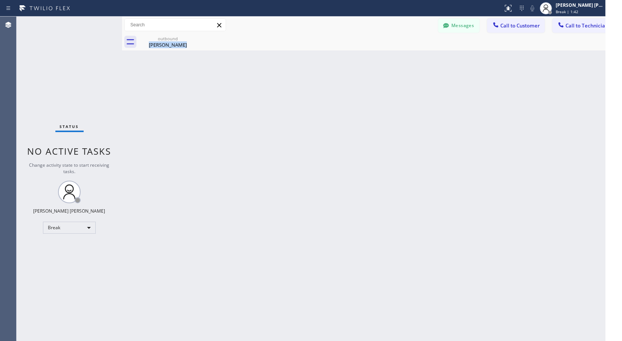
click at [385, 58] on div "Back to Dashboard Change Sender ID Customers Technicians Select a contact Outbo…" at bounding box center [372, 179] width 500 height 325
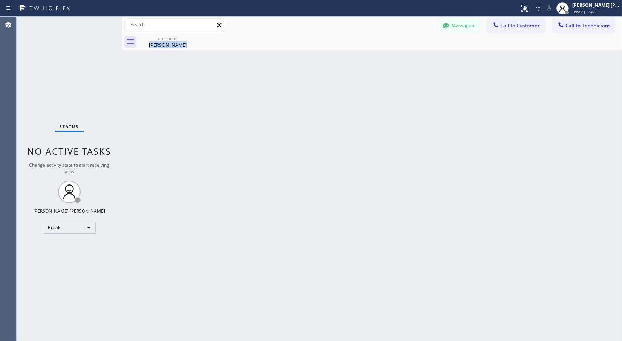
click at [385, 58] on div "Back to Dashboard Change Sender ID Customers Technicians Select a contact Outbo…" at bounding box center [372, 179] width 500 height 325
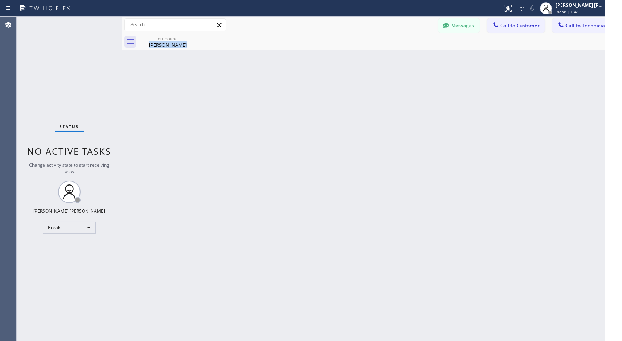
click at [385, 58] on div "Back to Dashboard Change Sender ID Customers Technicians Select a contact Outbo…" at bounding box center [372, 179] width 500 height 325
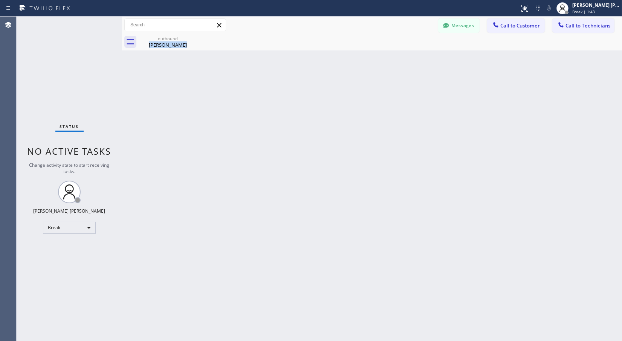
click at [380, 49] on div at bounding box center [380, 49] width 0 height 0
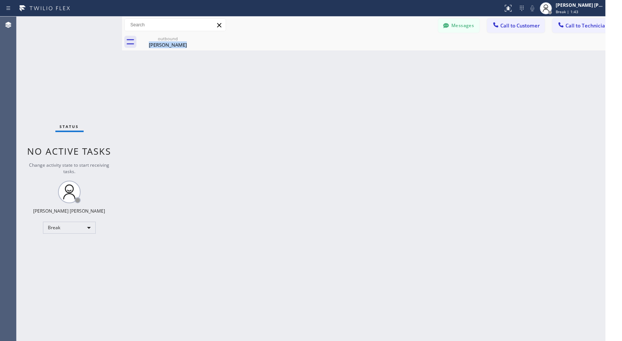
click at [385, 58] on div "Back to Dashboard Change Sender ID Customers Technicians Select a contact Outbo…" at bounding box center [372, 179] width 500 height 325
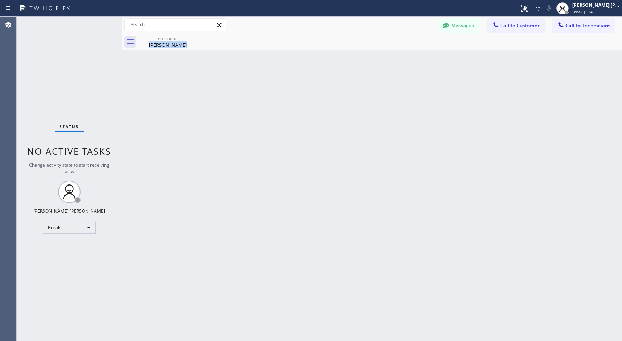
click at [380, 49] on div at bounding box center [380, 49] width 0 height 0
click at [385, 58] on div "Back to Dashboard Change Sender ID Customers Technicians Select a contact Outbo…" at bounding box center [372, 179] width 500 height 325
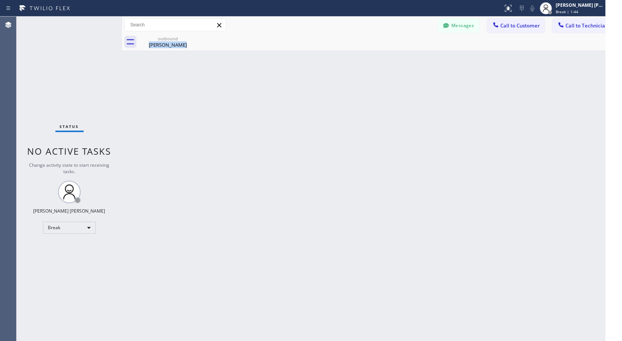
click at [385, 58] on div "Back to Dashboard Change Sender ID Customers Technicians Select a contact Outbo…" at bounding box center [372, 179] width 500 height 325
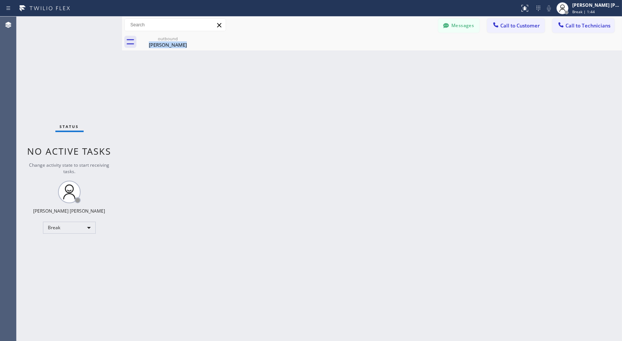
click at [385, 58] on div "Back to Dashboard Change Sender ID Customers Technicians Select a contact Outbo…" at bounding box center [372, 179] width 500 height 325
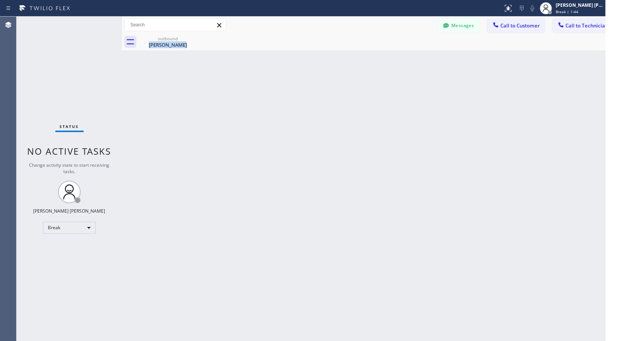
click at [385, 58] on div "Back to Dashboard Change Sender ID Customers Technicians Select a contact Outbo…" at bounding box center [372, 179] width 500 height 325
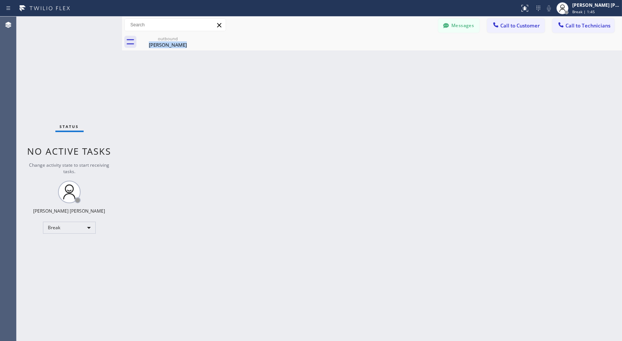
click at [385, 58] on div "Back to Dashboard Change Sender ID Customers Technicians Select a contact Outbo…" at bounding box center [372, 179] width 500 height 325
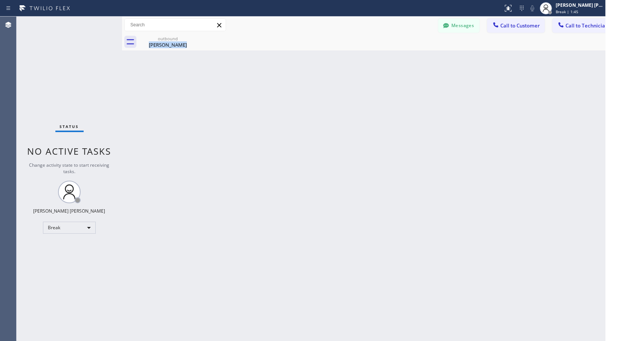
click at [385, 58] on div "Back to Dashboard Change Sender ID Customers Technicians Select a contact Outbo…" at bounding box center [372, 179] width 500 height 325
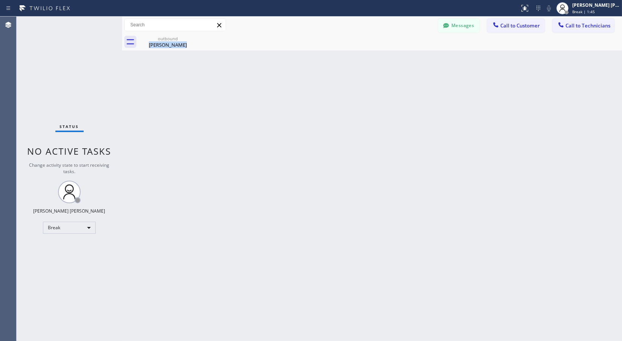
click at [385, 58] on div "Back to Dashboard Change Sender ID Customers Technicians Select a contact Outbo…" at bounding box center [372, 179] width 500 height 325
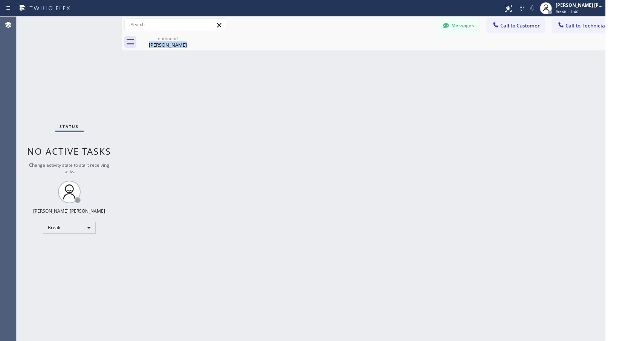
click at [385, 58] on div "Back to Dashboard Change Sender ID Customers Technicians Select a contact Outbo…" at bounding box center [372, 179] width 500 height 325
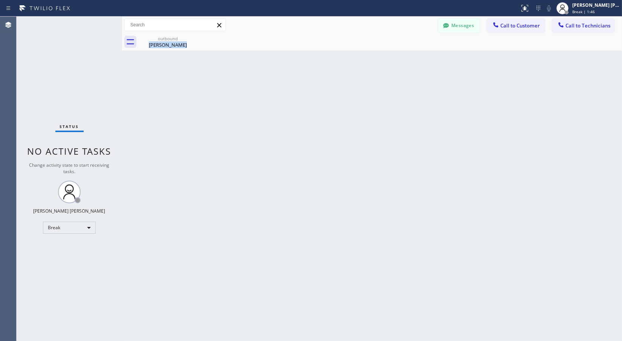
click at [380, 49] on div at bounding box center [380, 49] width 0 height 0
click at [385, 58] on div "Back to Dashboard Change Sender ID Customers Technicians Select a contact Outbo…" at bounding box center [372, 179] width 500 height 325
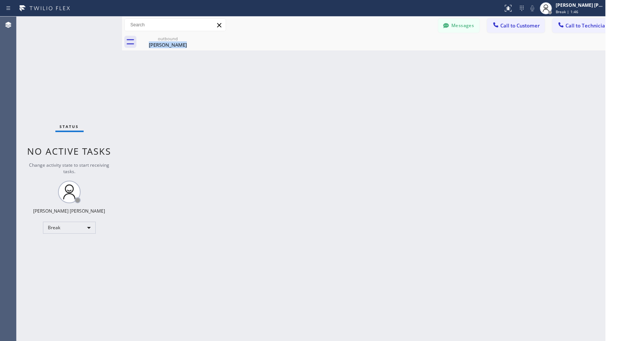
click at [385, 58] on div "Back to Dashboard Change Sender ID Customers Technicians Select a contact Outbo…" at bounding box center [372, 179] width 500 height 325
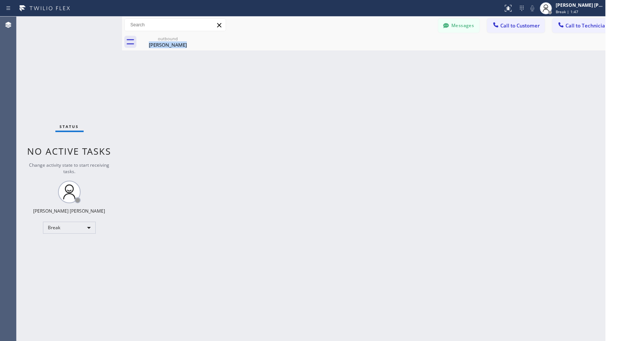
click at [385, 58] on div "Back to Dashboard Change Sender ID Customers Technicians Select a contact Outbo…" at bounding box center [372, 179] width 500 height 325
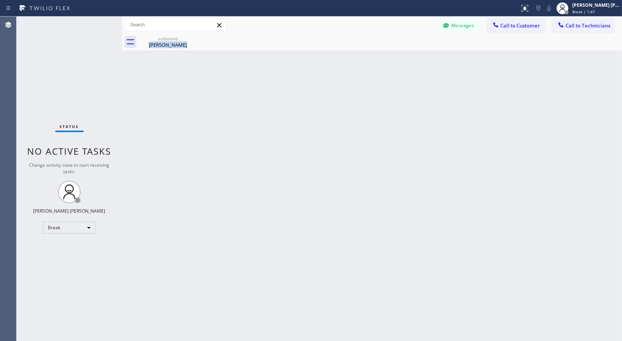
click at [380, 49] on div at bounding box center [380, 49] width 0 height 0
click at [385, 58] on div "Back to Dashboard Change Sender ID Customers Technicians Select a contact Outbo…" at bounding box center [372, 179] width 500 height 325
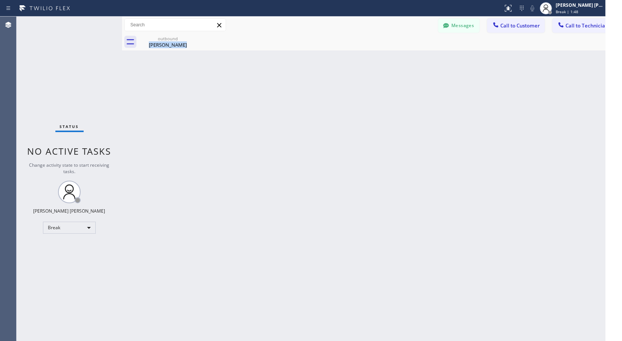
click at [385, 58] on div "Back to Dashboard Change Sender ID Customers Technicians Select a contact Outbo…" at bounding box center [372, 179] width 500 height 325
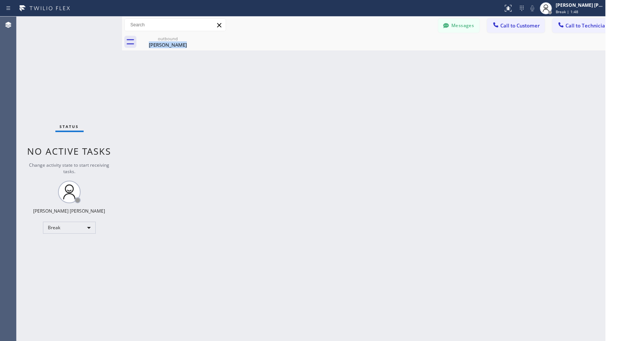
click at [385, 58] on div "Back to Dashboard Change Sender ID Customers Technicians Select a contact Outbo…" at bounding box center [372, 179] width 500 height 325
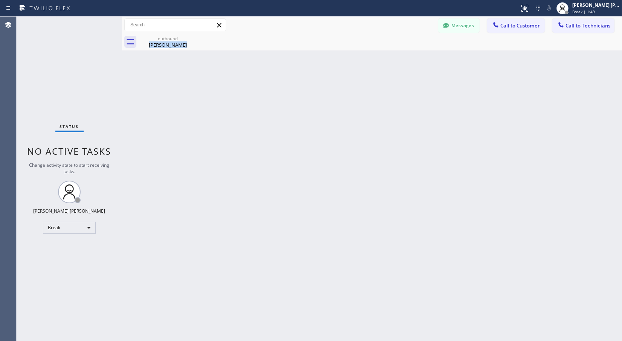
click at [380, 49] on div at bounding box center [380, 49] width 0 height 0
click at [385, 58] on div "Back to Dashboard Change Sender ID Customers Technicians Select a contact Outbo…" at bounding box center [372, 179] width 500 height 325
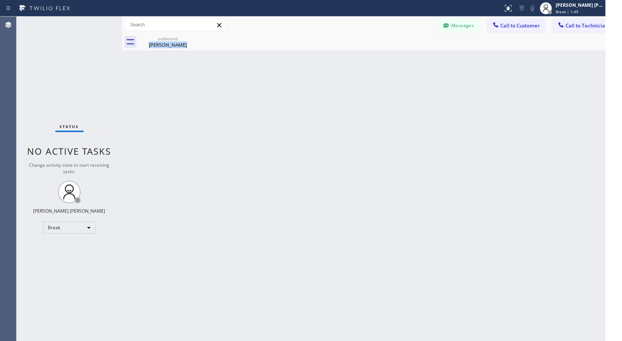
click at [385, 58] on div "Back to Dashboard Change Sender ID Customers Technicians Select a contact Outbo…" at bounding box center [372, 179] width 500 height 325
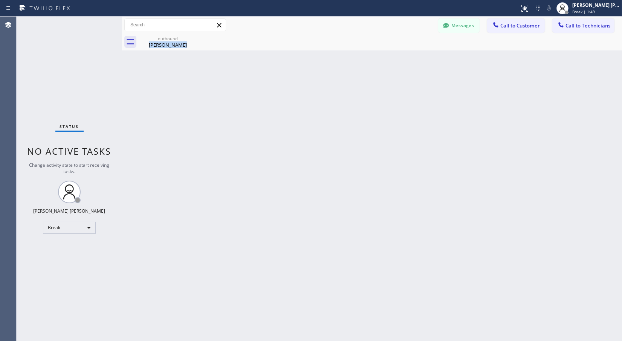
click at [385, 58] on div "Back to Dashboard Change Sender ID Customers Technicians Select a contact Outbo…" at bounding box center [372, 179] width 500 height 325
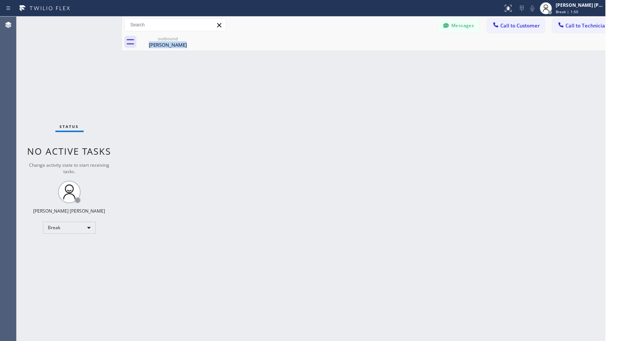
click at [385, 58] on div "Back to Dashboard Change Sender ID Customers Technicians Select a contact Outbo…" at bounding box center [372, 179] width 500 height 325
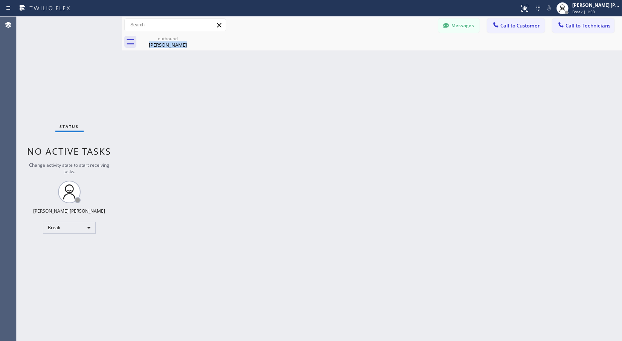
click at [380, 49] on div at bounding box center [380, 49] width 0 height 0
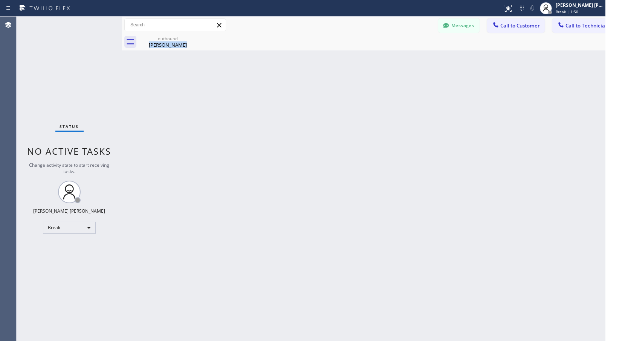
click at [385, 58] on div "Back to Dashboard Change Sender ID Customers Technicians Select a contact Outbo…" at bounding box center [372, 179] width 500 height 325
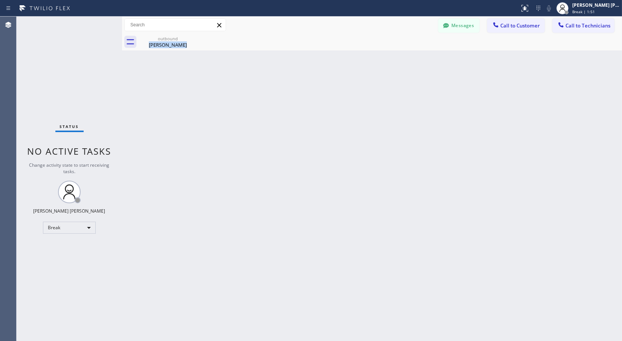
click at [380, 49] on div at bounding box center [380, 49] width 0 height 0
click at [385, 58] on div "Back to Dashboard Change Sender ID Customers Technicians Select a contact Outbo…" at bounding box center [372, 179] width 500 height 325
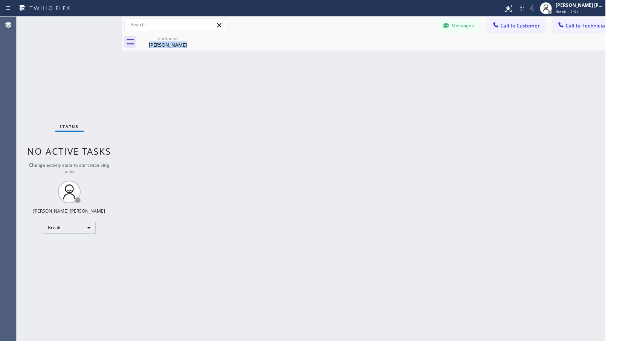
click at [385, 58] on div "Back to Dashboard Change Sender ID Customers Technicians Select a contact Outbo…" at bounding box center [372, 179] width 500 height 325
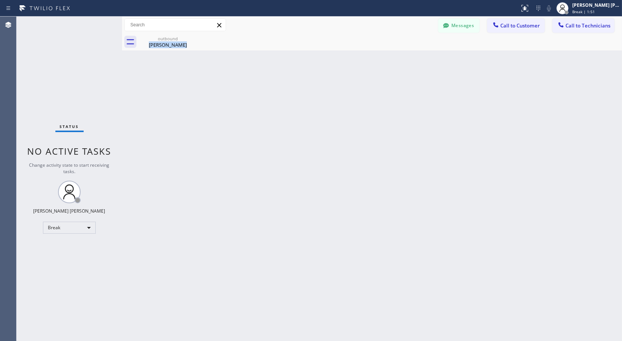
click at [380, 49] on div at bounding box center [380, 49] width 0 height 0
click at [385, 58] on div "Back to Dashboard Change Sender ID Customers Technicians Select a contact Outbo…" at bounding box center [372, 179] width 500 height 325
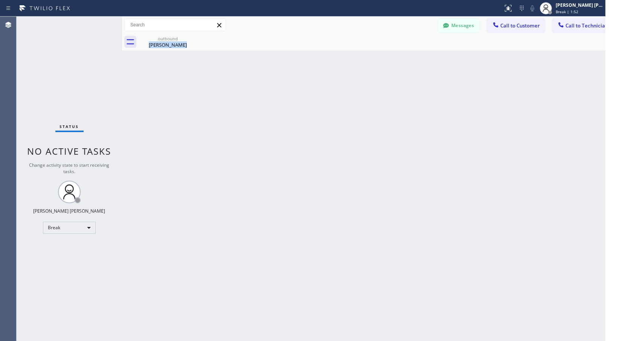
click at [385, 58] on div "Back to Dashboard Change Sender ID Customers Technicians Select a contact Outbo…" at bounding box center [372, 179] width 500 height 325
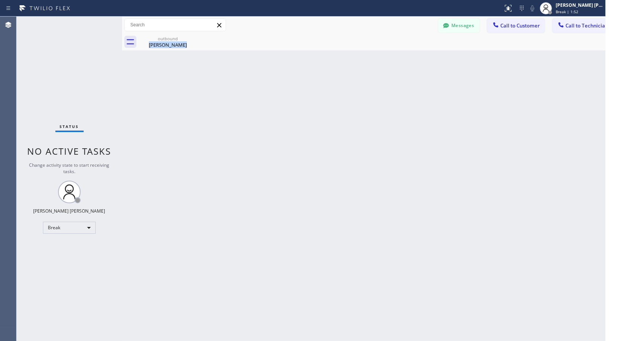
click at [385, 58] on div "Back to Dashboard Change Sender ID Customers Technicians Select a contact Outbo…" at bounding box center [372, 179] width 500 height 325
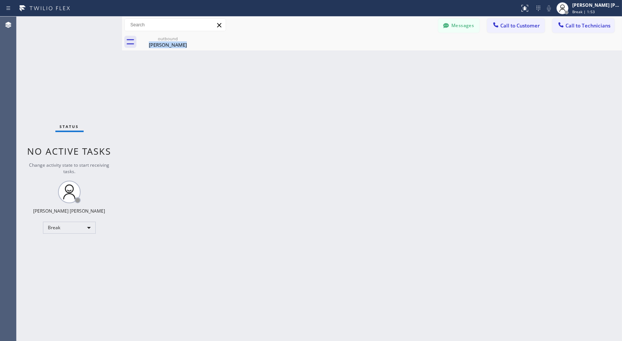
click at [380, 49] on div at bounding box center [380, 49] width 0 height 0
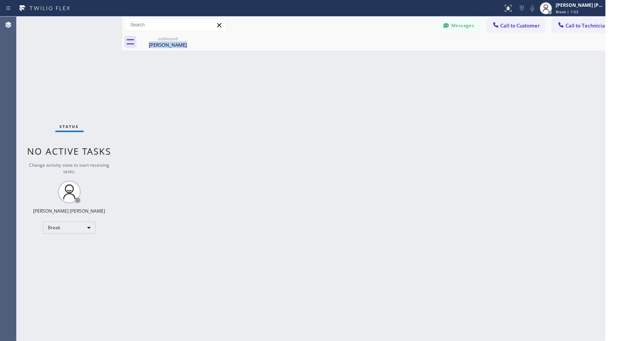
click at [385, 58] on div "Back to Dashboard Change Sender ID Customers Technicians Select a contact Outbo…" at bounding box center [372, 179] width 500 height 325
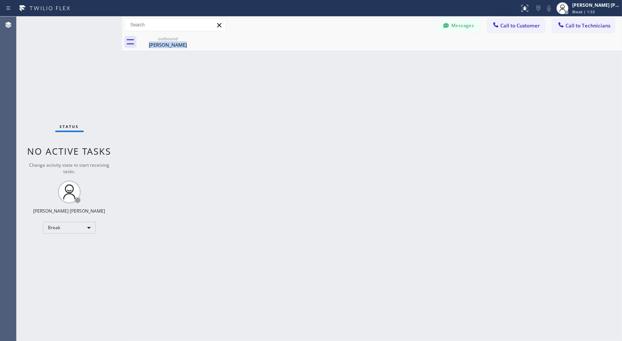
click at [380, 49] on div at bounding box center [380, 49] width 0 height 0
click at [385, 58] on div "Back to Dashboard Change Sender ID Customers Technicians Select a contact Outbo…" at bounding box center [372, 179] width 500 height 325
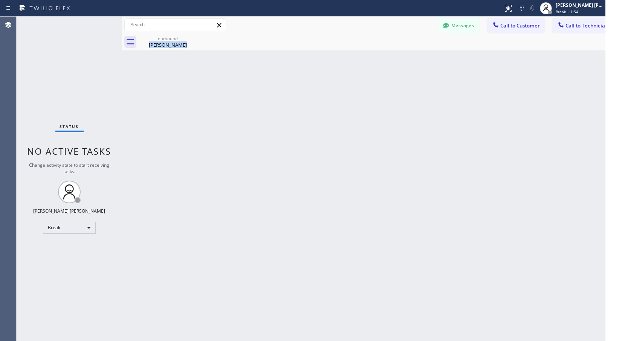
click at [385, 58] on div "Back to Dashboard Change Sender ID Customers Technicians Select a contact Outbo…" at bounding box center [372, 179] width 500 height 325
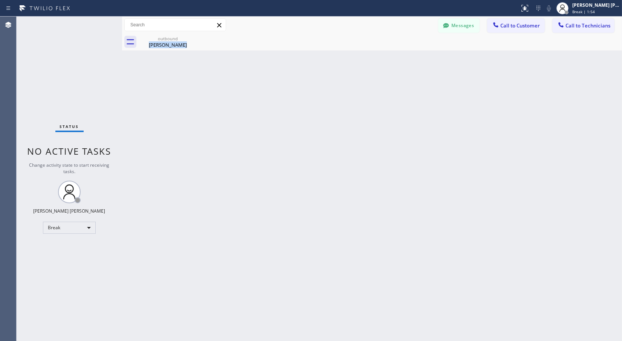
click at [385, 58] on div "Back to Dashboard Change Sender ID Customers Technicians Select a contact Outbo…" at bounding box center [372, 179] width 500 height 325
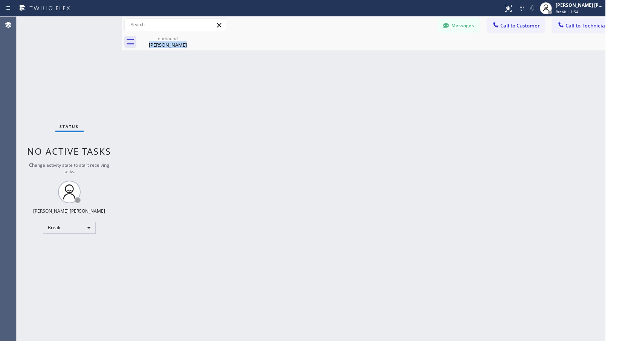
click at [385, 58] on div "Back to Dashboard Change Sender ID Customers Technicians Select a contact Outbo…" at bounding box center [372, 179] width 500 height 325
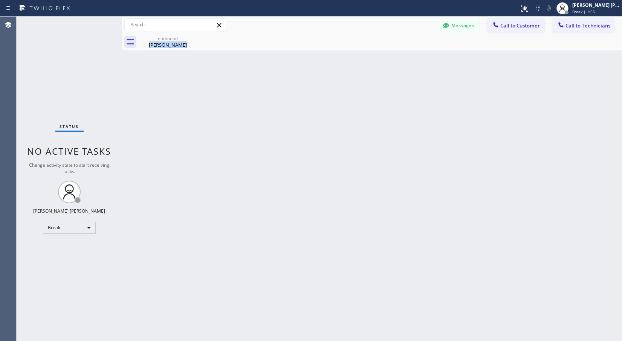
click at [380, 49] on div at bounding box center [380, 49] width 0 height 0
click at [385, 58] on div "Back to Dashboard Change Sender ID Customers Technicians Select a contact Outbo…" at bounding box center [372, 179] width 500 height 325
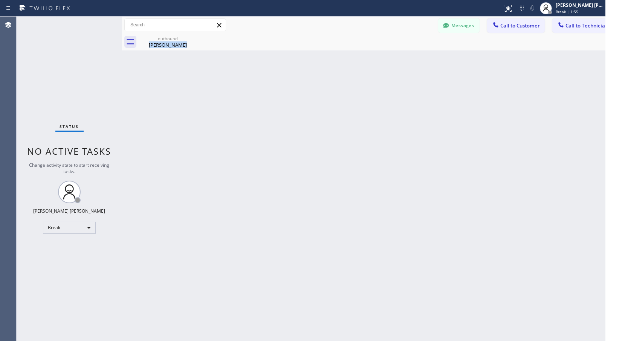
click at [385, 58] on div "Back to Dashboard Change Sender ID Customers Technicians Select a contact Outbo…" at bounding box center [372, 179] width 500 height 325
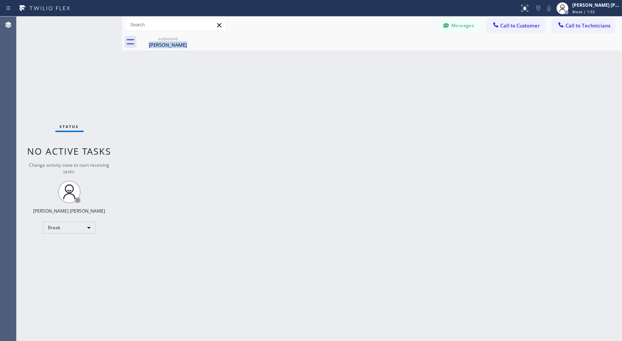
click at [385, 58] on div "Back to Dashboard Change Sender ID Customers Technicians Select a contact Outbo…" at bounding box center [372, 179] width 500 height 325
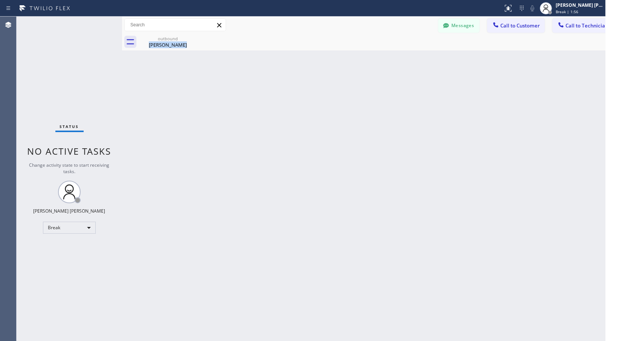
click at [385, 58] on div "Back to Dashboard Change Sender ID Customers Technicians Select a contact Outbo…" at bounding box center [372, 179] width 500 height 325
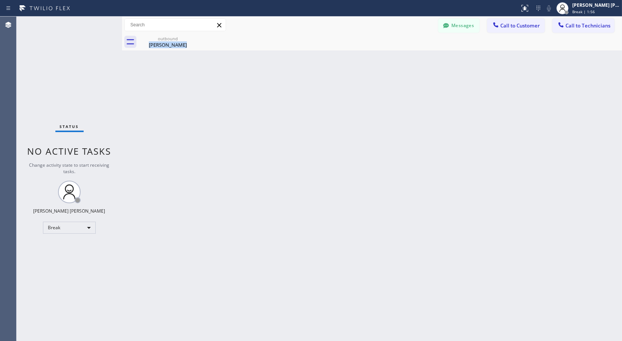
click at [380, 49] on div at bounding box center [380, 49] width 0 height 0
click at [385, 58] on div "Back to Dashboard Change Sender ID Customers Technicians Select a contact Outbo…" at bounding box center [372, 179] width 500 height 325
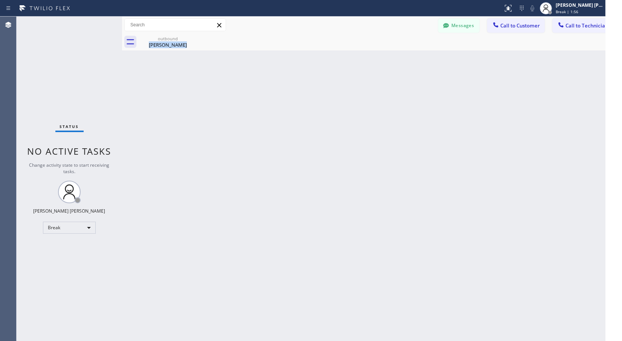
click at [385, 58] on div "Back to Dashboard Change Sender ID Customers Technicians Select a contact Outbo…" at bounding box center [372, 179] width 500 height 325
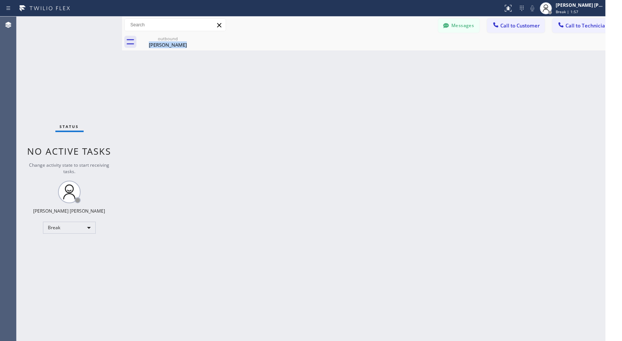
click at [385, 58] on div "Back to Dashboard Change Sender ID Customers Technicians Select a contact Outbo…" at bounding box center [372, 179] width 500 height 325
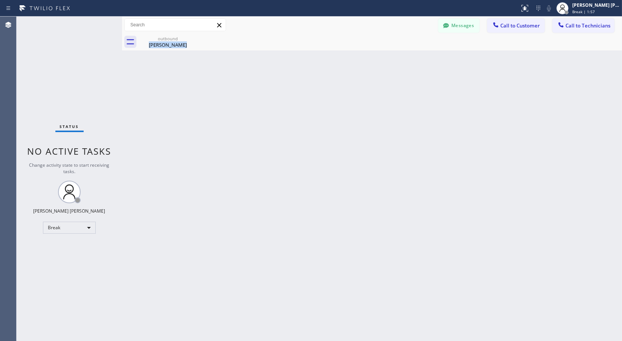
click at [380, 49] on div at bounding box center [380, 49] width 0 height 0
click at [385, 58] on div "Back to Dashboard Change Sender ID Customers Technicians Select a contact Outbo…" at bounding box center [372, 179] width 500 height 325
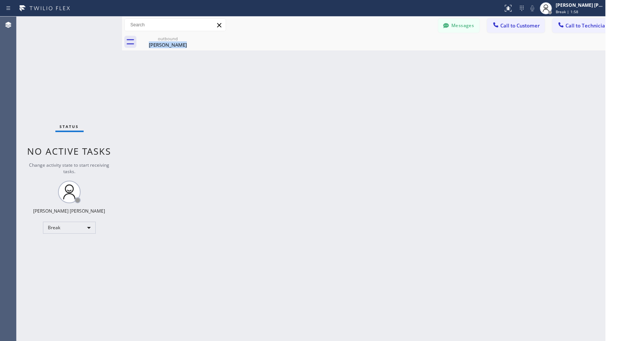
click at [385, 58] on div "Back to Dashboard Change Sender ID Customers Technicians Select a contact Outbo…" at bounding box center [372, 179] width 500 height 325
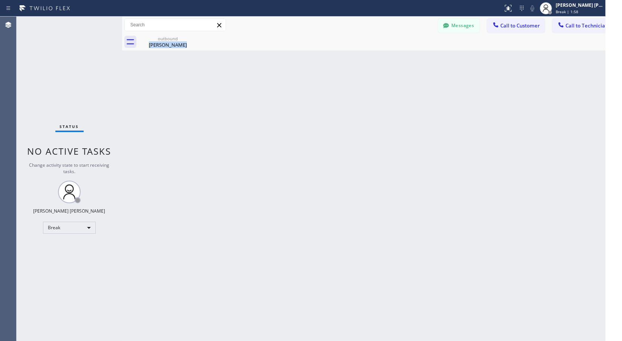
click at [385, 58] on div "Back to Dashboard Change Sender ID Customers Technicians Select a contact Outbo…" at bounding box center [372, 179] width 500 height 325
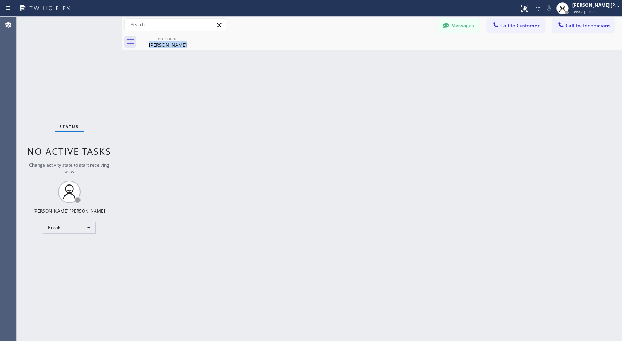
click at [380, 49] on div at bounding box center [380, 49] width 0 height 0
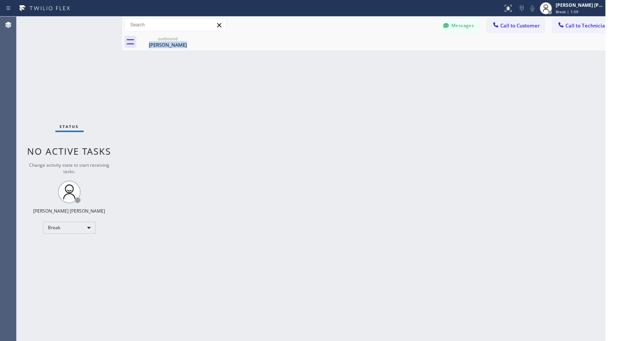
click at [385, 58] on div "Back to Dashboard Change Sender ID Customers Technicians Select a contact Outbo…" at bounding box center [372, 179] width 500 height 325
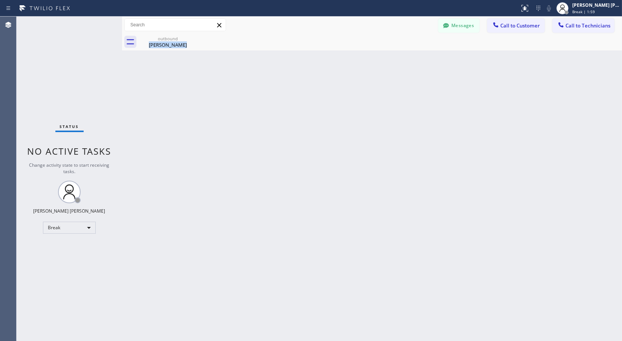
click at [380, 49] on div at bounding box center [380, 49] width 0 height 0
click at [385, 58] on div "Back to Dashboard Change Sender ID Customers Technicians Select a contact Outbo…" at bounding box center [372, 179] width 500 height 325
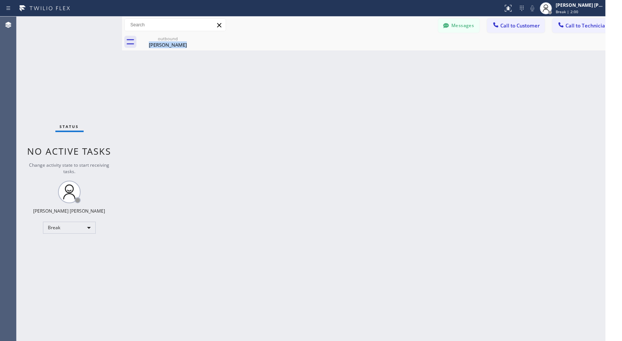
click at [385, 58] on div "Back to Dashboard Change Sender ID Customers Technicians Select a contact Outbo…" at bounding box center [372, 179] width 500 height 325
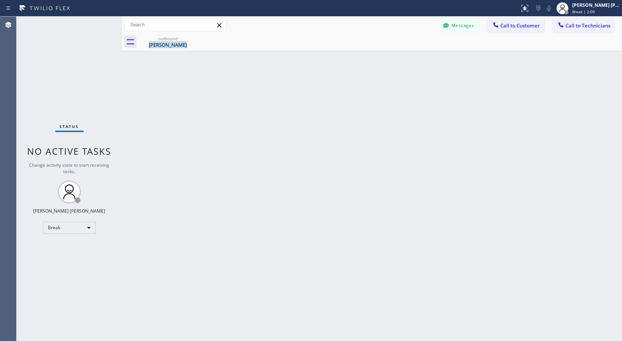
click at [385, 58] on div "Back to Dashboard Change Sender ID Customers Technicians Select a contact Outbo…" at bounding box center [372, 179] width 500 height 325
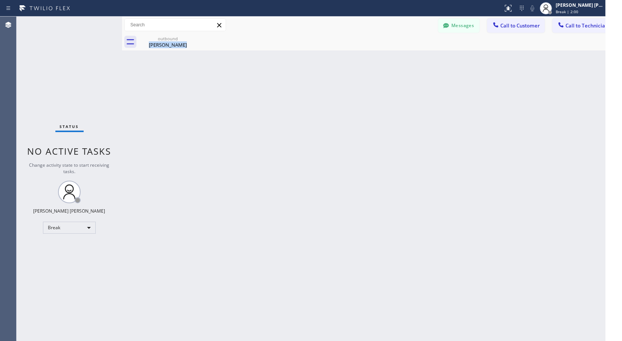
click at [385, 58] on div "Back to Dashboard Change Sender ID Customers Technicians Select a contact Outbo…" at bounding box center [372, 179] width 500 height 325
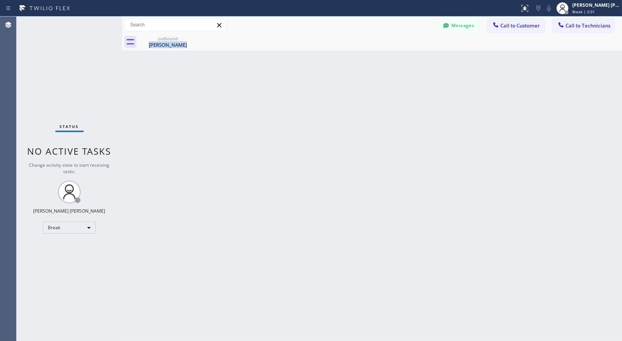
click at [385, 58] on div "Back to Dashboard Change Sender ID Customers Technicians Select a contact Outbo…" at bounding box center [372, 179] width 500 height 325
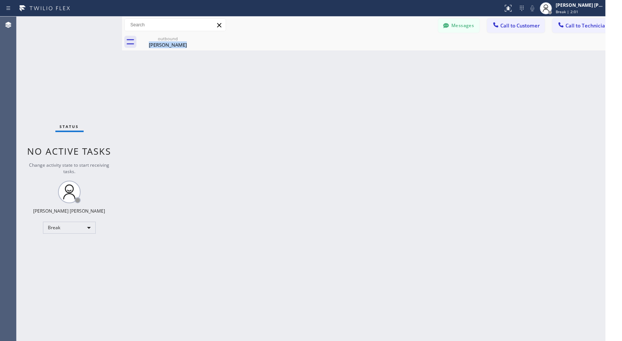
click at [385, 58] on div "Back to Dashboard Change Sender ID Customers Technicians Select a contact Outbo…" at bounding box center [372, 179] width 500 height 325
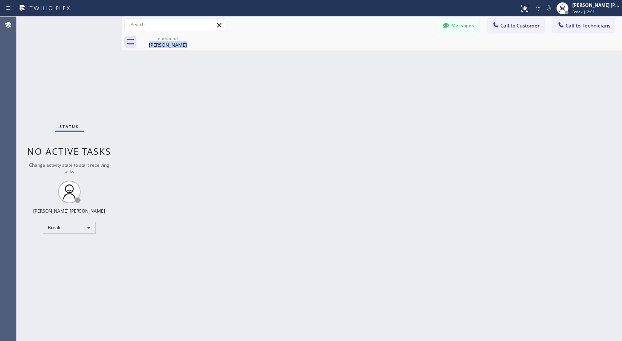
click at [380, 49] on div at bounding box center [380, 49] width 0 height 0
click at [385, 58] on div "Back to Dashboard Change Sender ID Customers Technicians Select a contact Outbo…" at bounding box center [372, 179] width 500 height 325
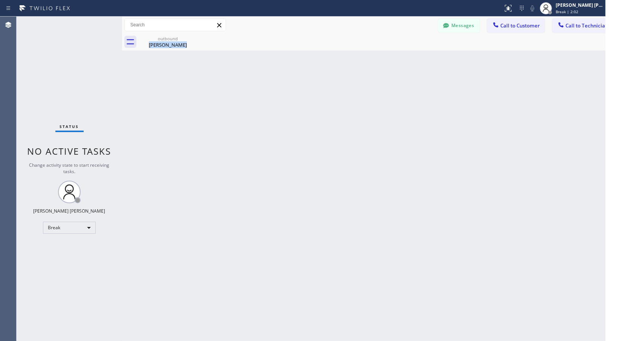
click at [385, 58] on div "Back to Dashboard Change Sender ID Customers Technicians Select a contact Outbo…" at bounding box center [372, 179] width 500 height 325
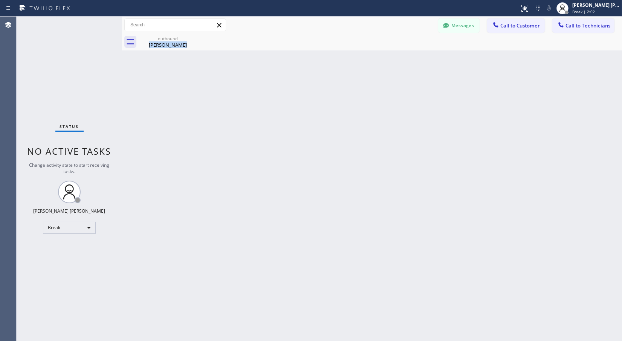
click at [380, 49] on div at bounding box center [380, 49] width 0 height 0
click at [385, 58] on div "Back to Dashboard Change Sender ID Customers Technicians Select a contact Outbo…" at bounding box center [372, 179] width 500 height 325
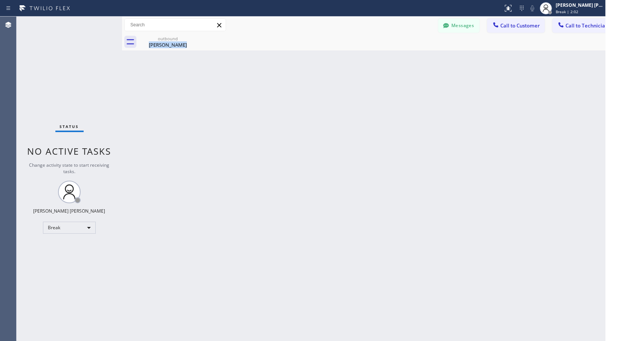
click at [385, 58] on div "Back to Dashboard Change Sender ID Customers Technicians Select a contact Outbo…" at bounding box center [372, 179] width 500 height 325
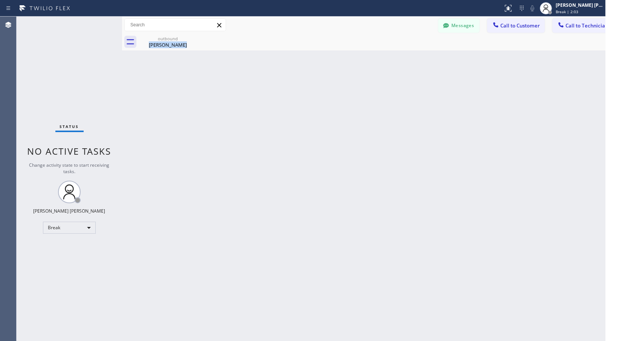
click at [385, 58] on div "Back to Dashboard Change Sender ID Customers Technicians Select a contact Outbo…" at bounding box center [372, 179] width 500 height 325
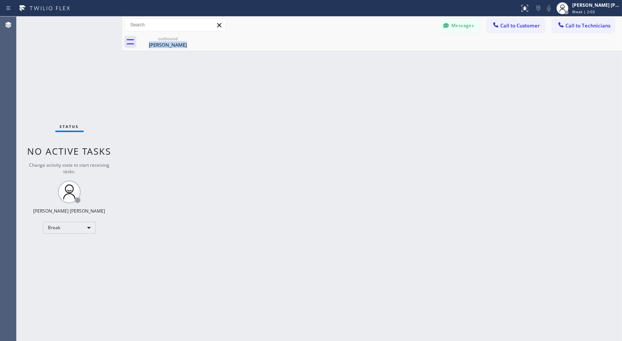
click at [380, 49] on div at bounding box center [380, 49] width 0 height 0
click at [385, 58] on div "Back to Dashboard Change Sender ID Customers Technicians Select a contact Outbo…" at bounding box center [372, 179] width 500 height 325
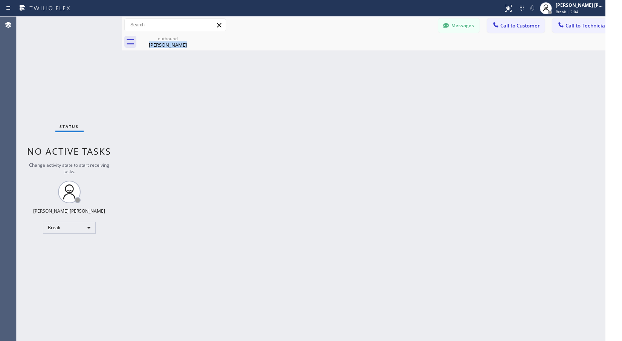
click at [385, 58] on div "Back to Dashboard Change Sender ID Customers Technicians Select a contact Outbo…" at bounding box center [372, 179] width 500 height 325
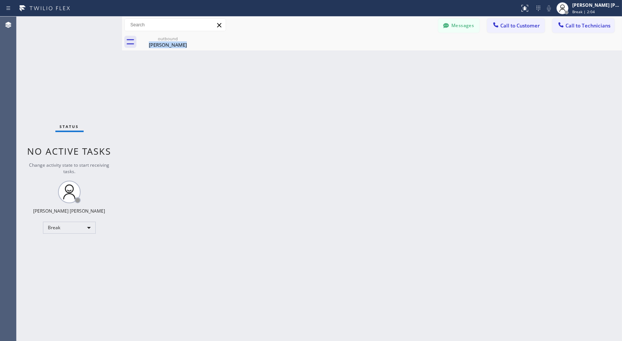
click at [385, 58] on div "Back to Dashboard Change Sender ID Customers Technicians Select a contact Outbo…" at bounding box center [372, 179] width 500 height 325
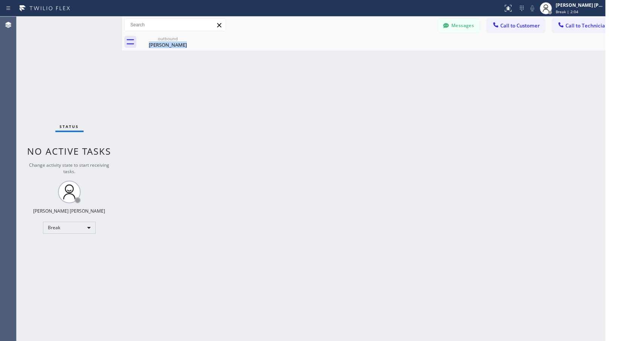
click at [385, 58] on div "Back to Dashboard Change Sender ID Customers Technicians Select a contact Outbo…" at bounding box center [372, 179] width 500 height 325
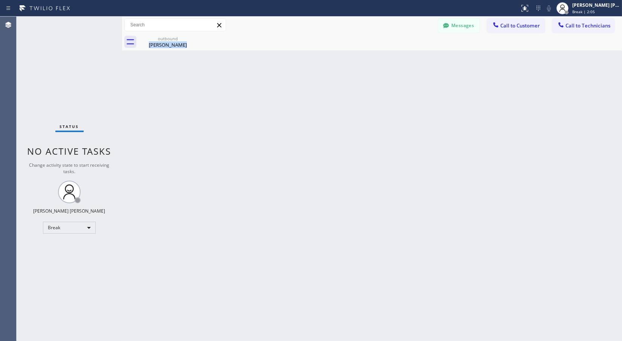
click at [380, 49] on div at bounding box center [380, 49] width 0 height 0
click at [385, 58] on div "Back to Dashboard Change Sender ID Customers Technicians Select a contact Outbo…" at bounding box center [372, 179] width 500 height 325
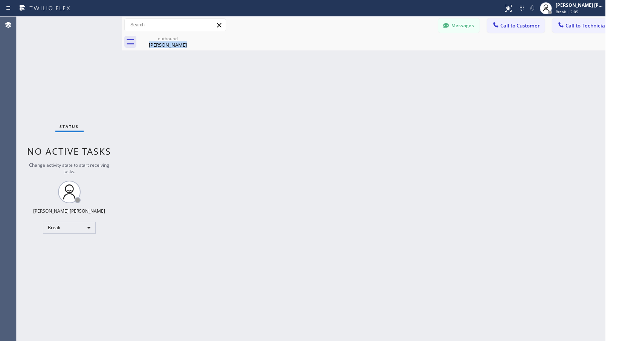
click at [385, 58] on div "Back to Dashboard Change Sender ID Customers Technicians Select a contact Outbo…" at bounding box center [372, 179] width 500 height 325
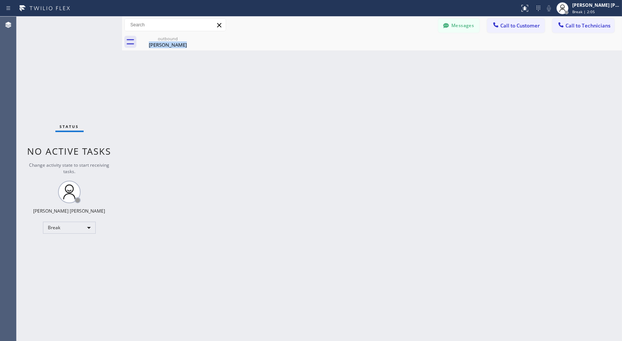
click at [380, 49] on div at bounding box center [380, 49] width 0 height 0
click at [385, 58] on div "Back to Dashboard Change Sender ID Customers Technicians Select a contact Outbo…" at bounding box center [372, 179] width 500 height 325
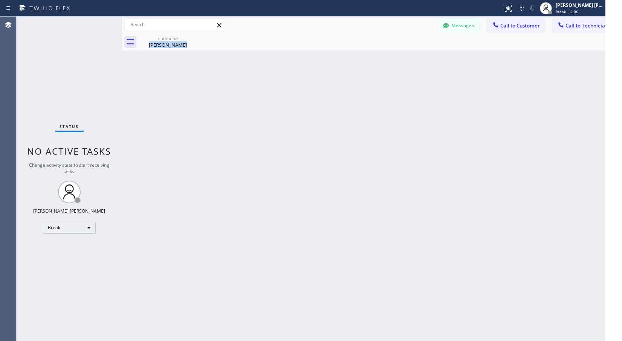
click at [385, 58] on div "Back to Dashboard Change Sender ID Customers Technicians Select a contact Outbo…" at bounding box center [372, 179] width 500 height 325
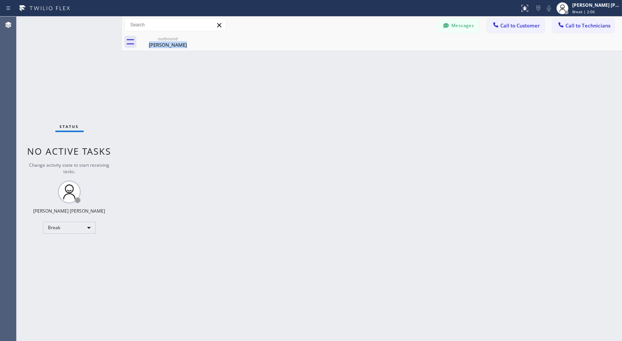
click at [385, 58] on div "Back to Dashboard Change Sender ID Customers Technicians Select a contact Outbo…" at bounding box center [372, 179] width 500 height 325
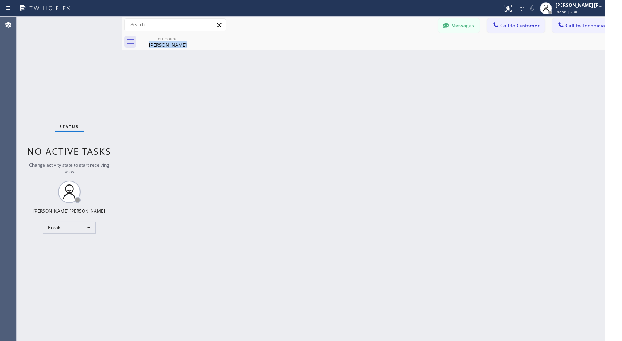
click at [385, 58] on div "Back to Dashboard Change Sender ID Customers Technicians Select a contact Outbo…" at bounding box center [372, 179] width 500 height 325
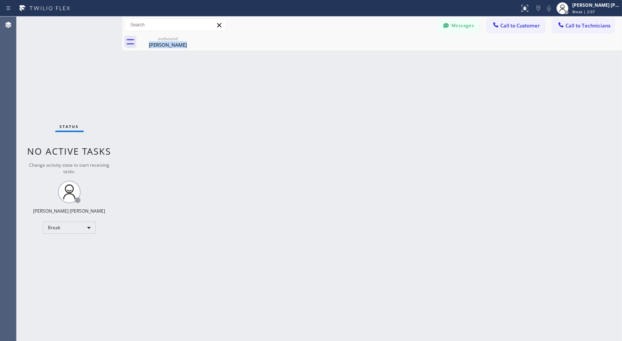
click at [380, 49] on div at bounding box center [380, 49] width 0 height 0
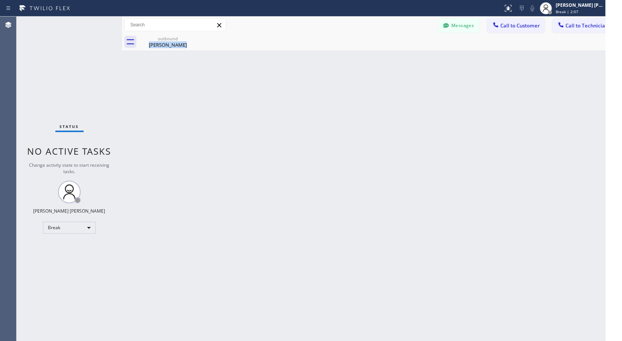
click at [385, 58] on div "Back to Dashboard Change Sender ID Customers Technicians Select a contact Outbo…" at bounding box center [372, 179] width 500 height 325
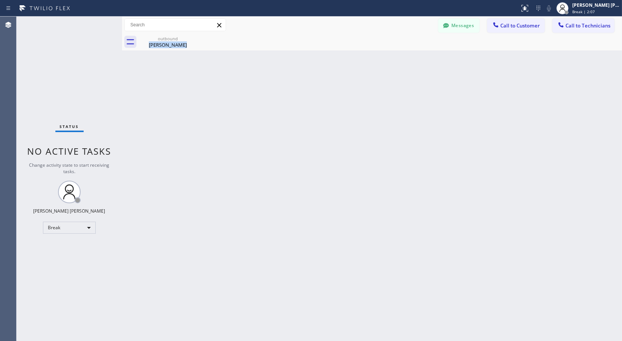
click at [380, 49] on div at bounding box center [380, 49] width 0 height 0
click at [385, 58] on div "Back to Dashboard Change Sender ID Customers Technicians Select a contact Outbo…" at bounding box center [372, 179] width 500 height 325
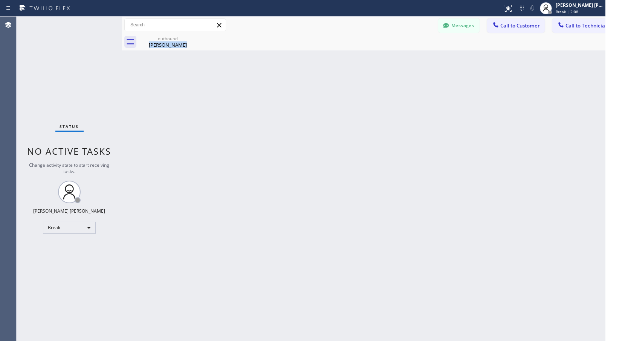
click at [385, 58] on div "Back to Dashboard Change Sender ID Customers Technicians Select a contact Outbo…" at bounding box center [372, 179] width 500 height 325
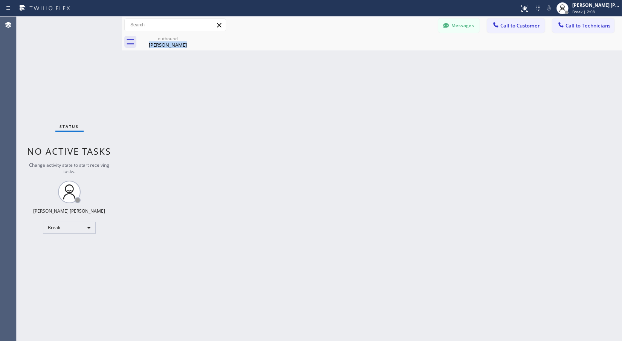
click
drag, startPoint x: 249, startPoint y: 62, endPoint x: 216, endPoint y: 112, distance: 60.1
